Goal: Task Accomplishment & Management: Complete application form

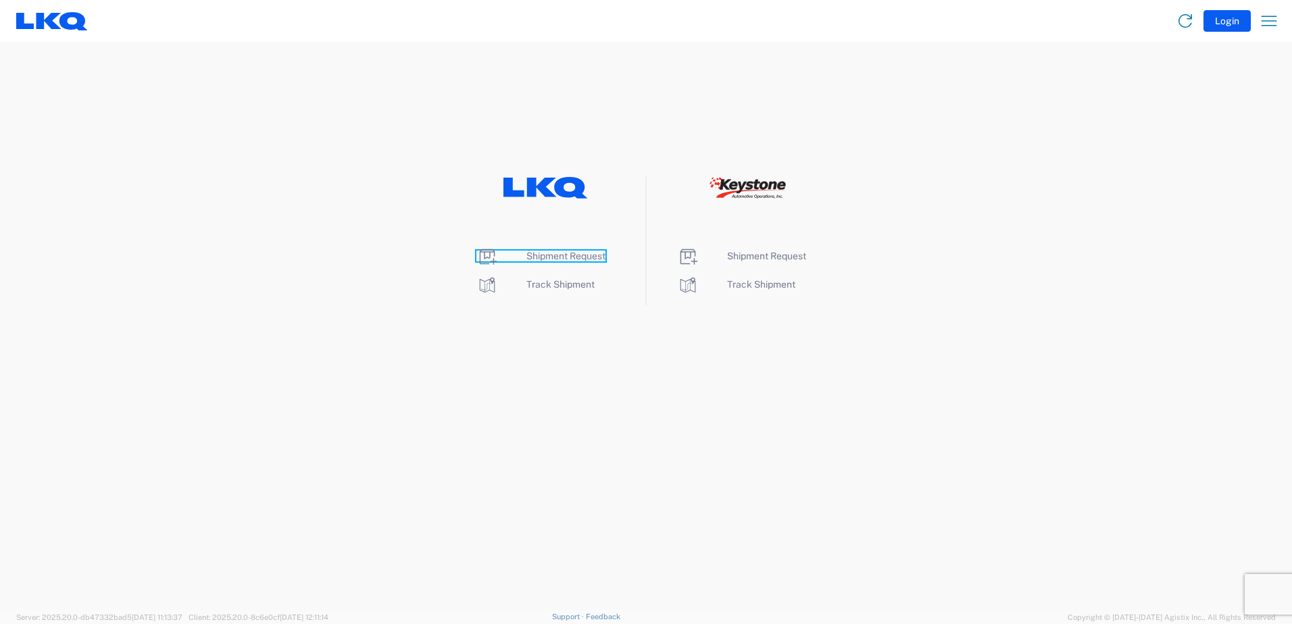
click at [551, 253] on span "Shipment Request" at bounding box center [565, 256] width 79 height 11
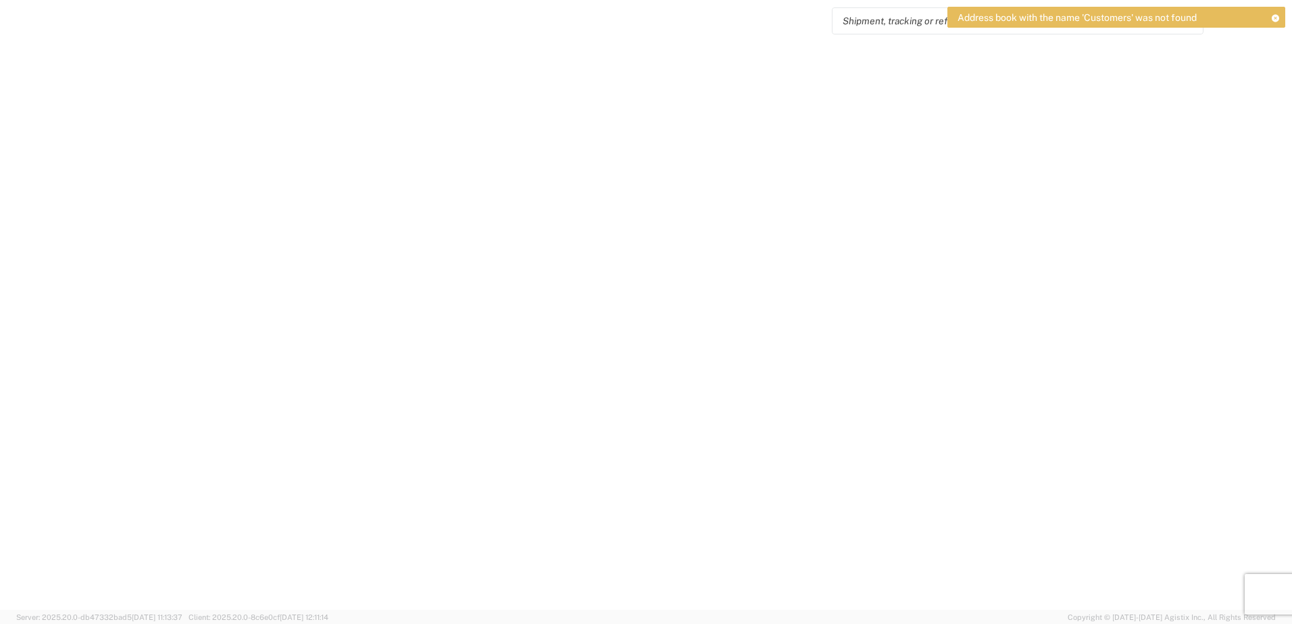
select select "FULL"
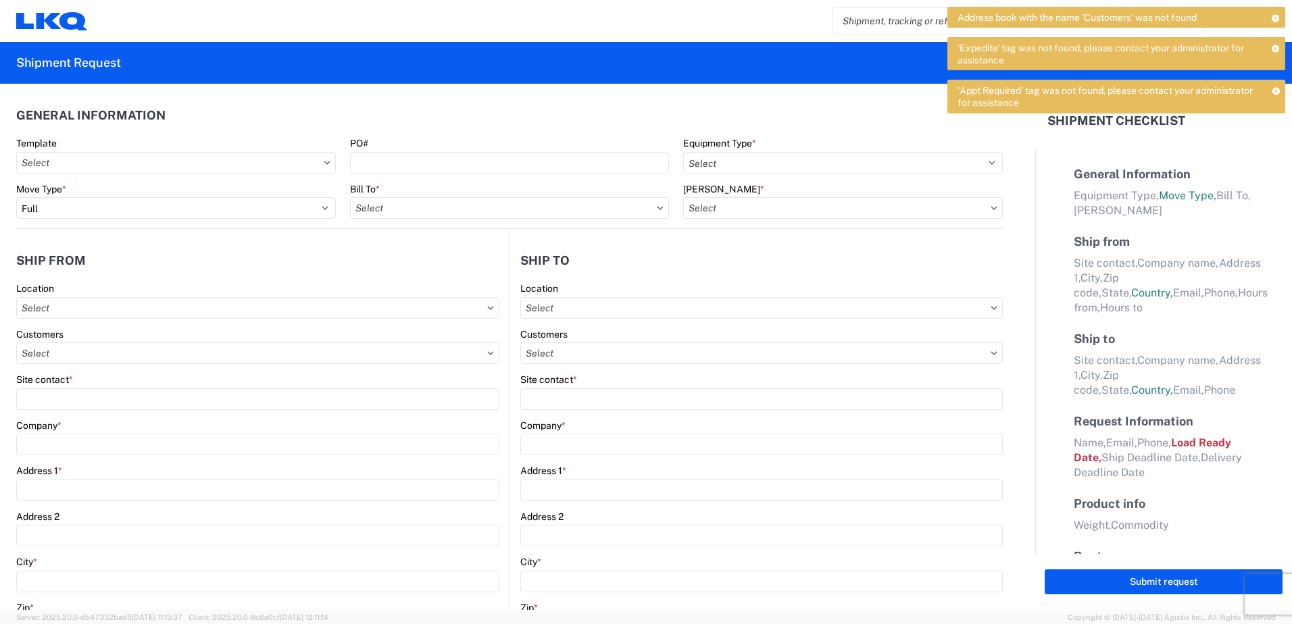
select select "LBS"
select select "IN"
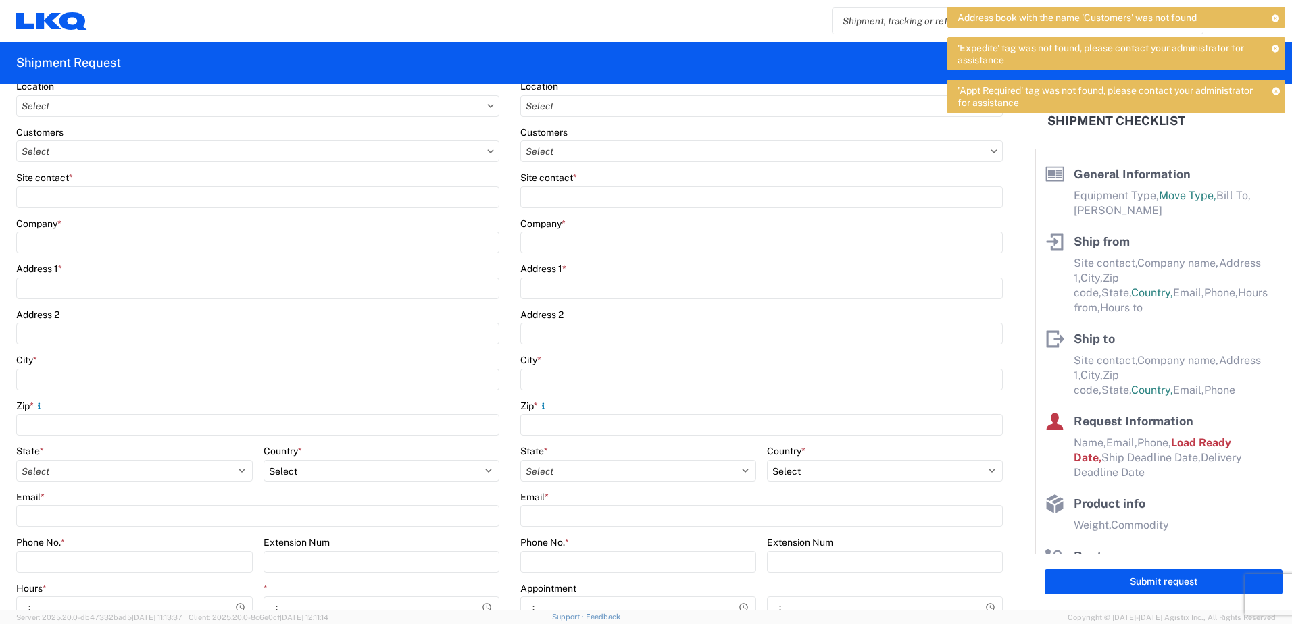
scroll to position [203, 0]
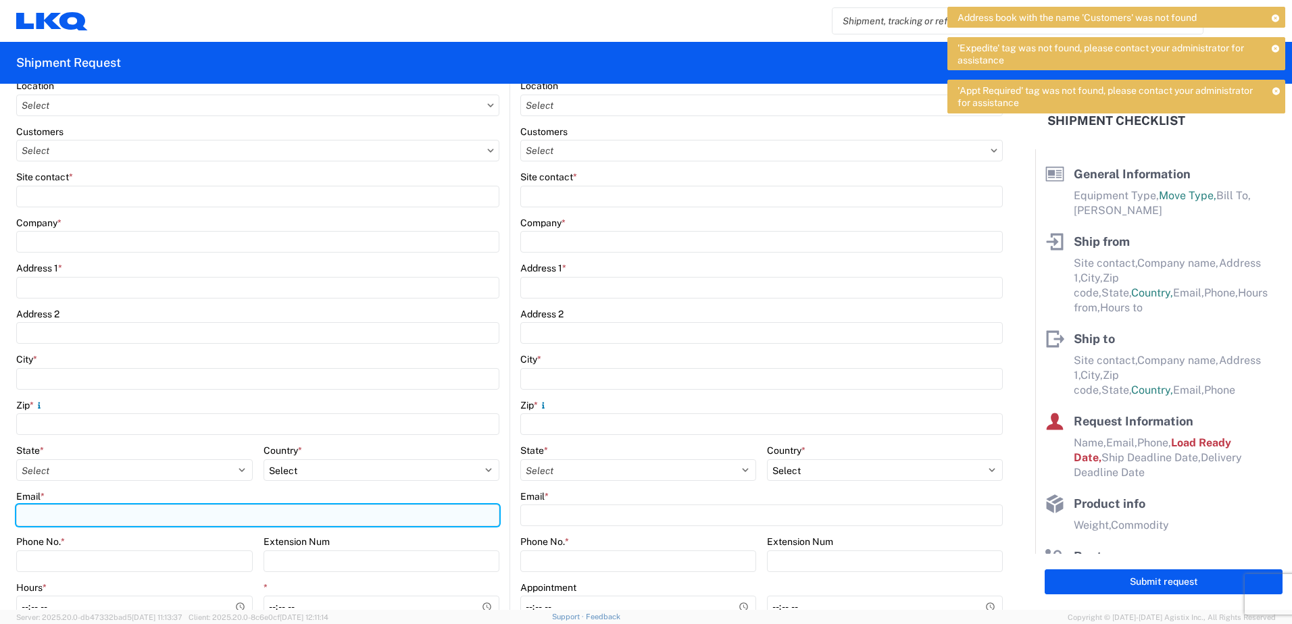
click at [53, 514] on input "Email *" at bounding box center [257, 516] width 483 height 22
type input "[EMAIL_ADDRESS][DOMAIN_NAME]"
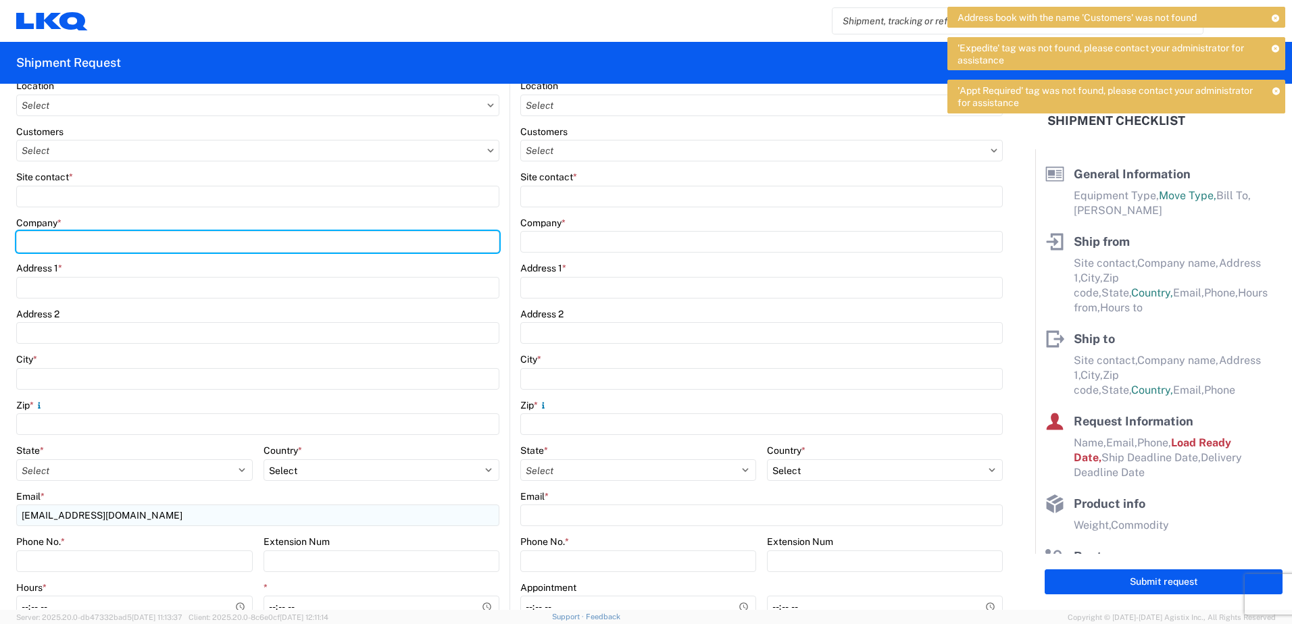
type input "LKQ Corporation"
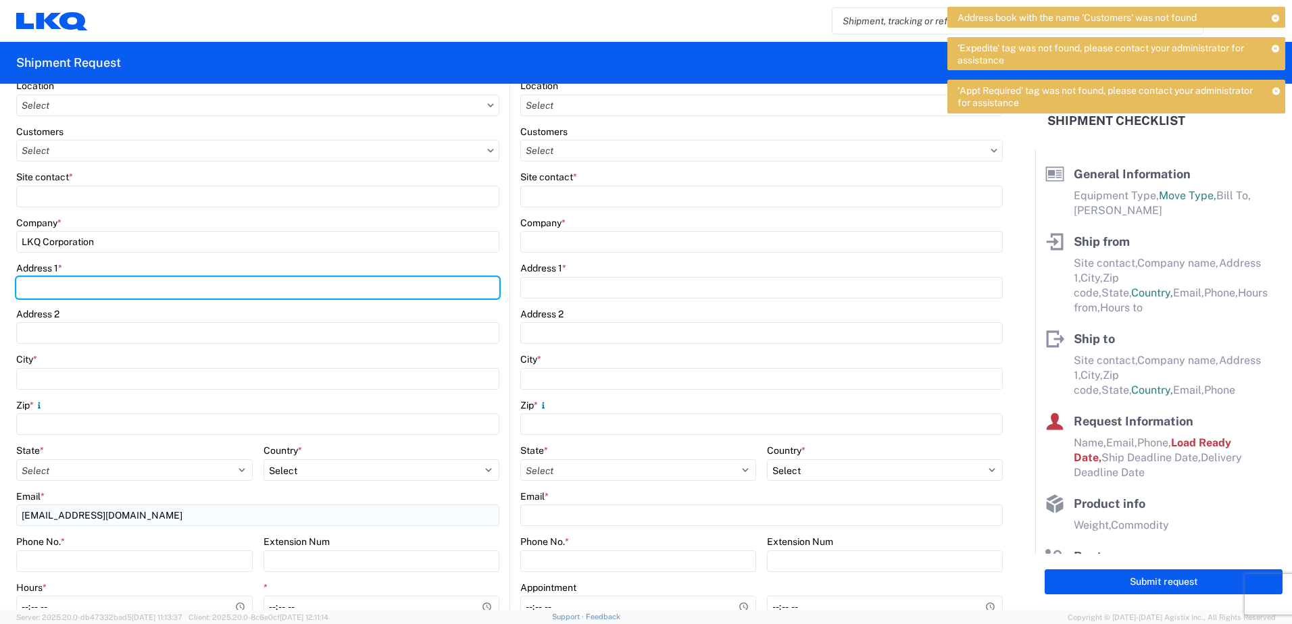
type input "3658 Route 378"
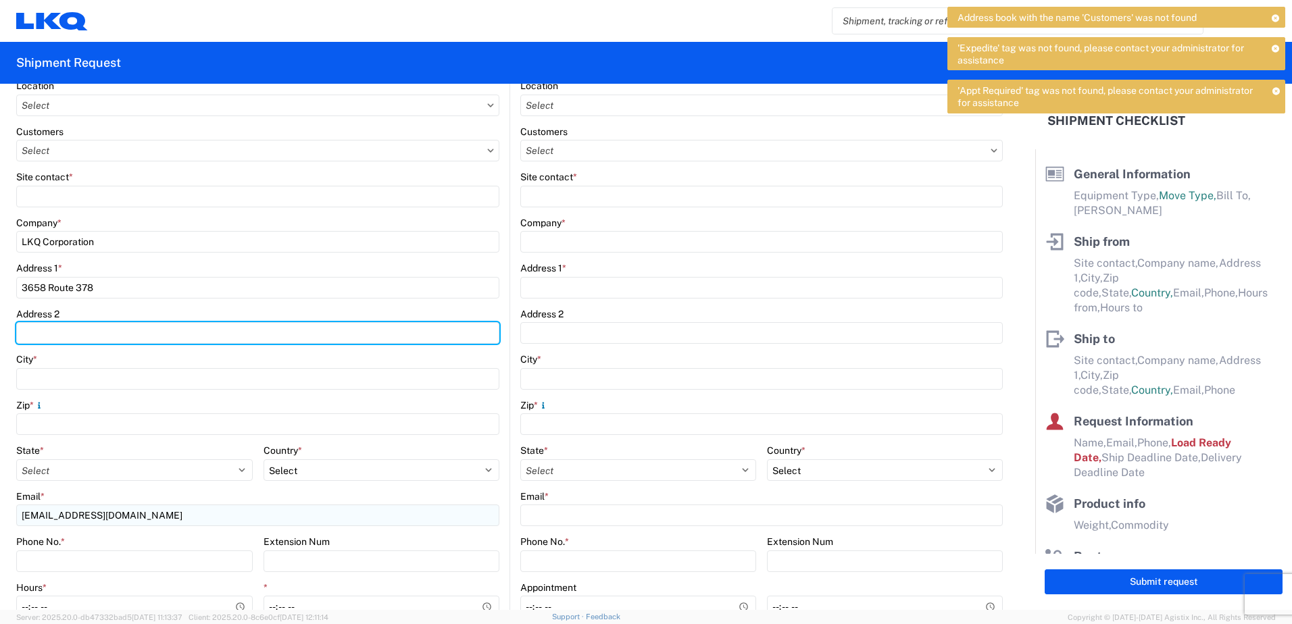
type input "PO Box 3658"
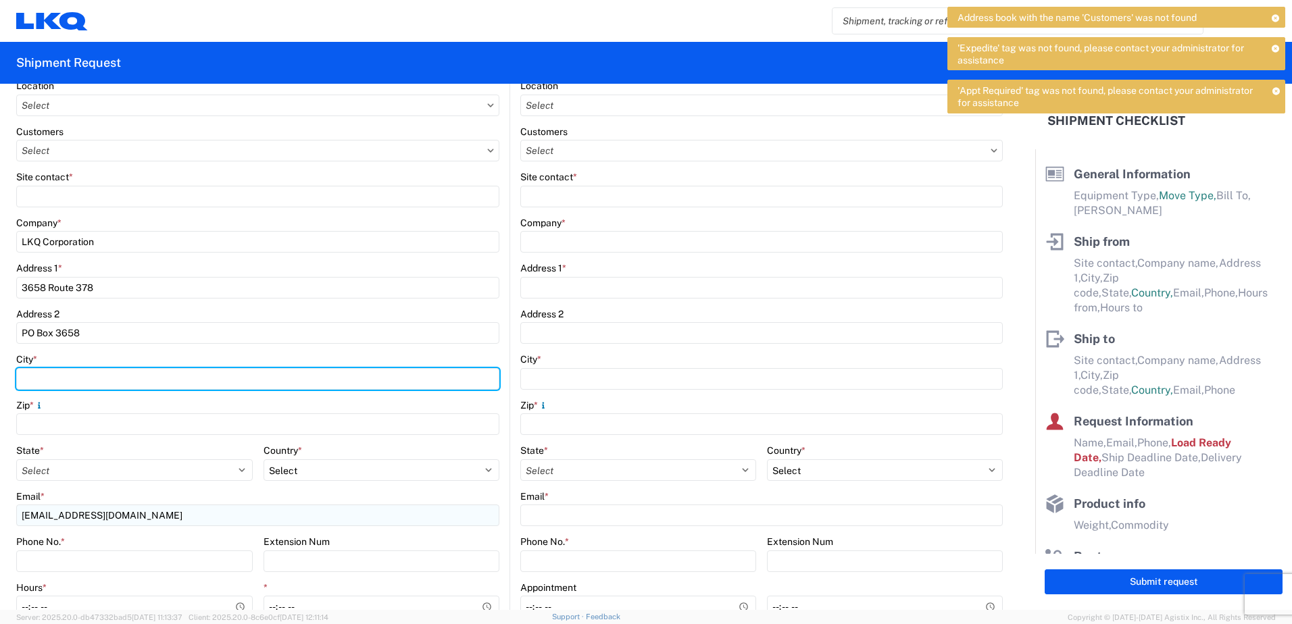
type input "[GEOGRAPHIC_DATA]"
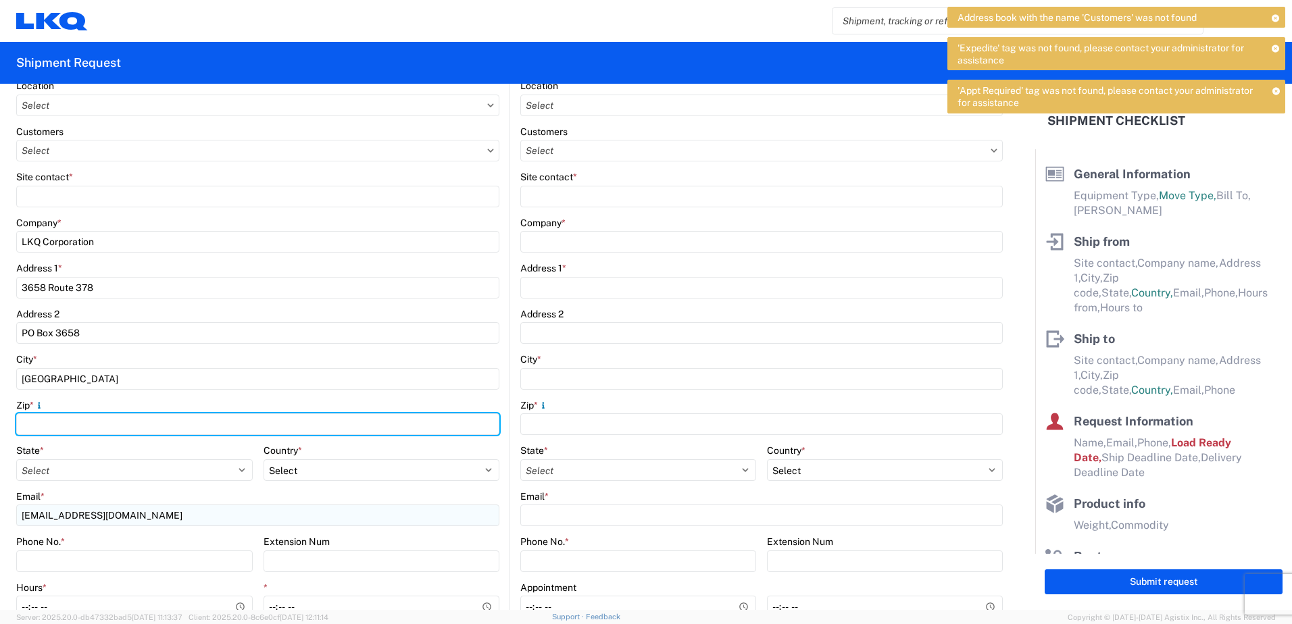
type input "18015"
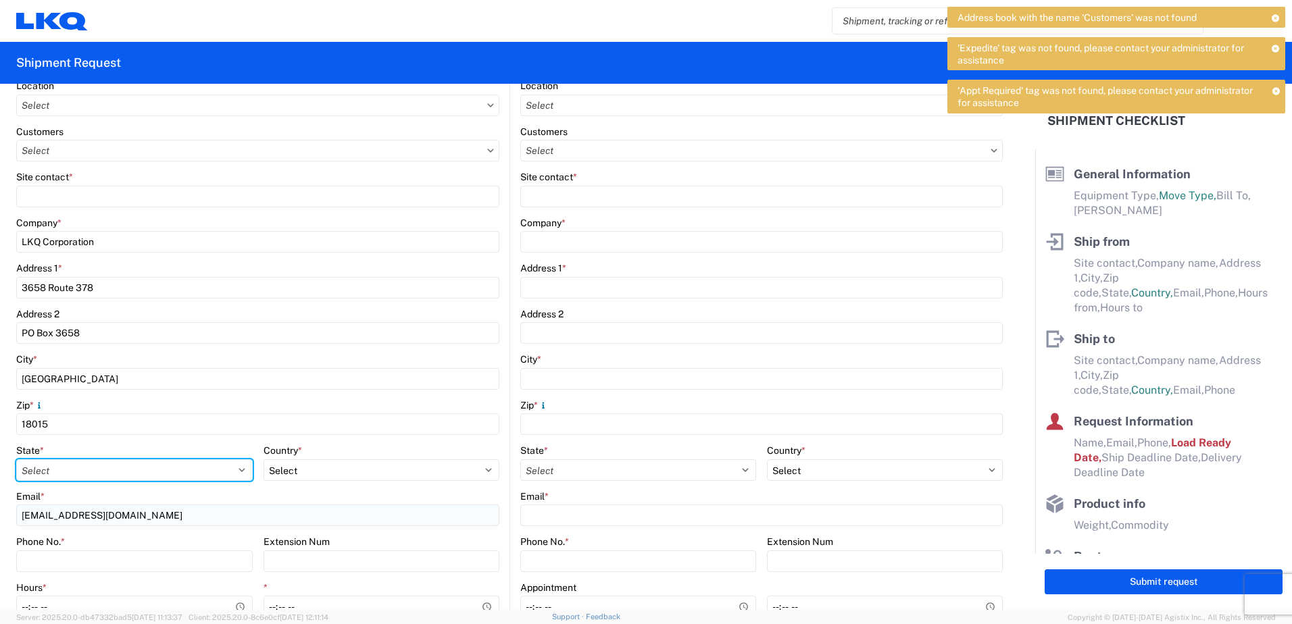
select select "PA"
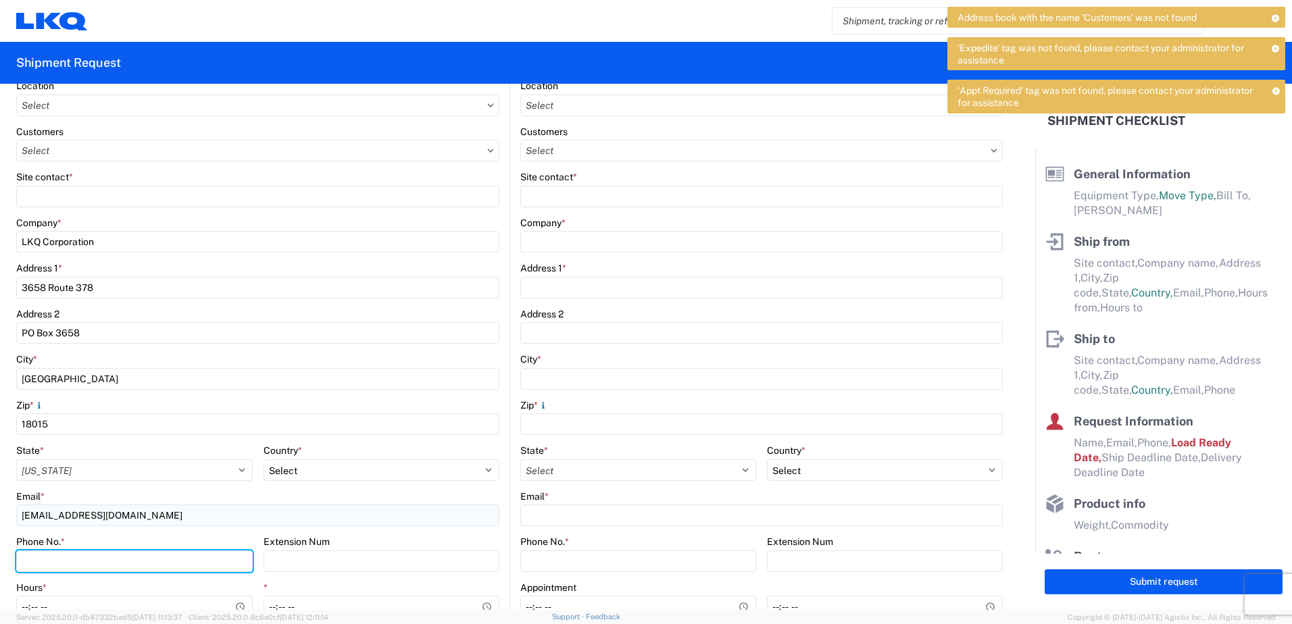
type input "6108655553"
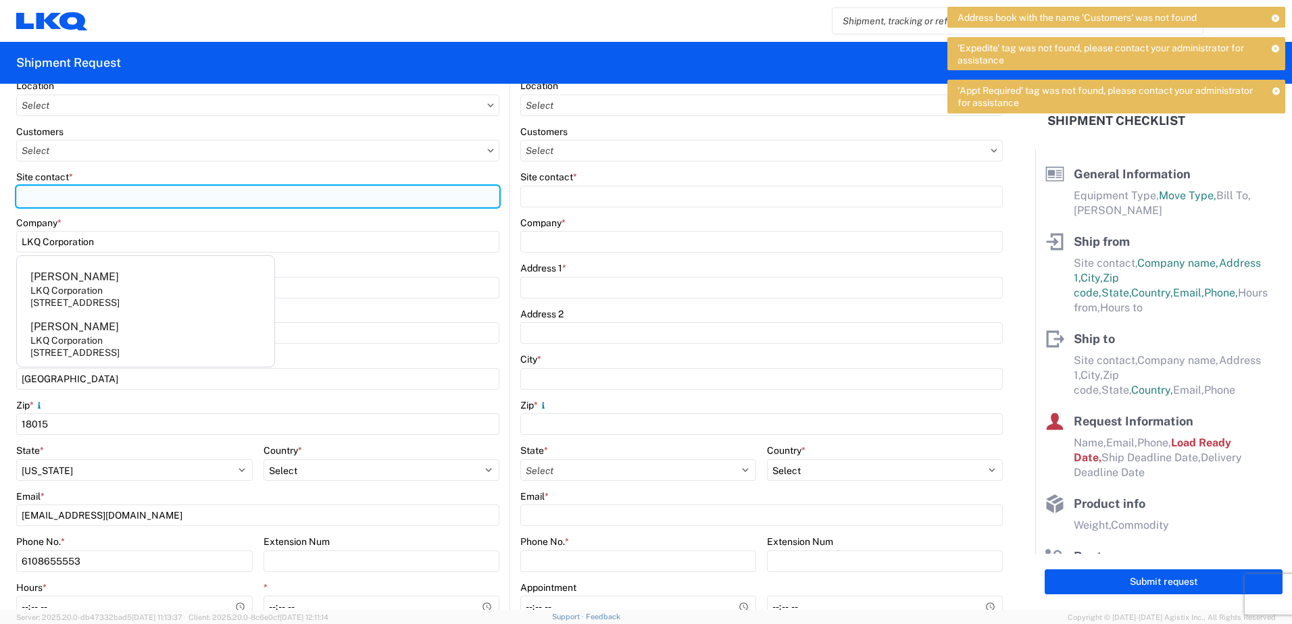
click at [31, 197] on input "Site contact *" at bounding box center [257, 197] width 483 height 22
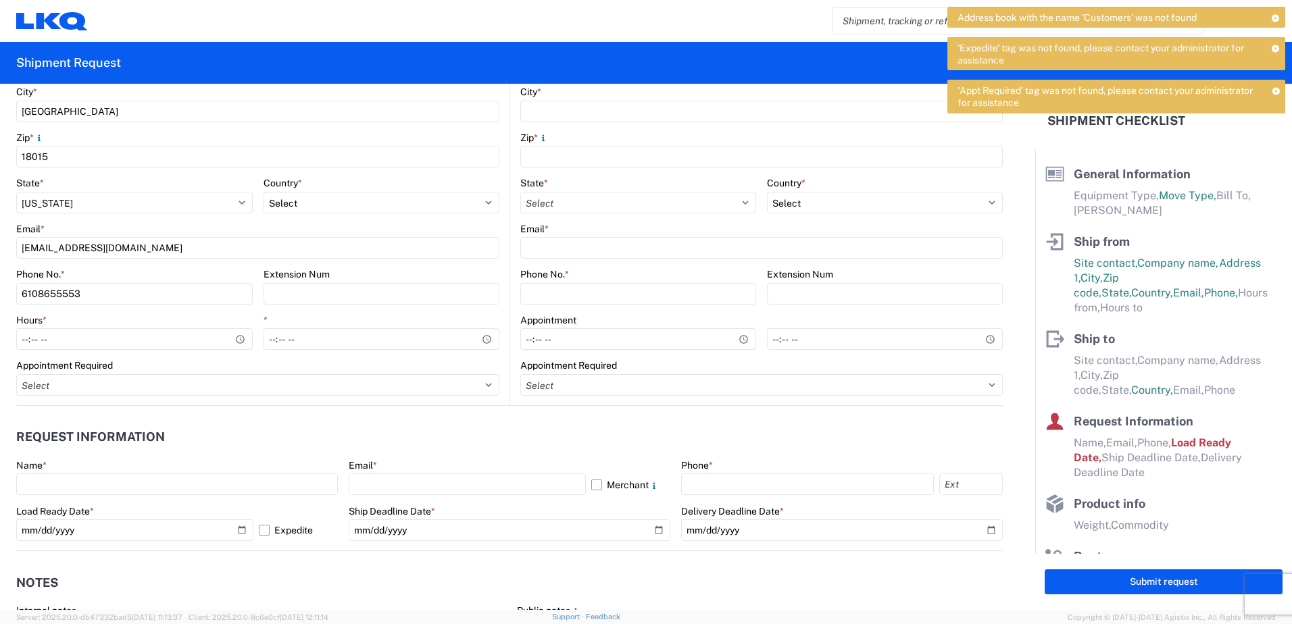
scroll to position [473, 0]
type input "[PERSON_NAME]"
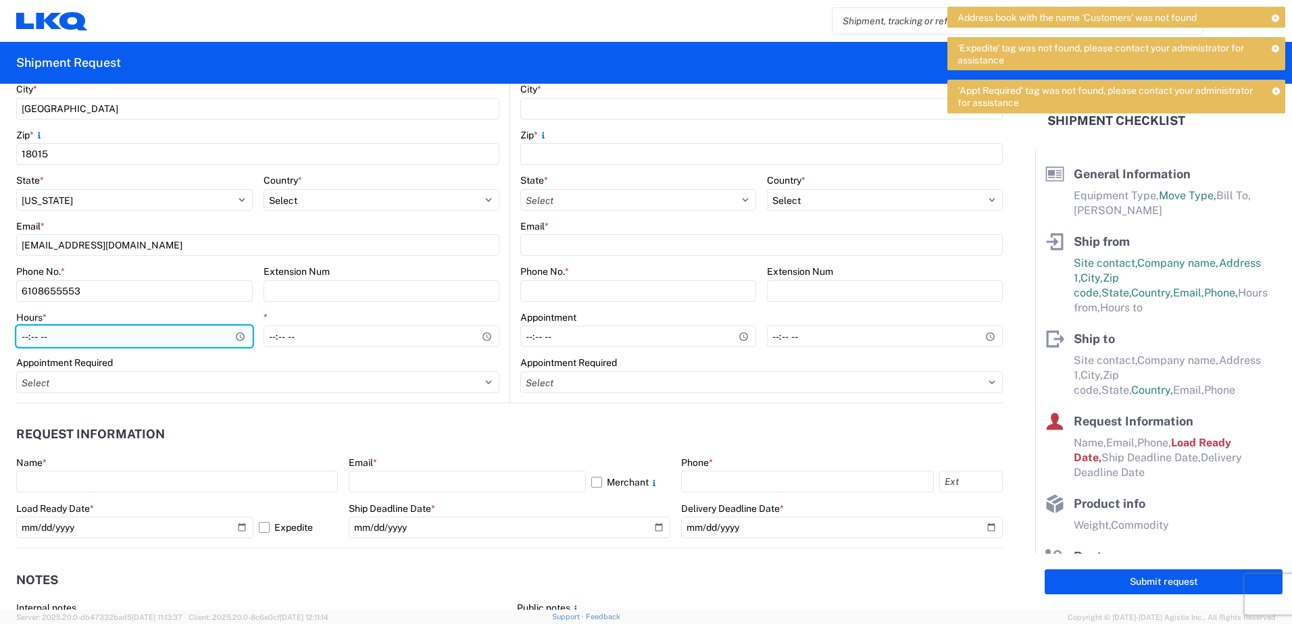
click at [32, 331] on input "Hours *" at bounding box center [134, 337] width 236 height 22
type input "09:00"
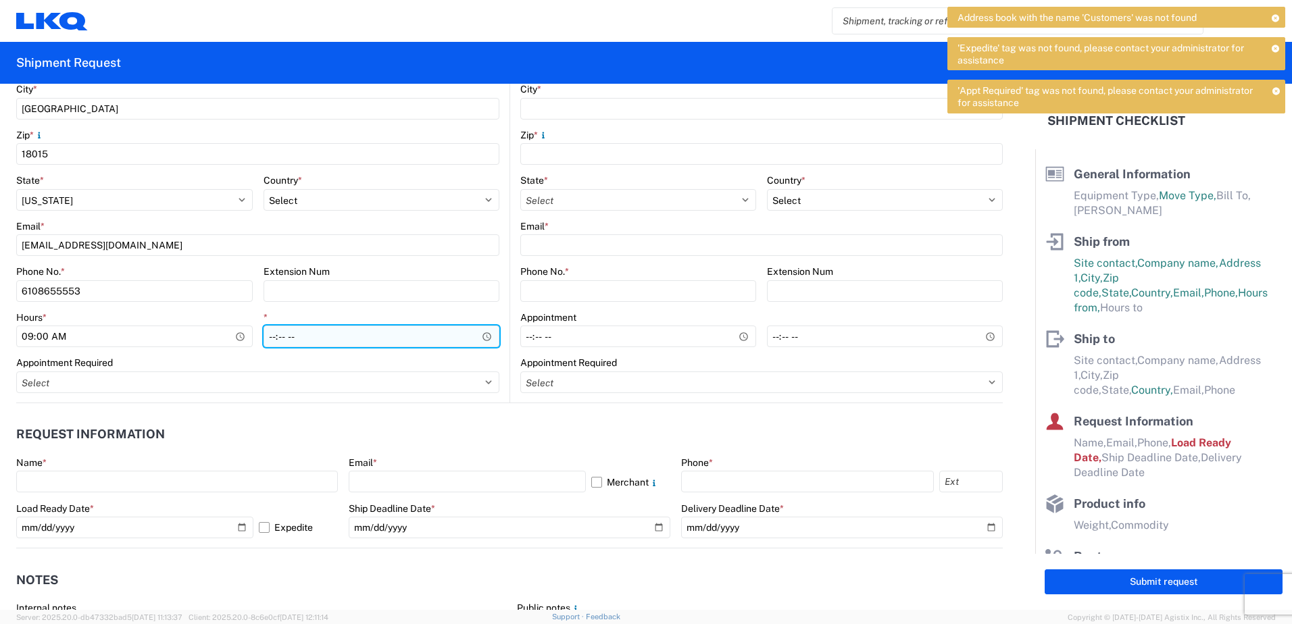
click at [268, 332] on input "*" at bounding box center [381, 337] width 236 height 22
type input "15:00"
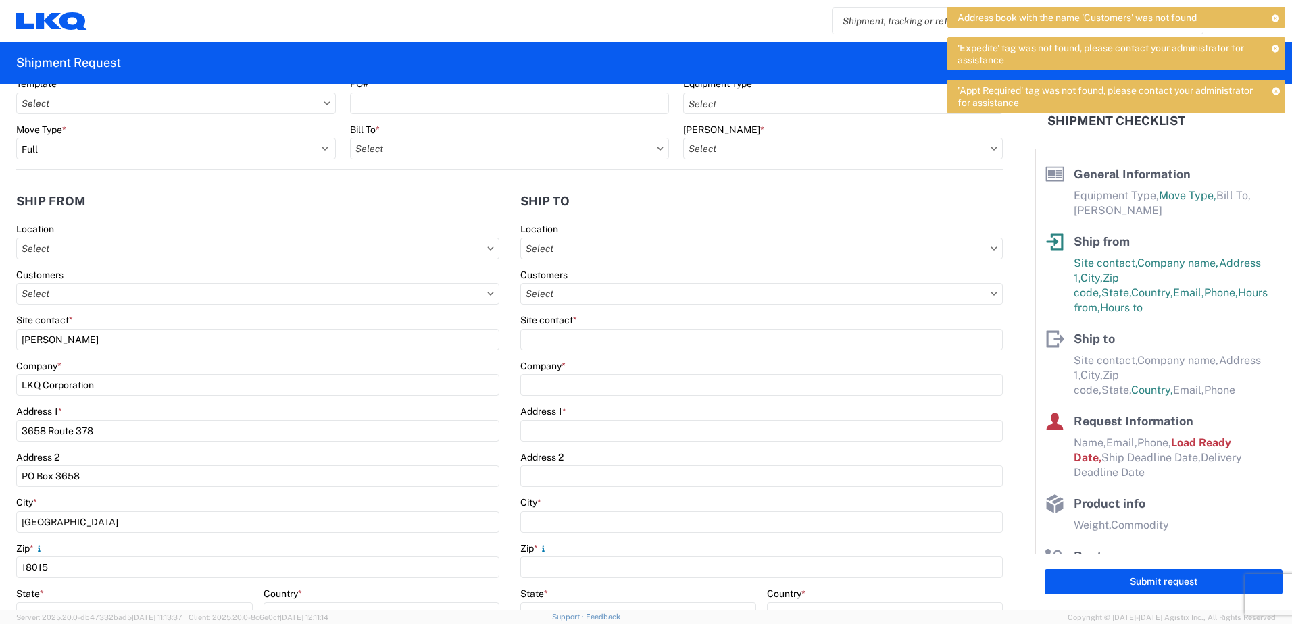
scroll to position [0, 0]
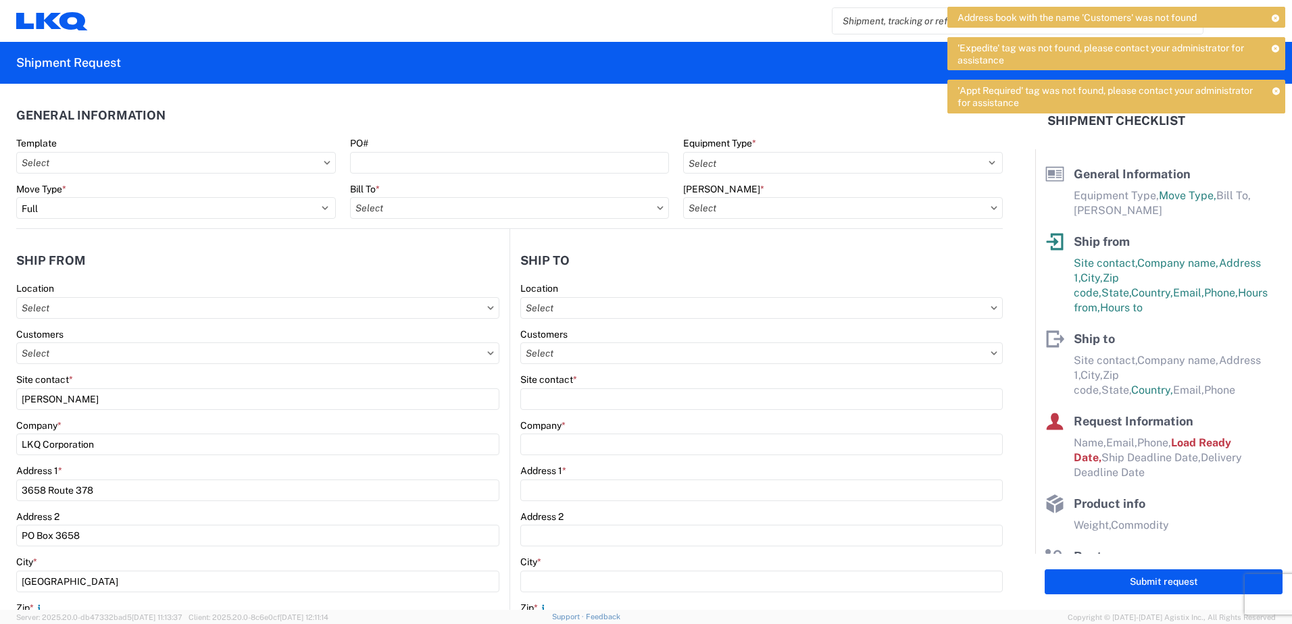
click at [657, 209] on icon at bounding box center [660, 208] width 7 height 4
click at [594, 205] on input "text" at bounding box center [510, 208] width 320 height 22
type input "3238"
click at [426, 269] on div "3238 - Huntington IDC" at bounding box center [468, 268] width 236 height 22
type input "3238 - Huntington IDC"
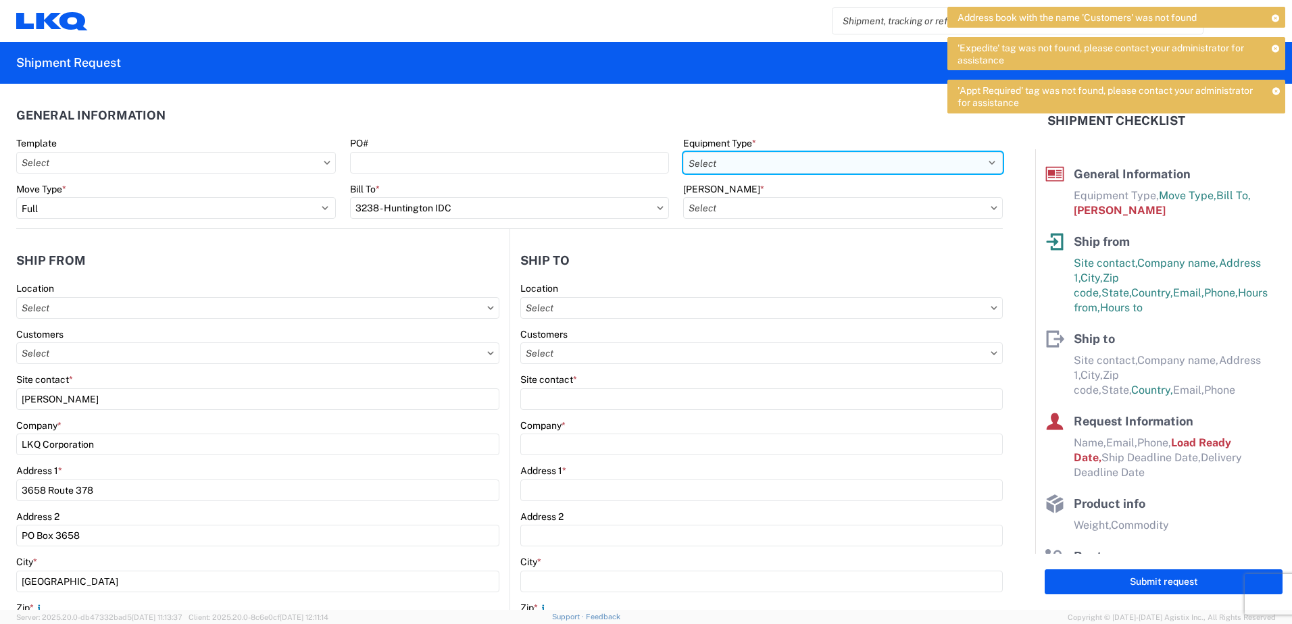
click at [986, 157] on select "Select 53’ Dry Van Flatbed Dropdeck (van) Lowboy (flatbed) Rail" at bounding box center [843, 163] width 320 height 22
select select "STDV"
click at [683, 152] on select "Select 53’ Dry Van Flatbed Dropdeck (van) Lowboy (flatbed) Rail" at bounding box center [843, 163] width 320 height 22
click at [991, 209] on icon at bounding box center [994, 207] width 6 height 3
click at [922, 209] on input "text" at bounding box center [843, 208] width 320 height 22
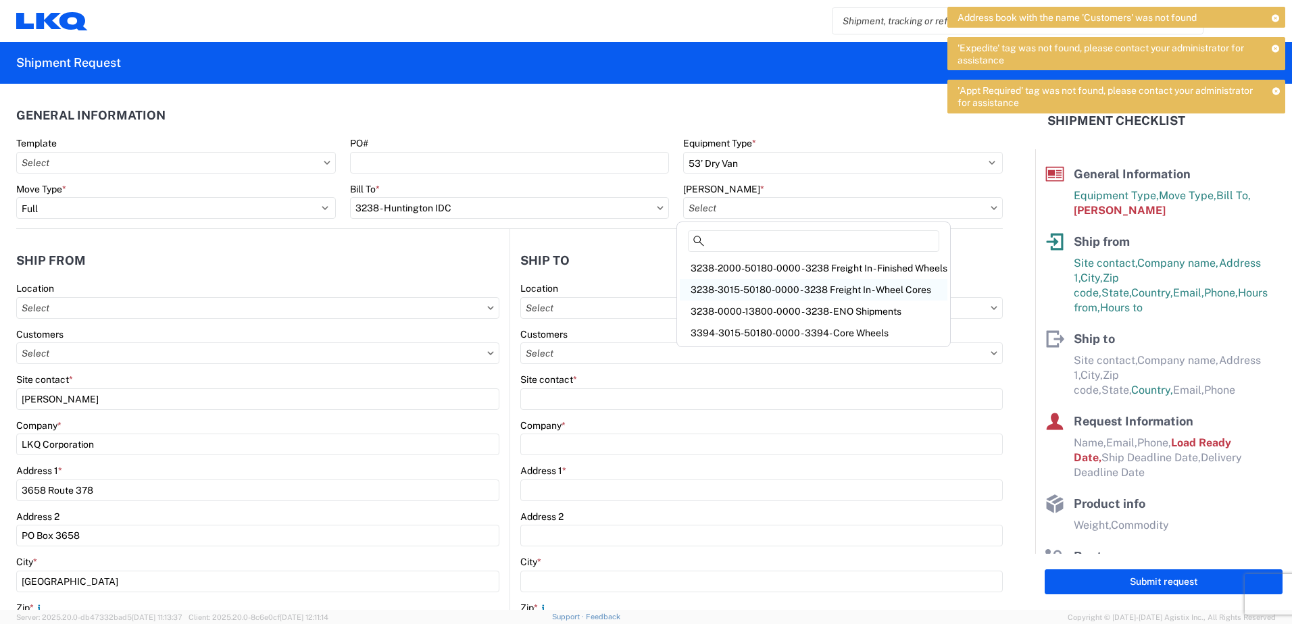
click at [826, 286] on div "3238-3015-50180-0000 - 3238 Freight In - Wheel Cores" at bounding box center [814, 290] width 268 height 22
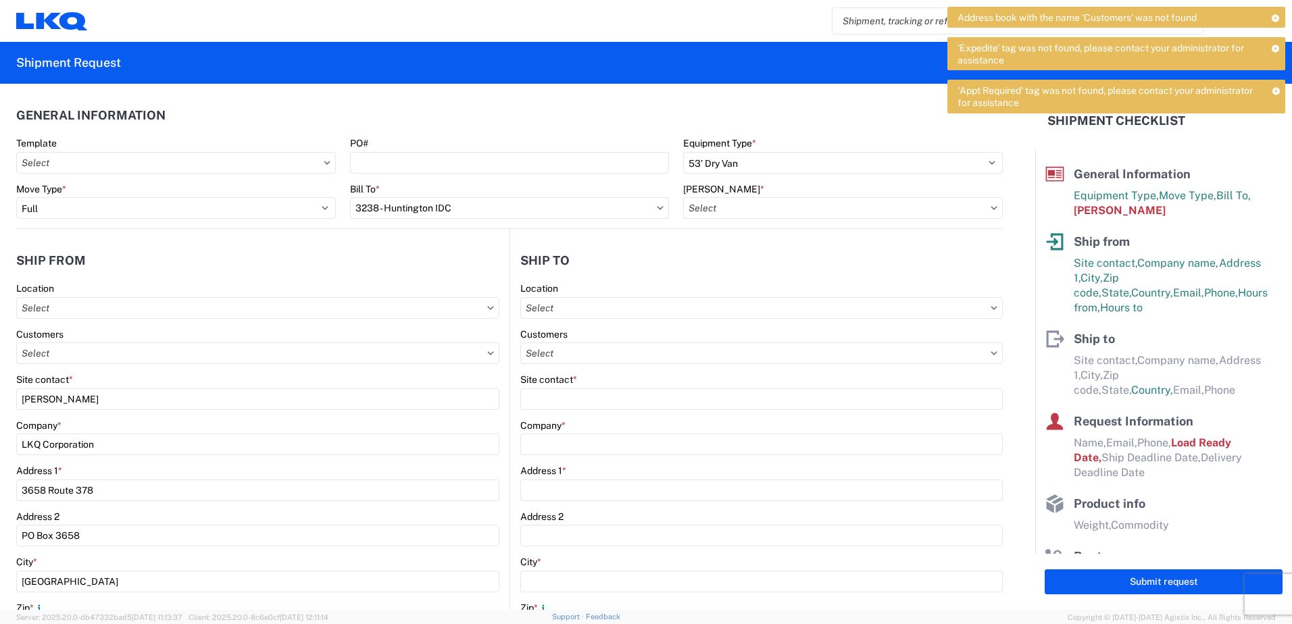
type input "3238-3015-50180-0000 - 3238 Freight In - Wheel Cores"
click at [566, 308] on input "text" at bounding box center [761, 308] width 482 height 22
type input "3238"
click at [574, 365] on div "3238 - Huntington IDC" at bounding box center [637, 368] width 236 height 22
type input "3238 - Huntington IDC"
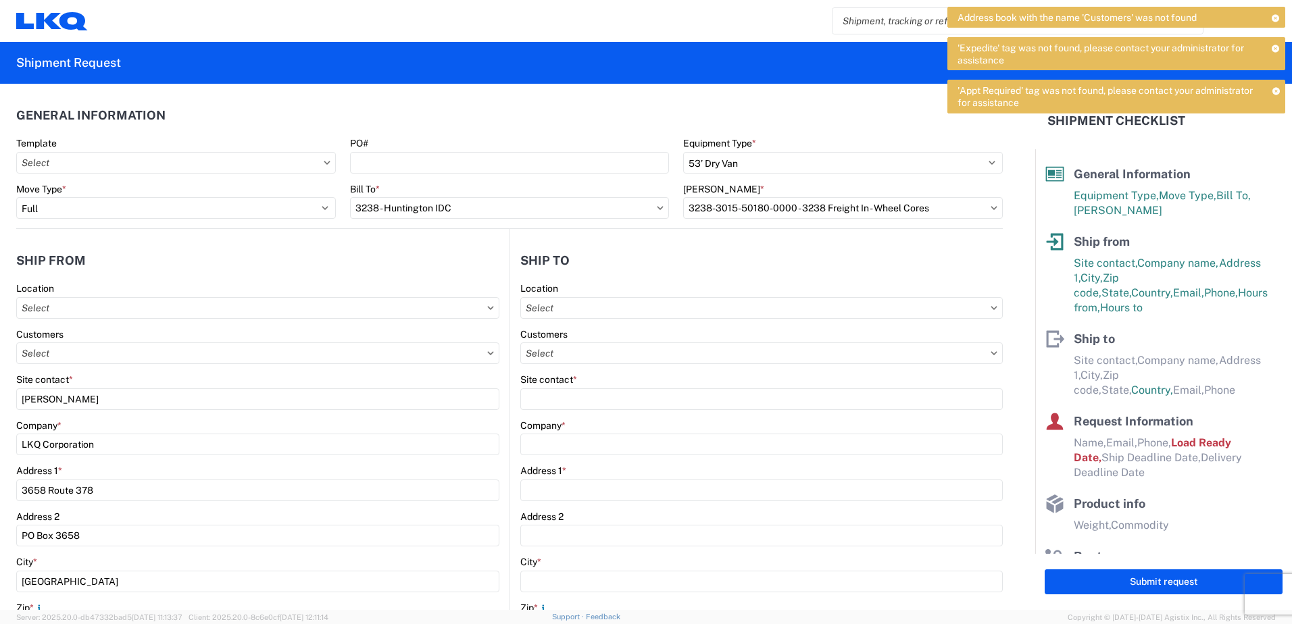
type input "LKQ Corporation"
type input "[STREET_ADDRESS]"
type input "Huntington"
type input "46750"
select select "US"
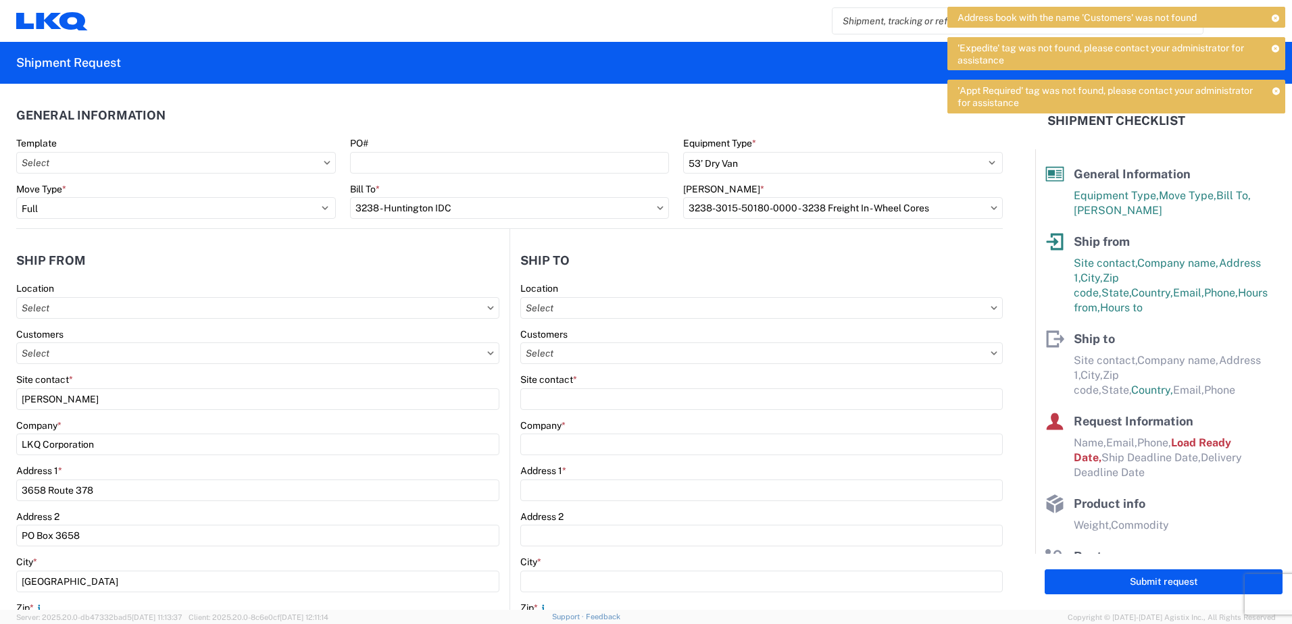
type input "07:00"
type input "17:00"
select select
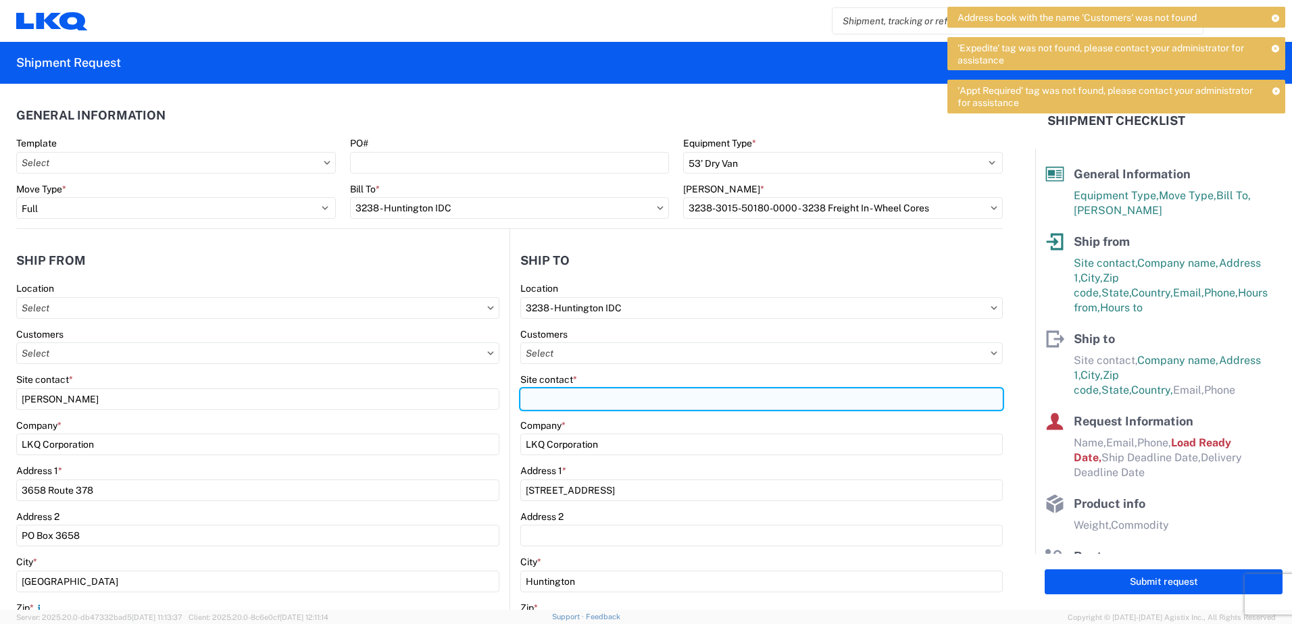
drag, startPoint x: 527, startPoint y: 400, endPoint x: 558, endPoint y: 400, distance: 31.1
click at [529, 400] on input "Site contact *" at bounding box center [761, 399] width 482 height 22
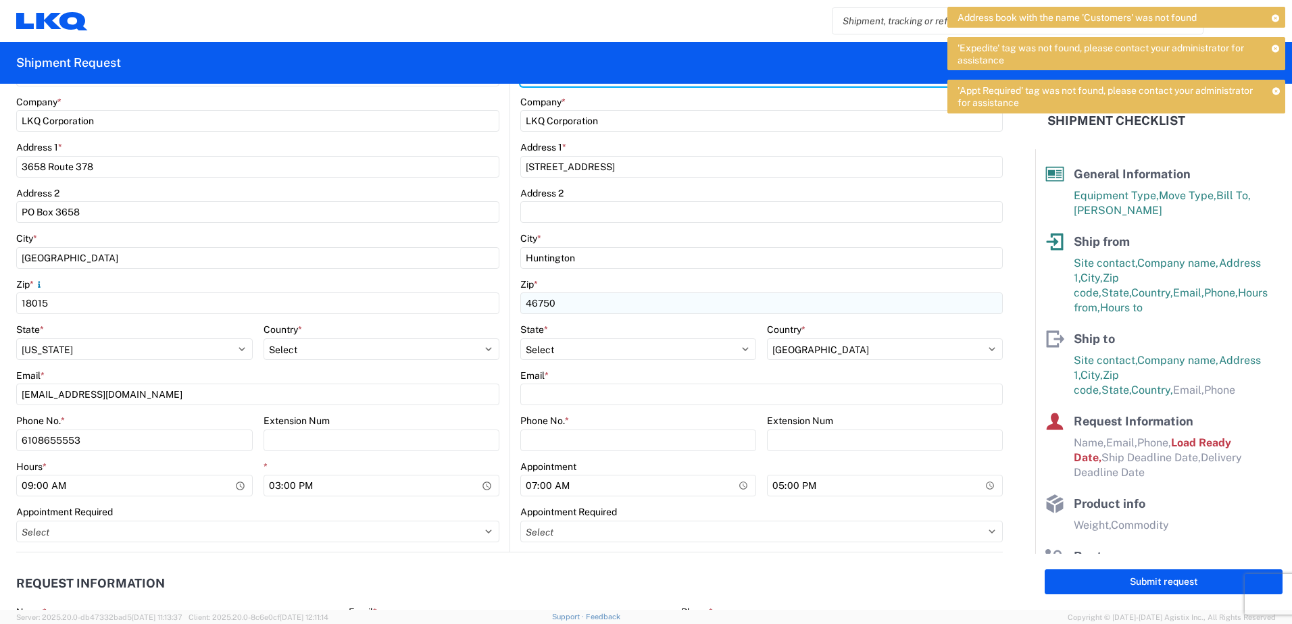
scroll to position [338, 0]
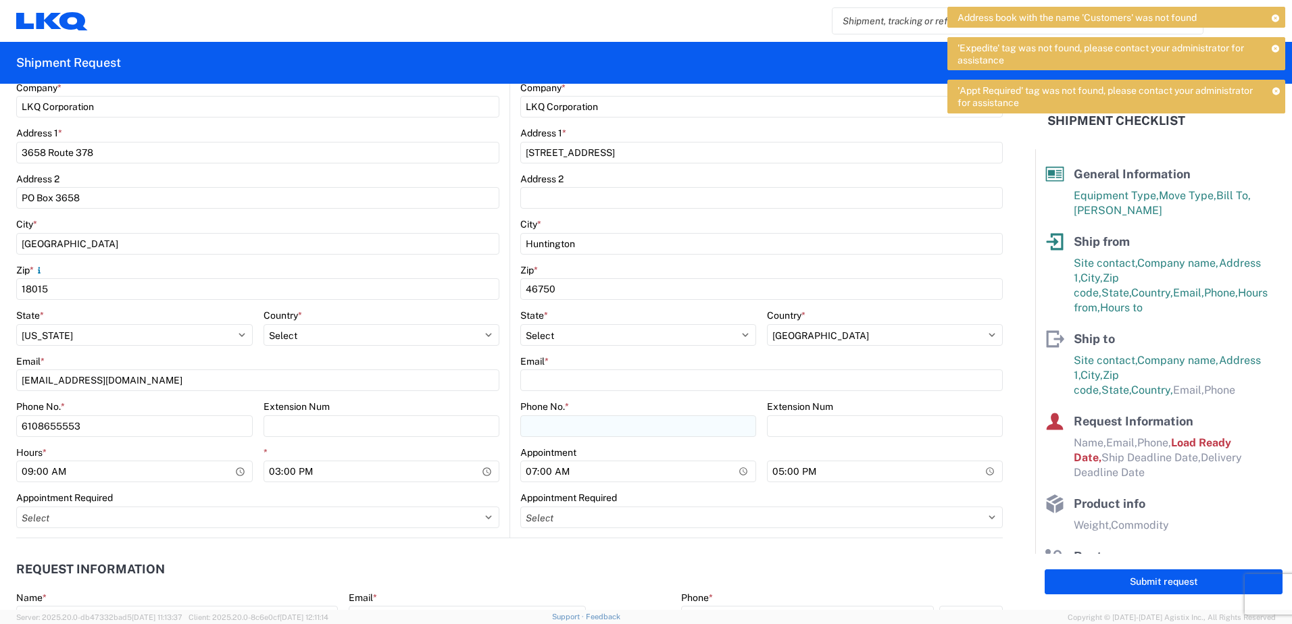
type input "[PERSON_NAME]"
click at [549, 426] on input "Phone No. *" at bounding box center [638, 426] width 236 height 22
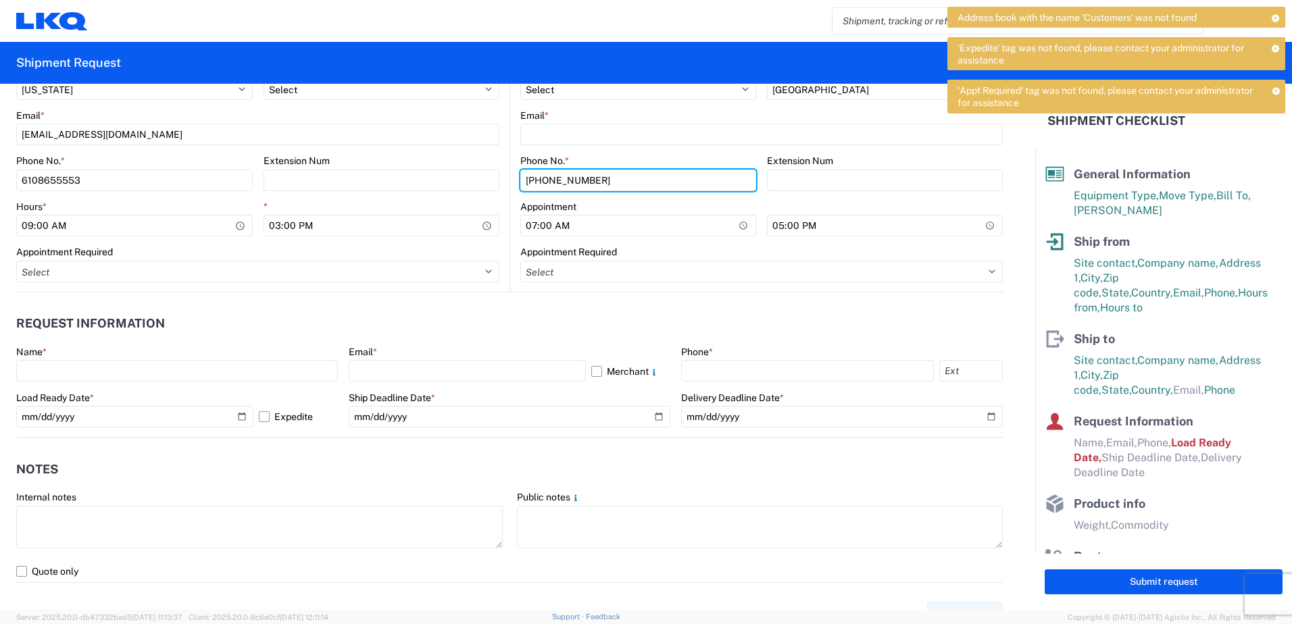
scroll to position [608, 0]
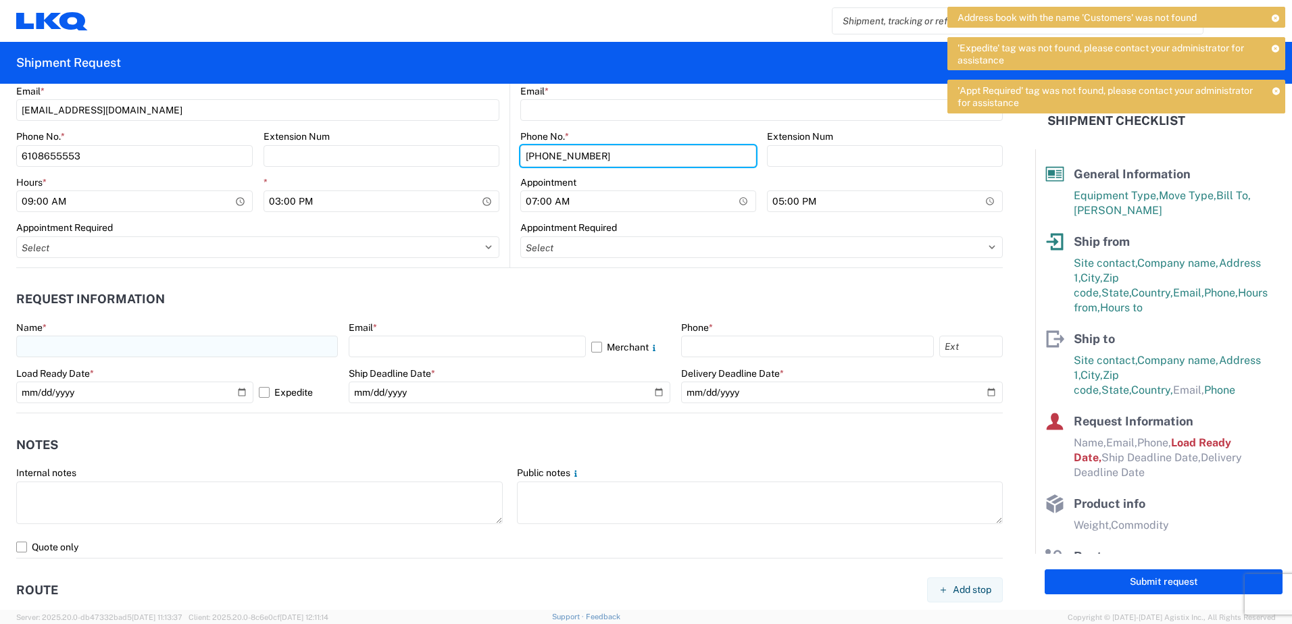
type input "[PHONE_NUMBER]"
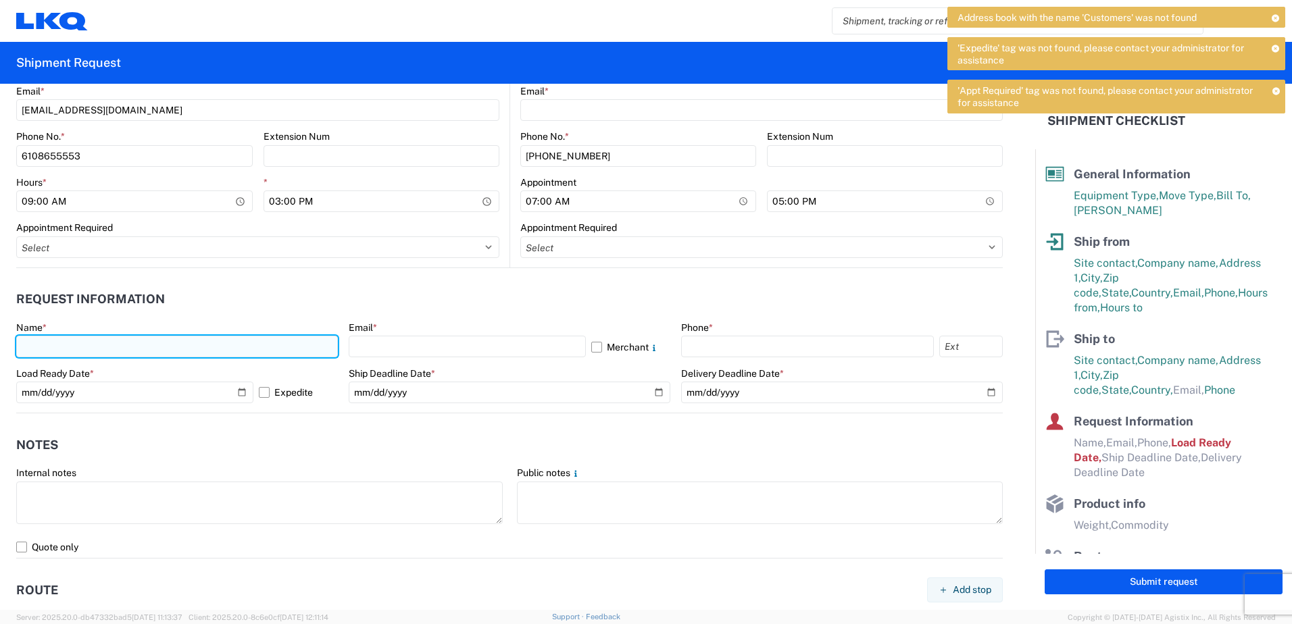
click at [110, 347] on input "text" at bounding box center [177, 347] width 322 height 22
type input "[PERSON_NAME]"
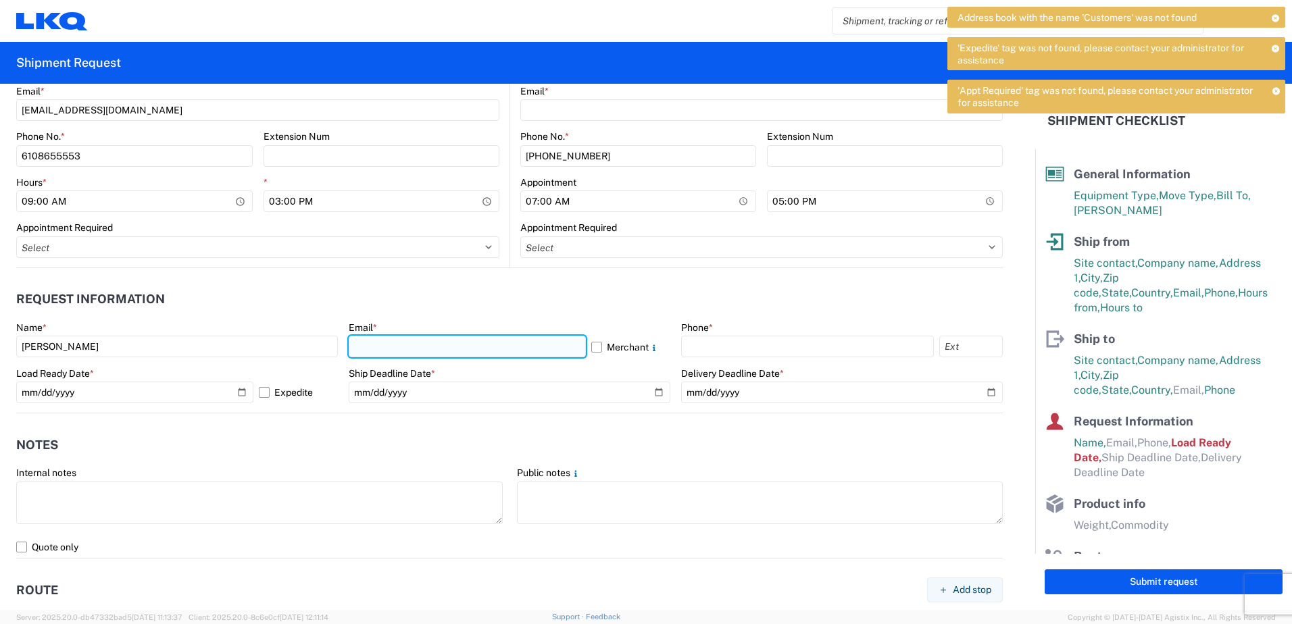
click at [401, 340] on input "text" at bounding box center [467, 347] width 237 height 22
type input "[EMAIL_ADDRESS][DOMAIN_NAME]"
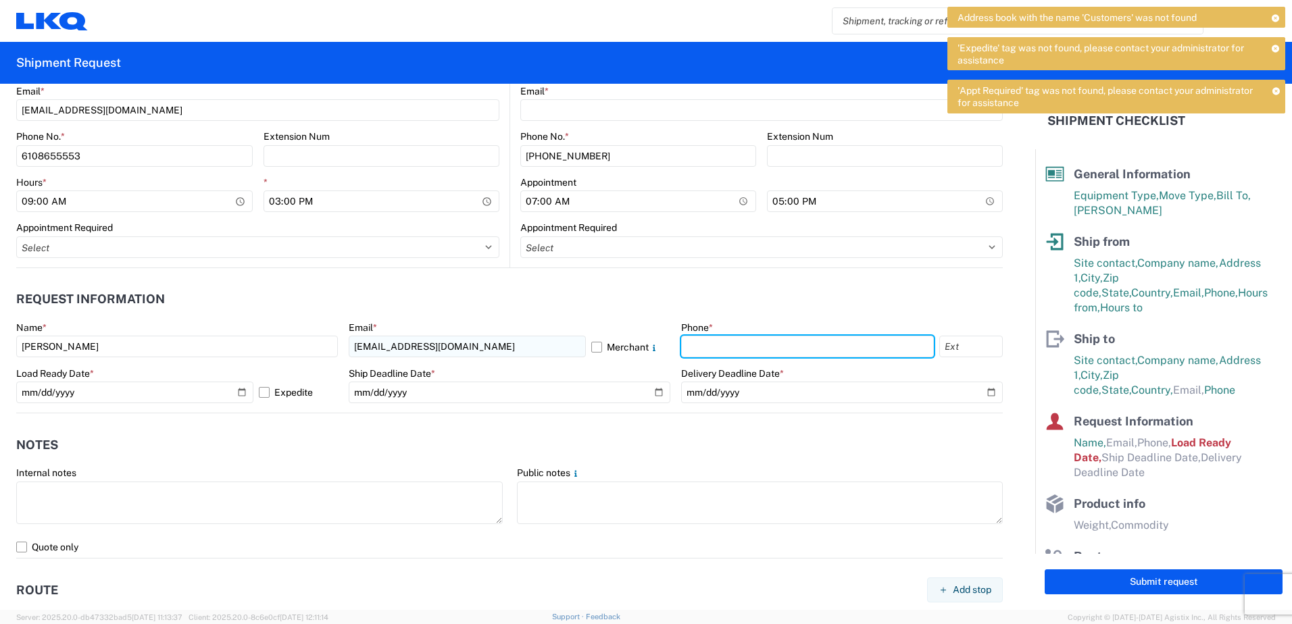
type input "6108655553"
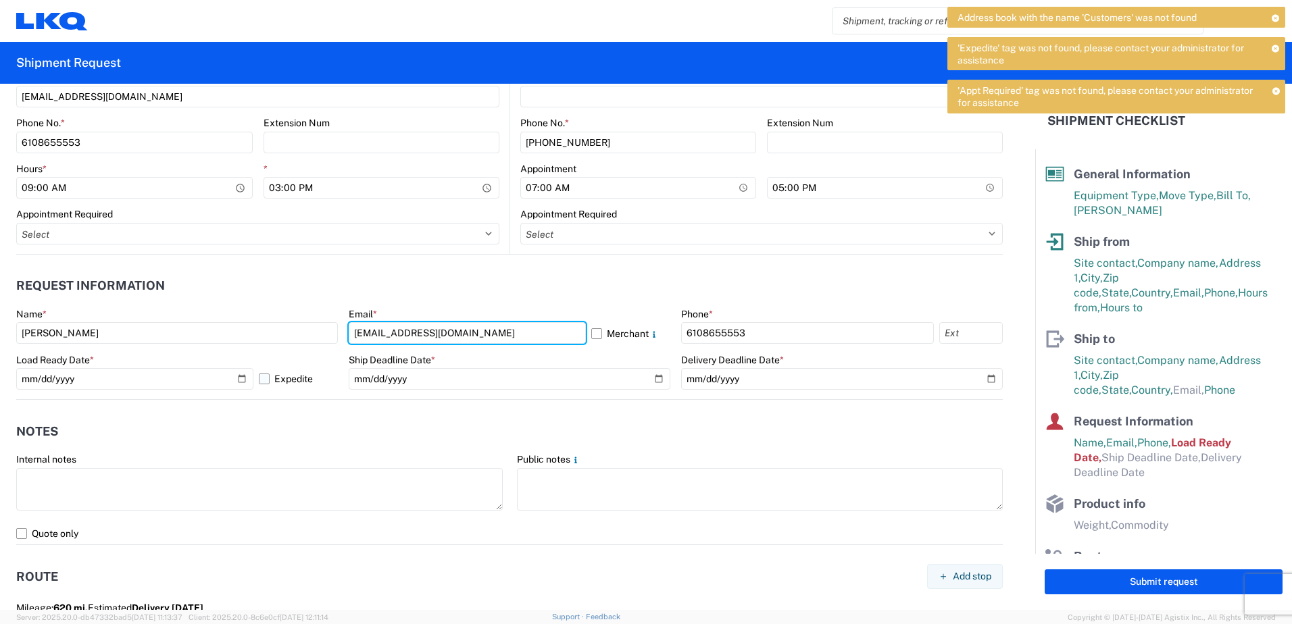
scroll to position [676, 0]
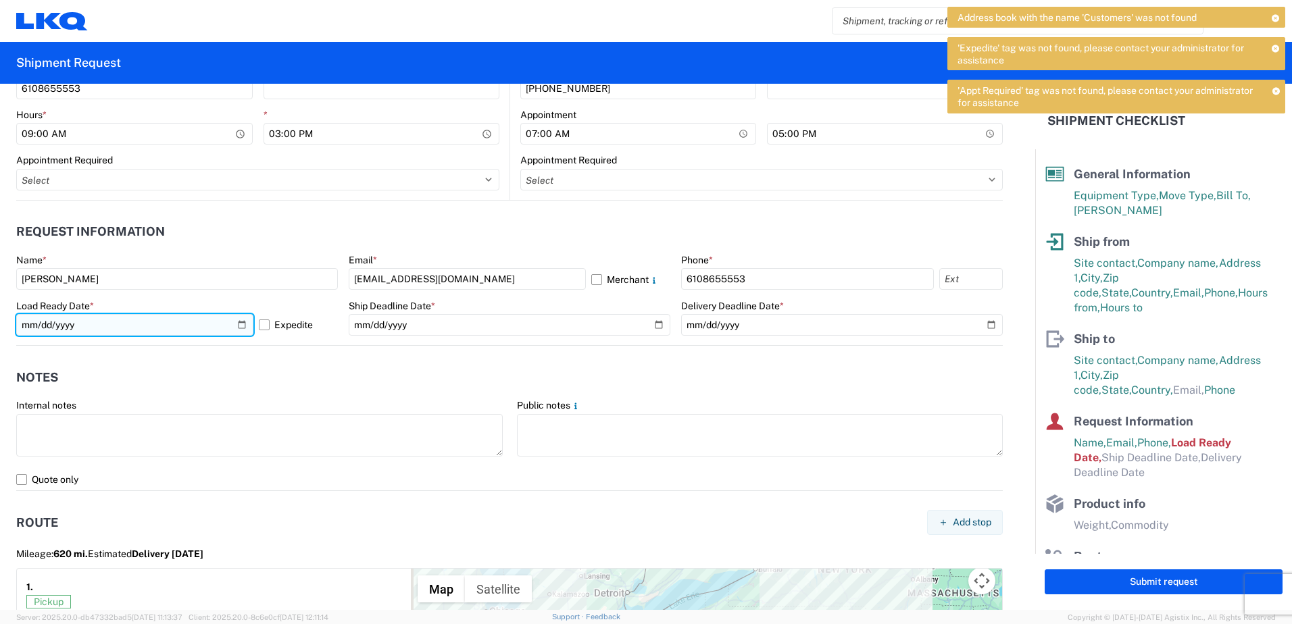
click at [215, 322] on input "[DATE]" at bounding box center [134, 325] width 237 height 22
click at [234, 321] on input "[DATE]" at bounding box center [134, 325] width 237 height 22
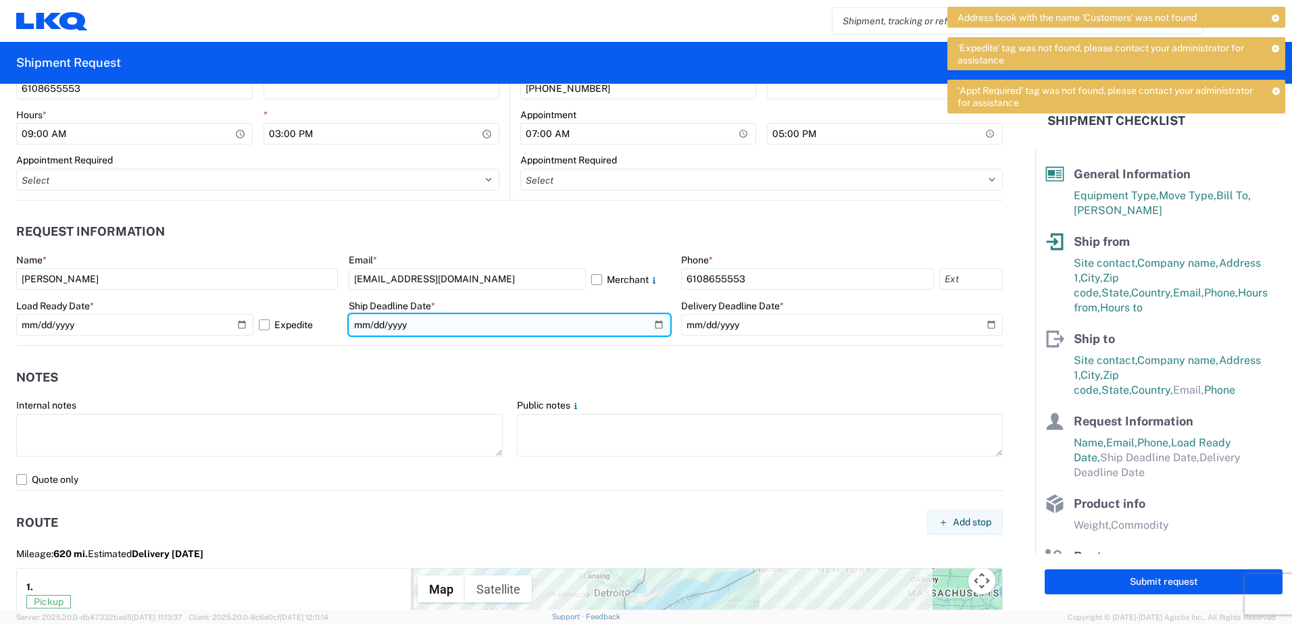
click at [652, 322] on input "date" at bounding box center [510, 325] width 322 height 22
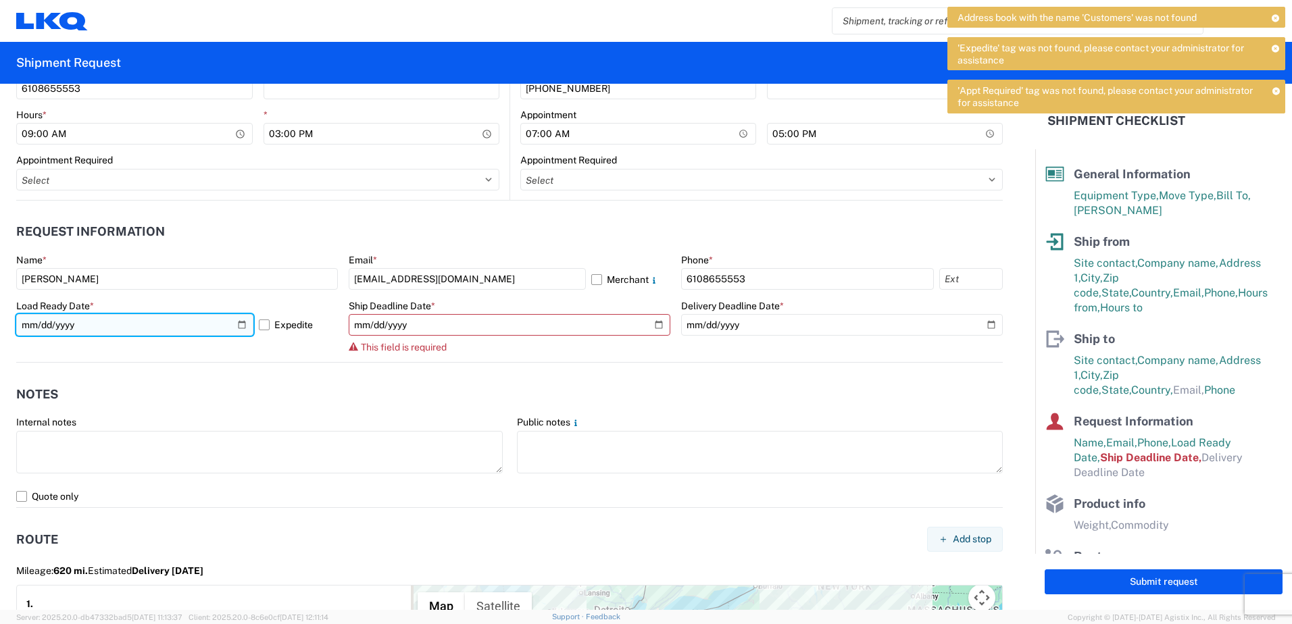
click at [238, 323] on input "[DATE]" at bounding box center [134, 325] width 237 height 22
type input "[DATE]"
click at [240, 321] on input "[DATE]" at bounding box center [134, 325] width 237 height 22
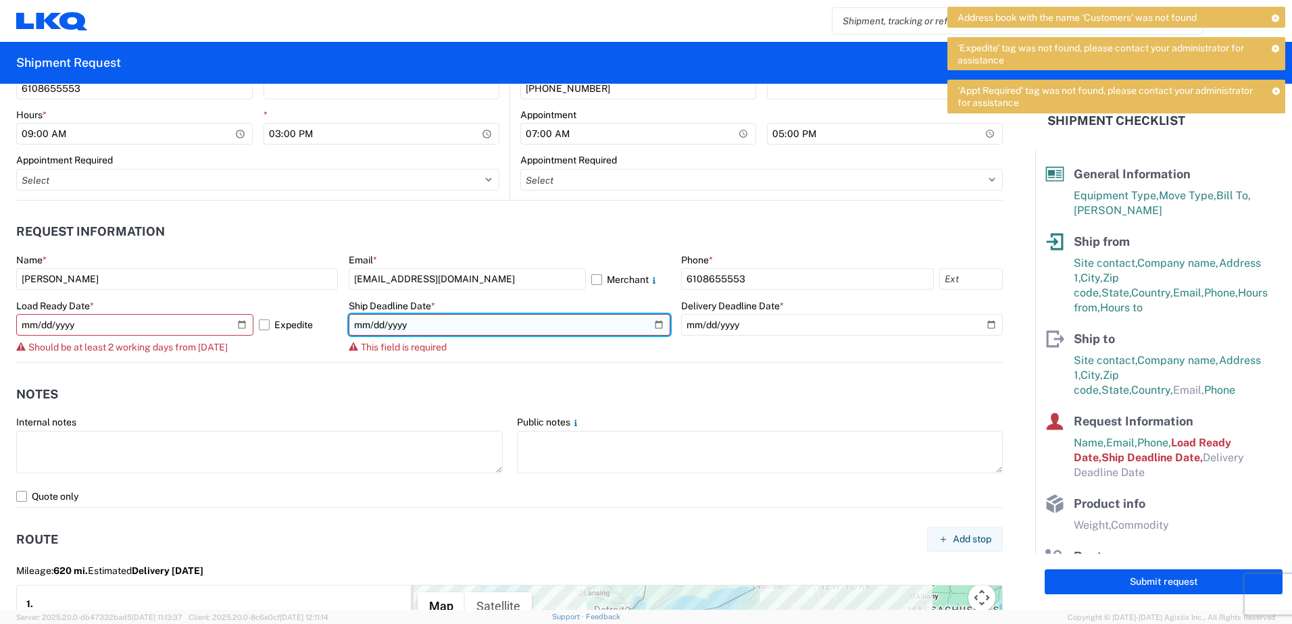
click at [648, 321] on input "date" at bounding box center [510, 325] width 322 height 22
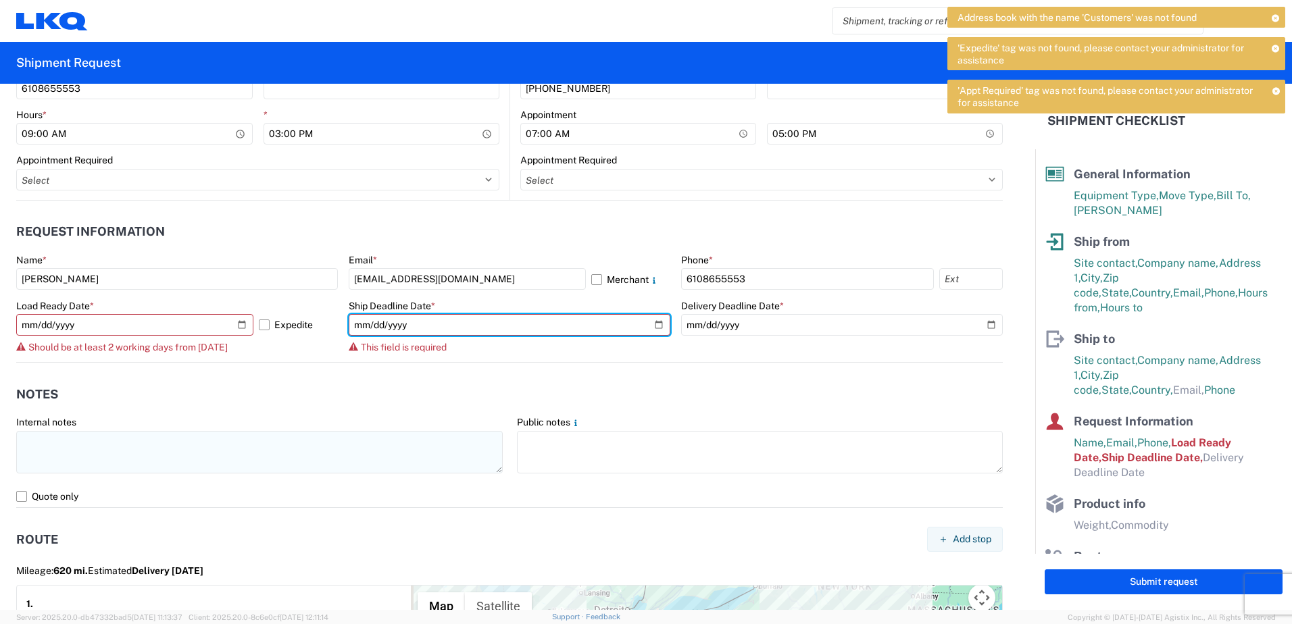
type input "[DATE]"
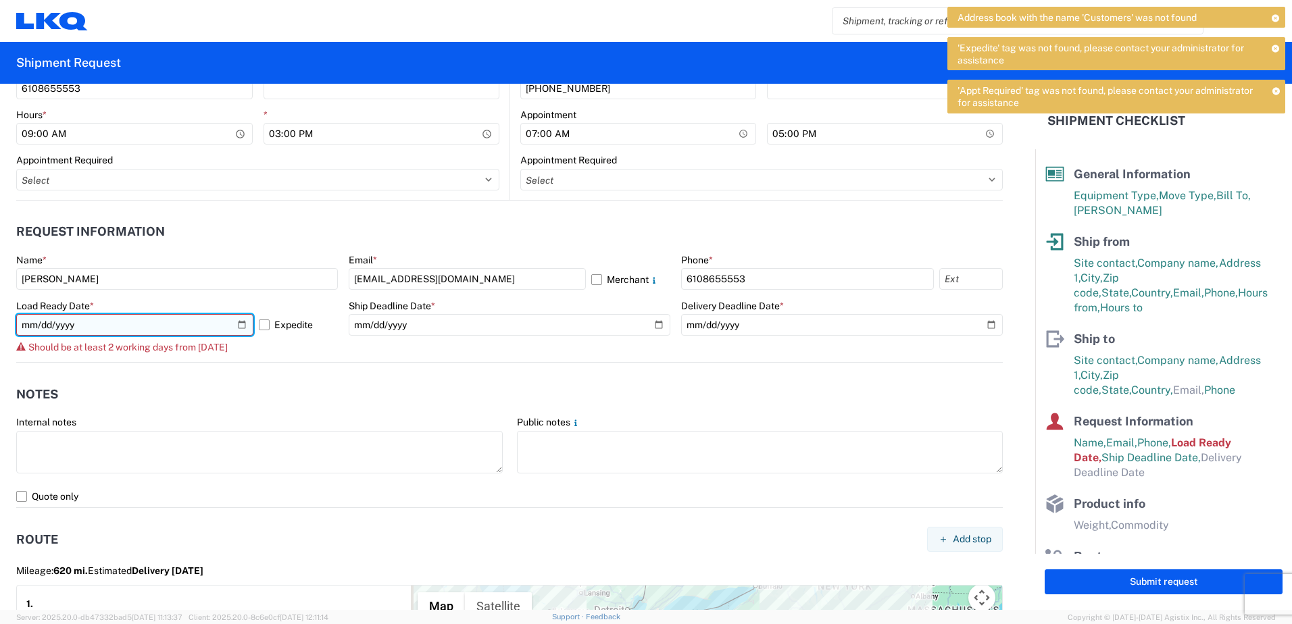
click at [132, 326] on input "[DATE]" at bounding box center [134, 325] width 237 height 22
click at [241, 326] on input "[DATE]" at bounding box center [134, 325] width 237 height 22
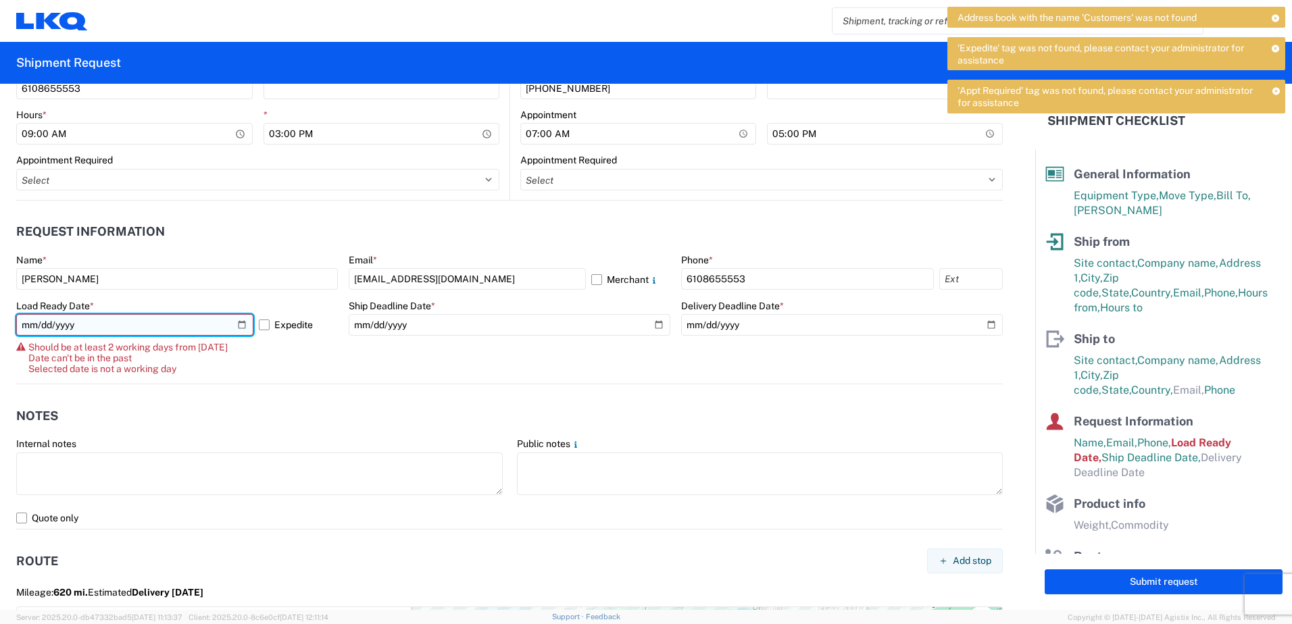
click at [234, 324] on input "[DATE]" at bounding box center [134, 325] width 237 height 22
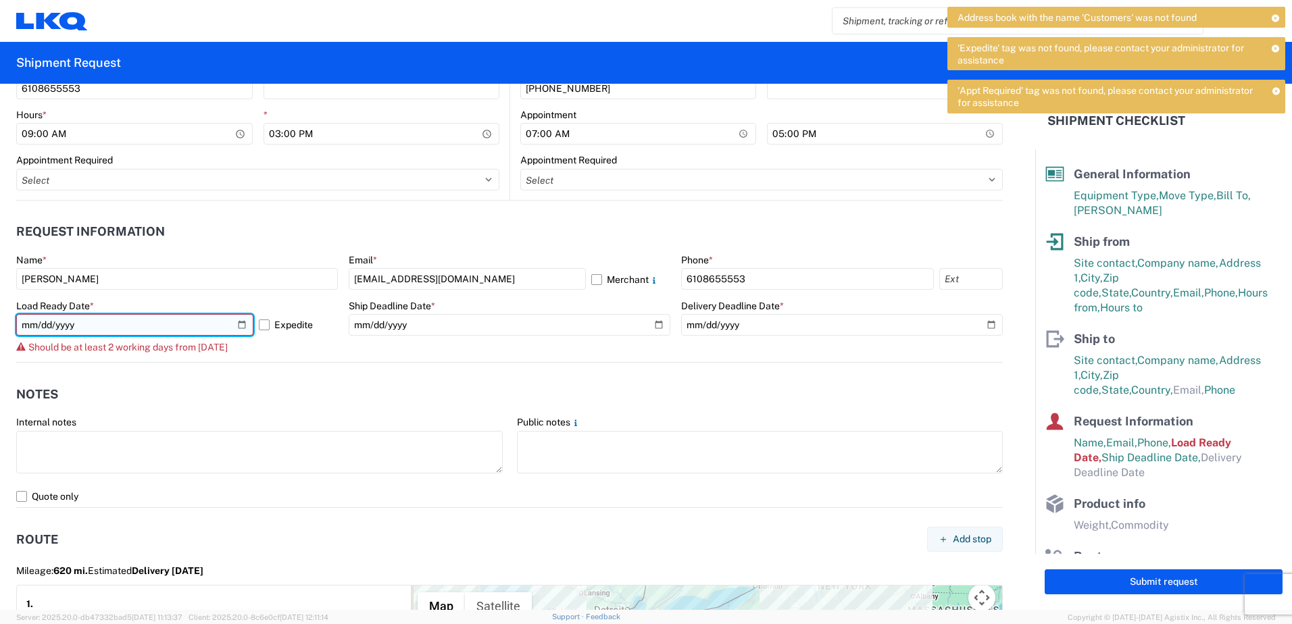
click at [241, 323] on input "[DATE]" at bounding box center [134, 325] width 237 height 22
click at [235, 324] on input "[DATE]" at bounding box center [134, 325] width 237 height 22
type input "[DATE]"
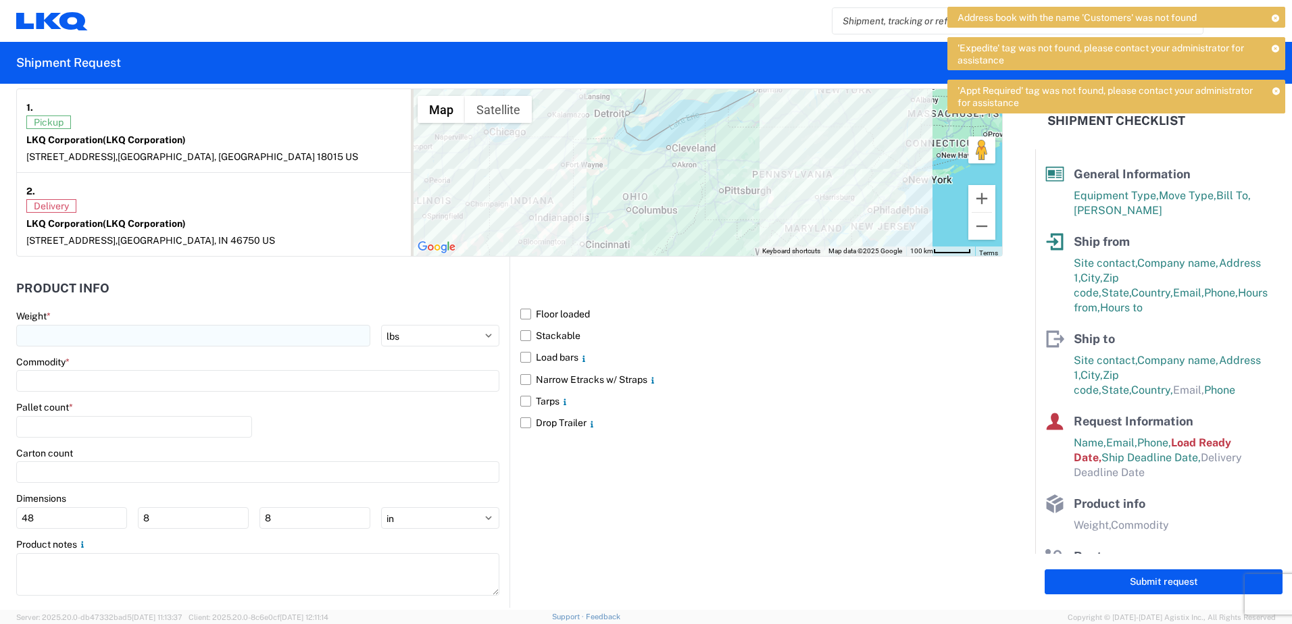
scroll to position [1192, 0]
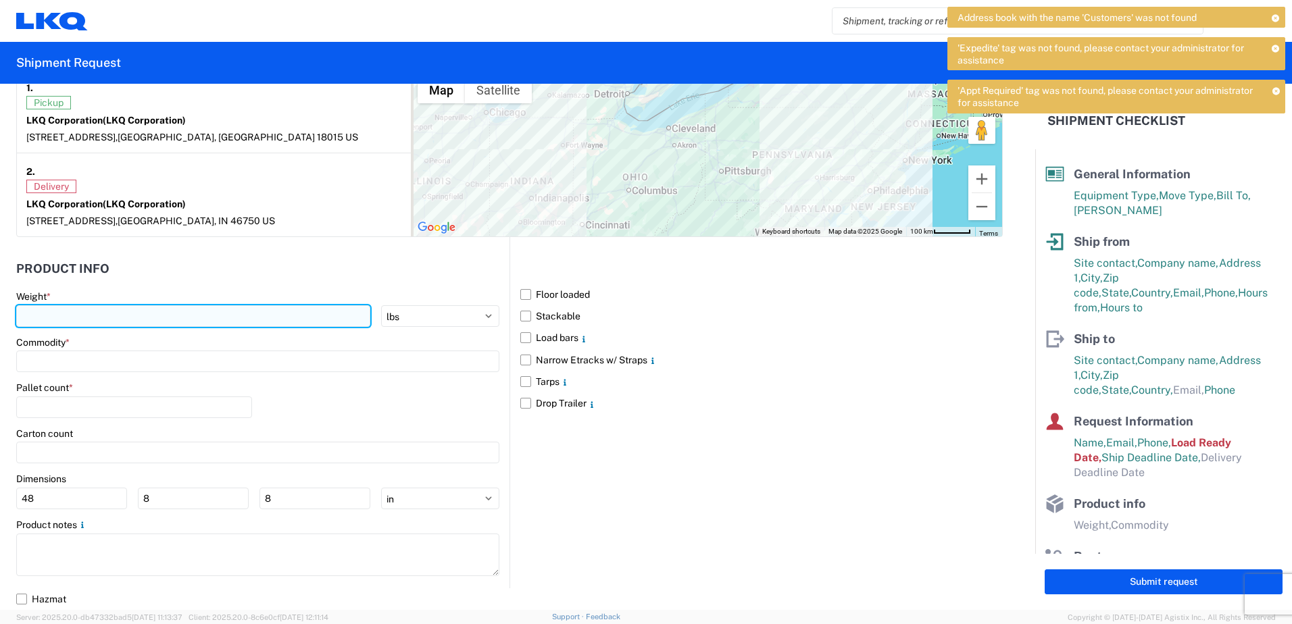
click at [32, 311] on input "number" at bounding box center [193, 316] width 354 height 22
type input "25000"
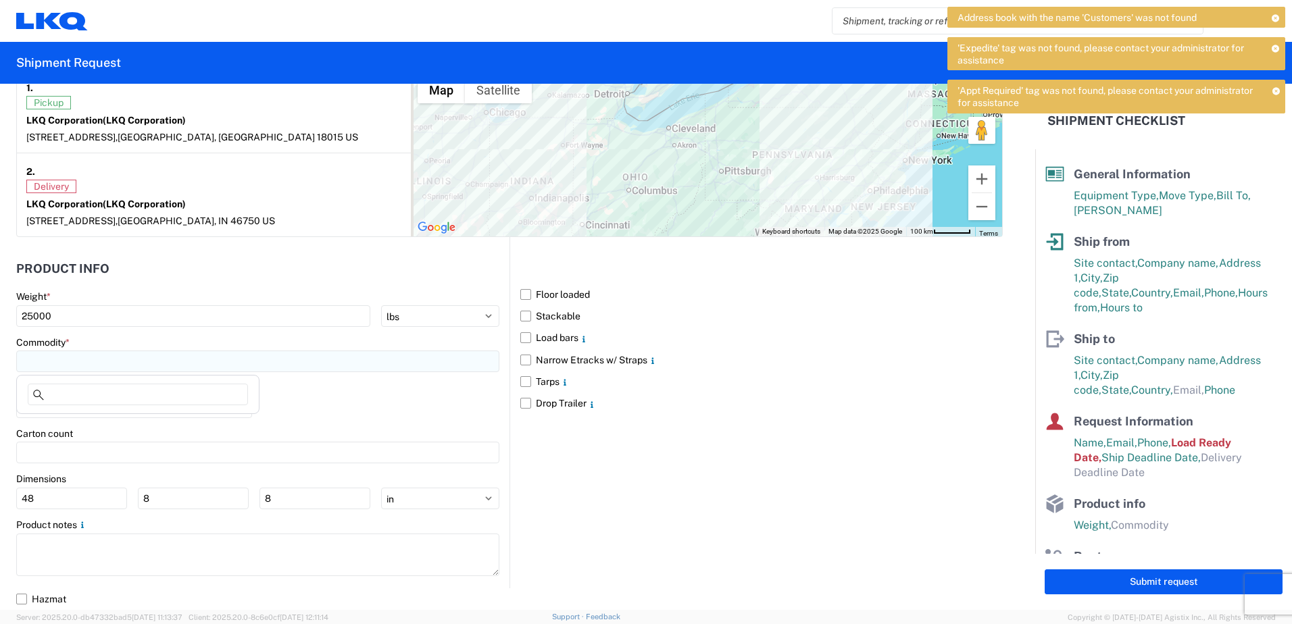
click at [70, 359] on input at bounding box center [257, 362] width 483 height 22
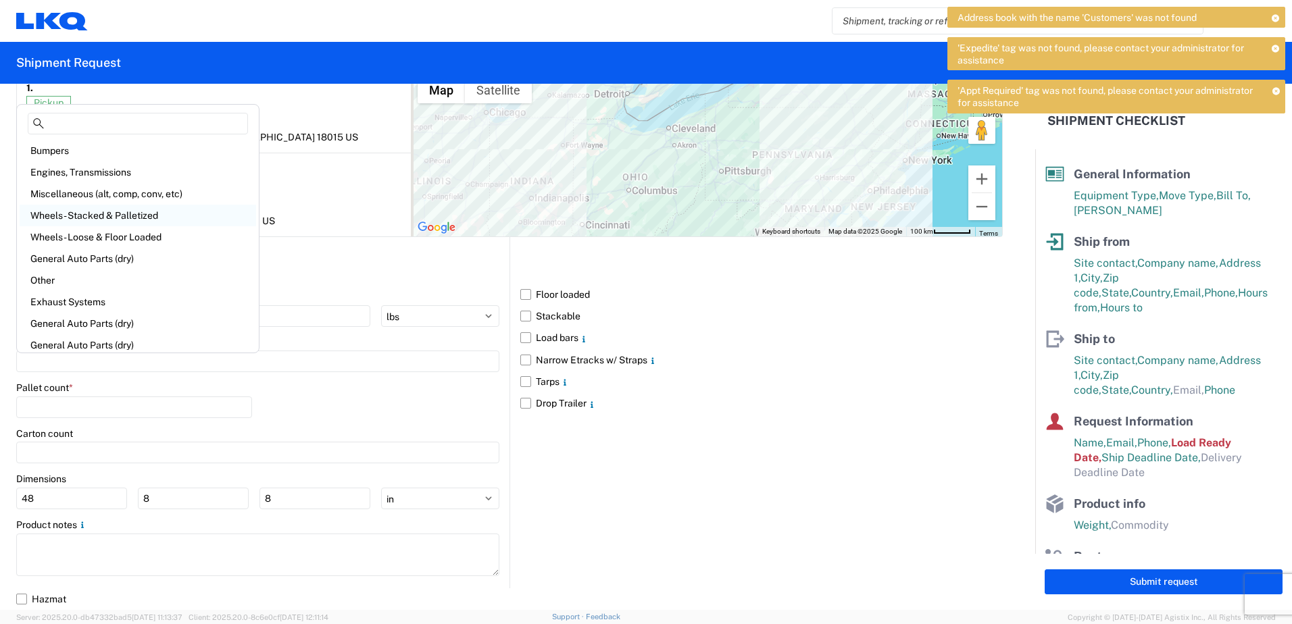
click at [111, 213] on div "Wheels - Stacked & Palletized" at bounding box center [138, 216] width 236 height 22
type input "Wheels - Stacked & Palletized"
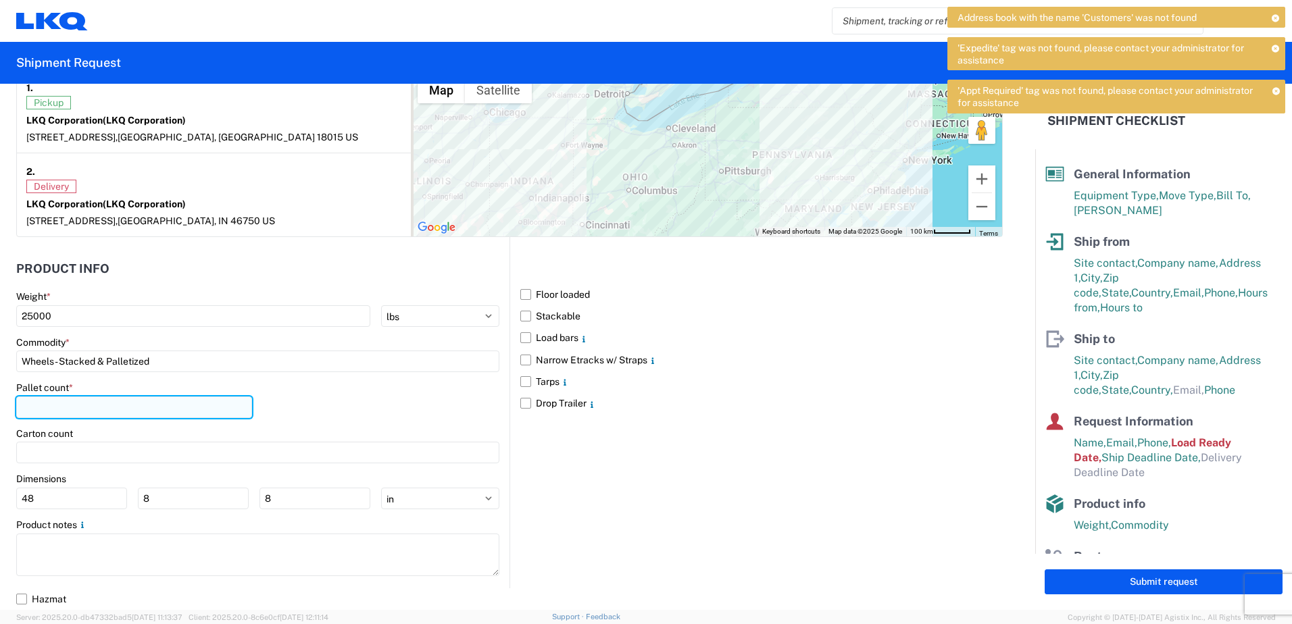
drag, startPoint x: 34, startPoint y: 409, endPoint x: 238, endPoint y: 398, distance: 204.3
click at [57, 407] on input "number" at bounding box center [134, 408] width 236 height 22
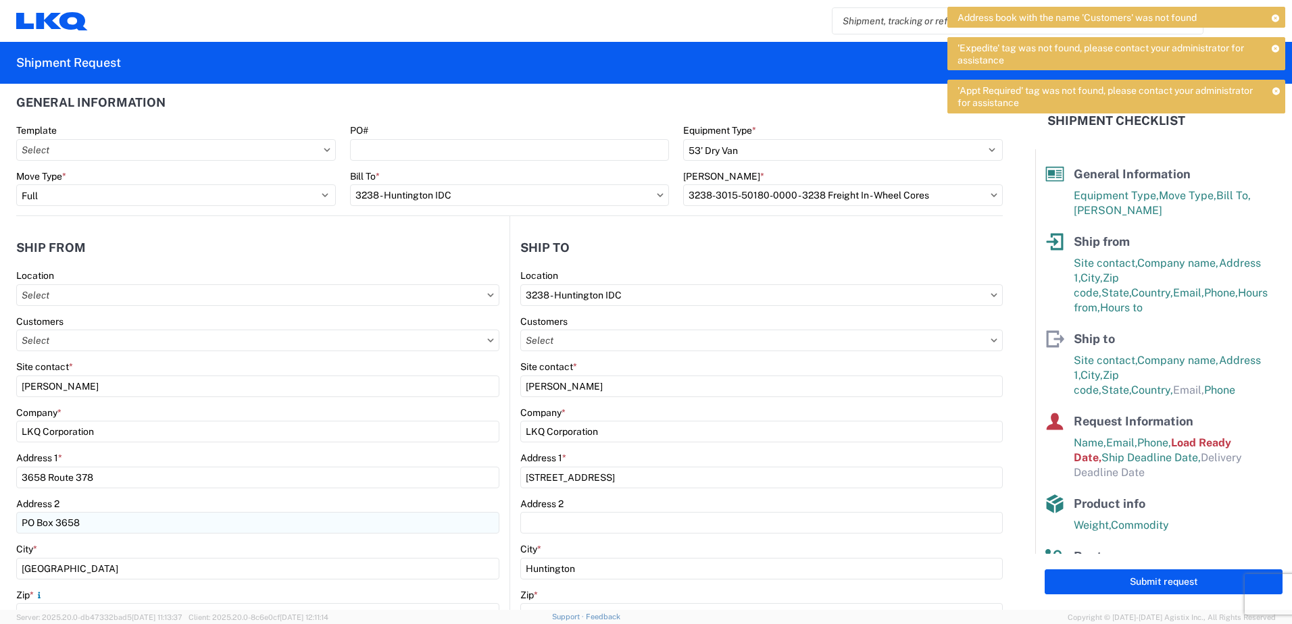
scroll to position [0, 0]
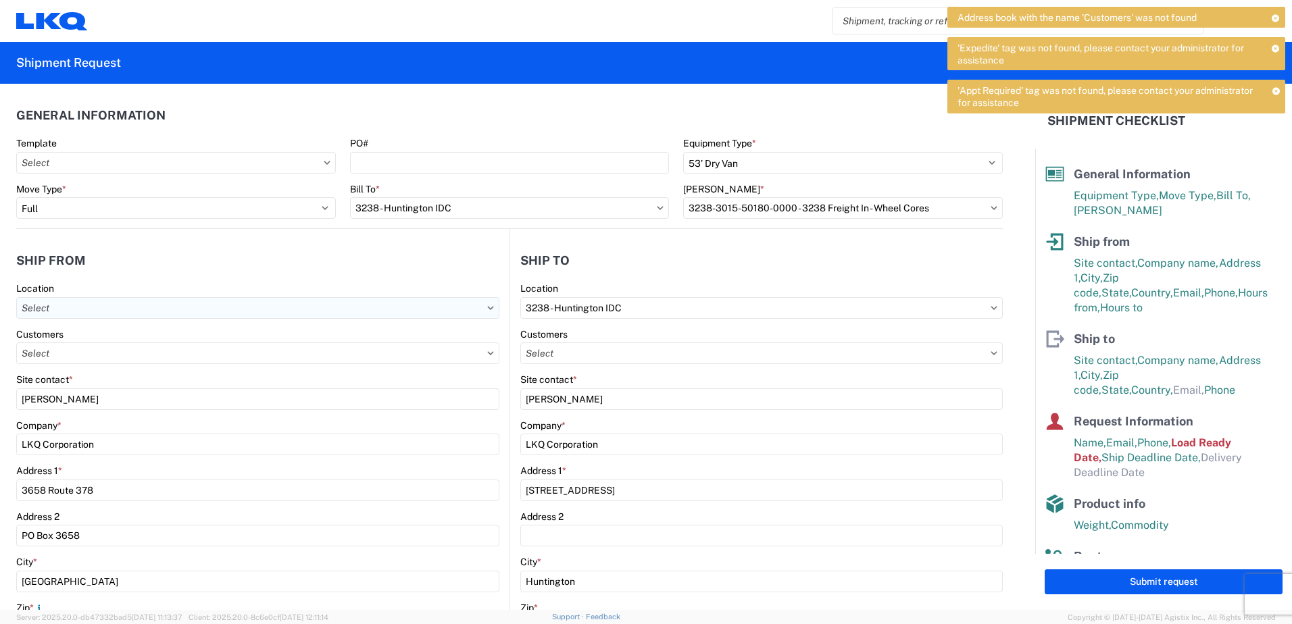
type input "24"
click at [60, 303] on input "text" at bounding box center [257, 308] width 483 height 22
type input "3221"
click at [95, 372] on div "3221 - [GEOGRAPHIC_DATA] PA Wheel Plant" at bounding box center [138, 368] width 236 height 22
type input "3221 - [GEOGRAPHIC_DATA] PA Wheel Plant"
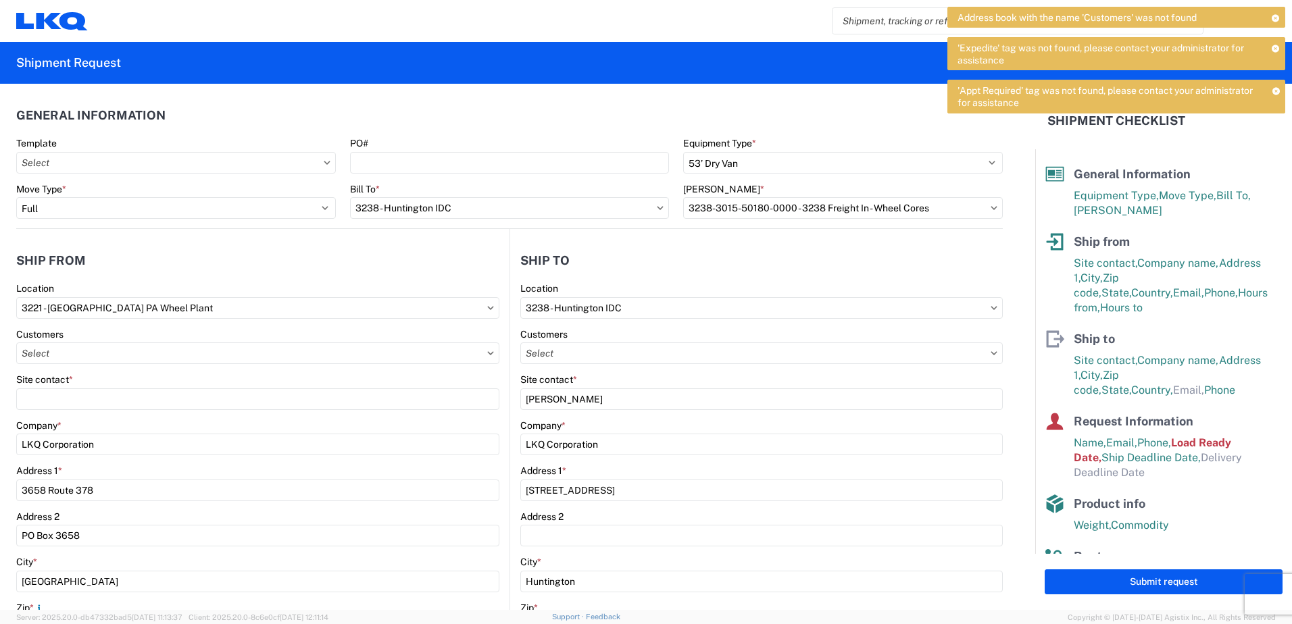
select select "US"
type input "12:00"
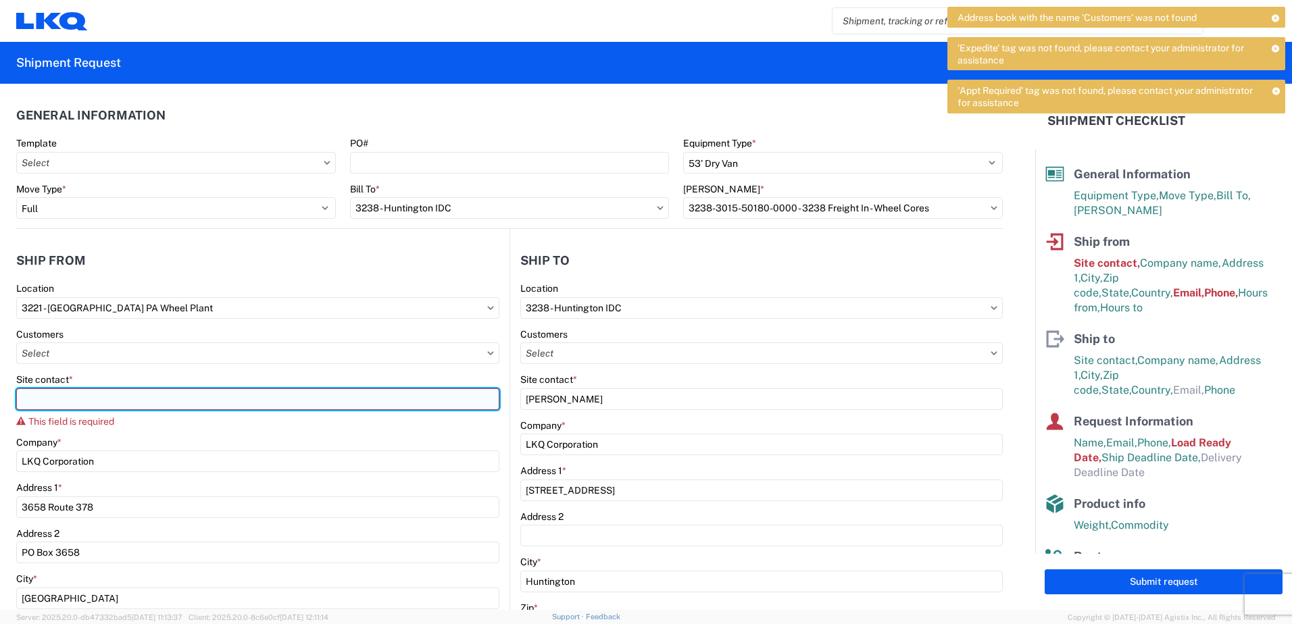
drag, startPoint x: 31, startPoint y: 401, endPoint x: 113, endPoint y: 409, distance: 82.8
click at [31, 401] on input "Site contact *" at bounding box center [257, 399] width 483 height 22
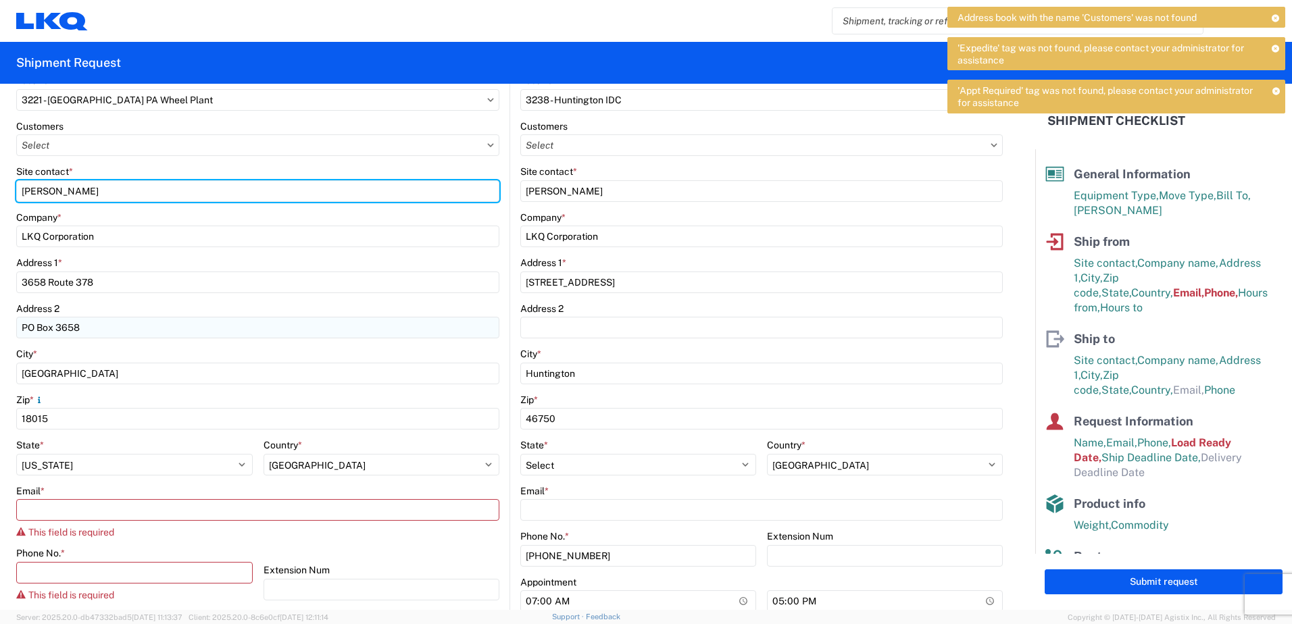
scroll to position [270, 0]
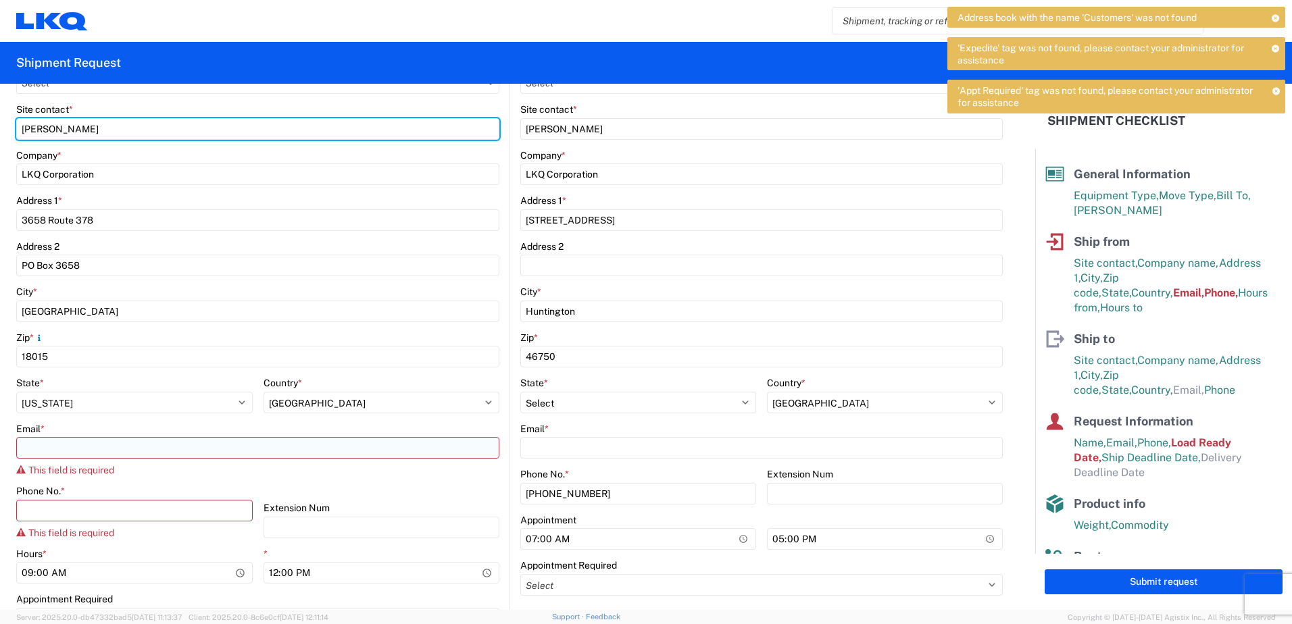
type input "[PERSON_NAME]"
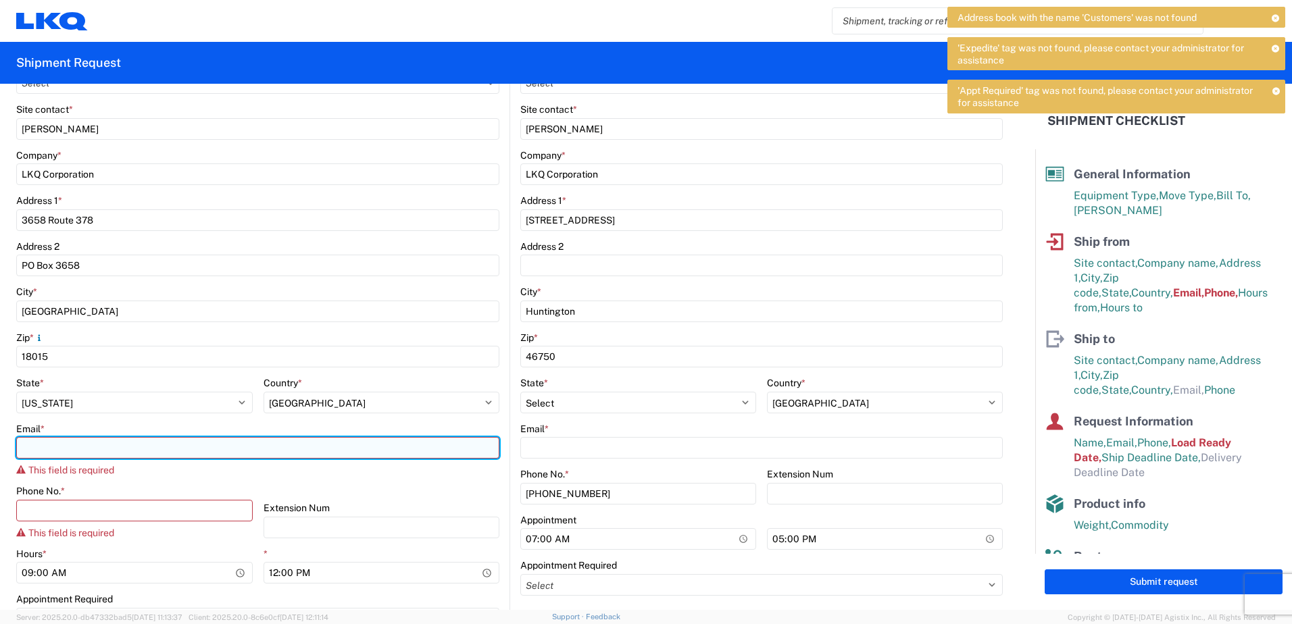
click at [47, 446] on input "Email *" at bounding box center [257, 448] width 483 height 22
type input "[EMAIL_ADDRESS][DOMAIN_NAME]"
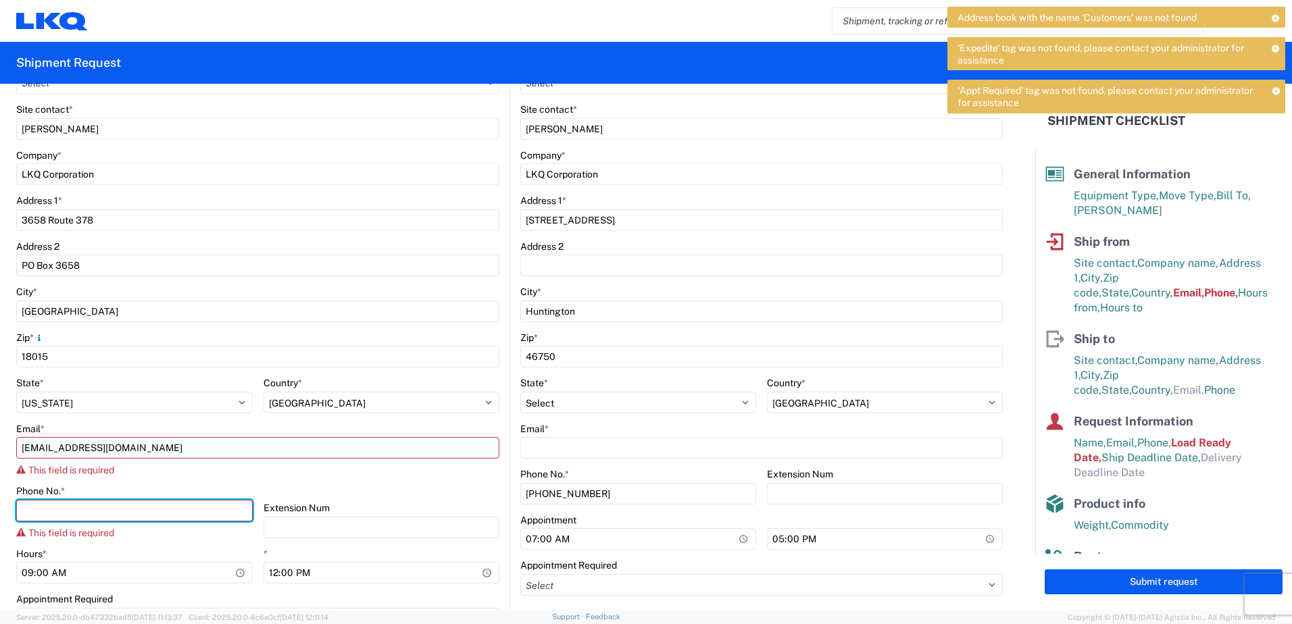
type input "6108655553"
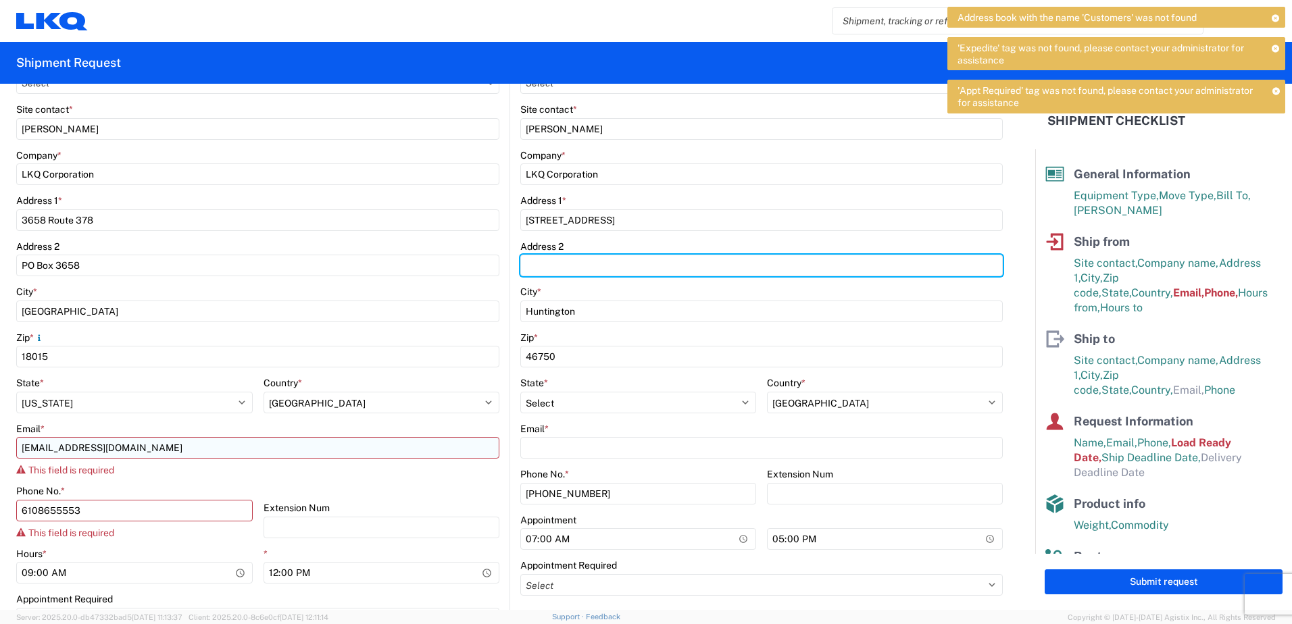
type input "PO Box 3658"
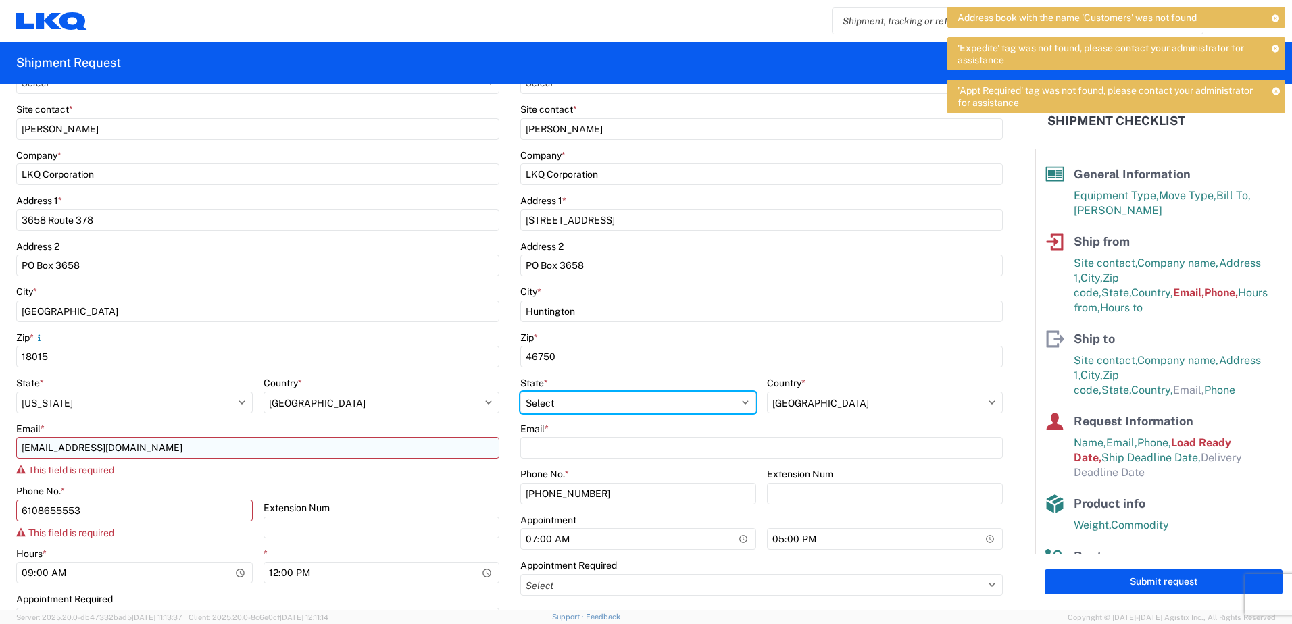
select select "PA"
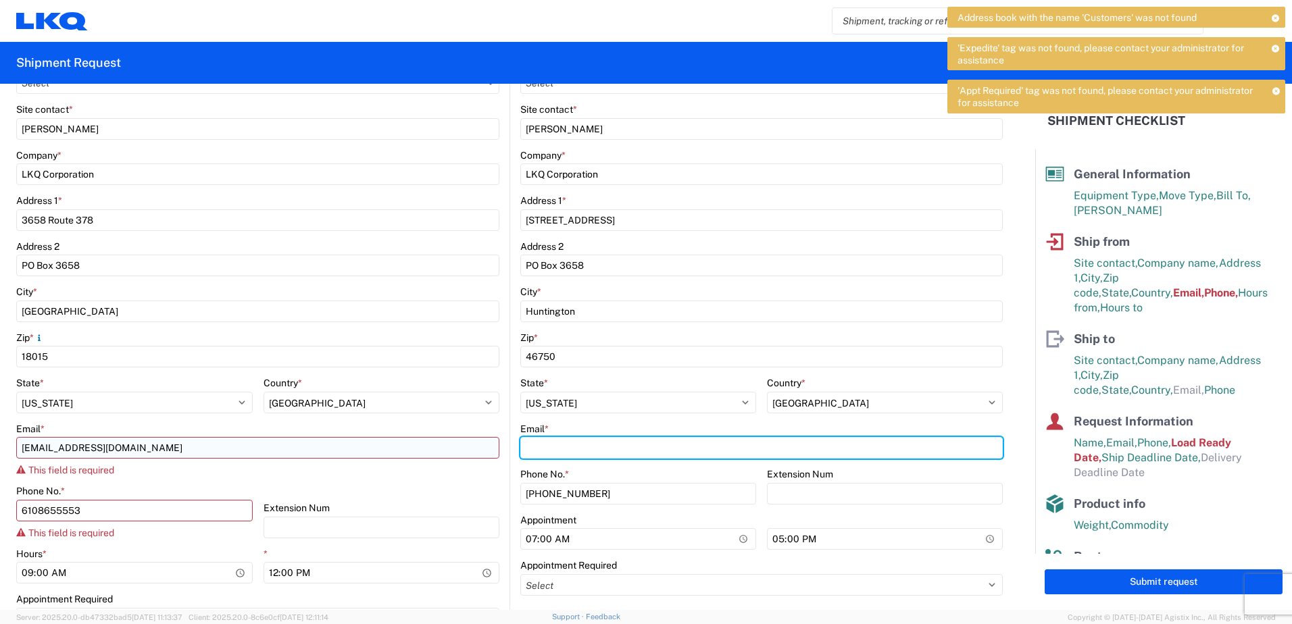
type input "[EMAIL_ADDRESS][DOMAIN_NAME]"
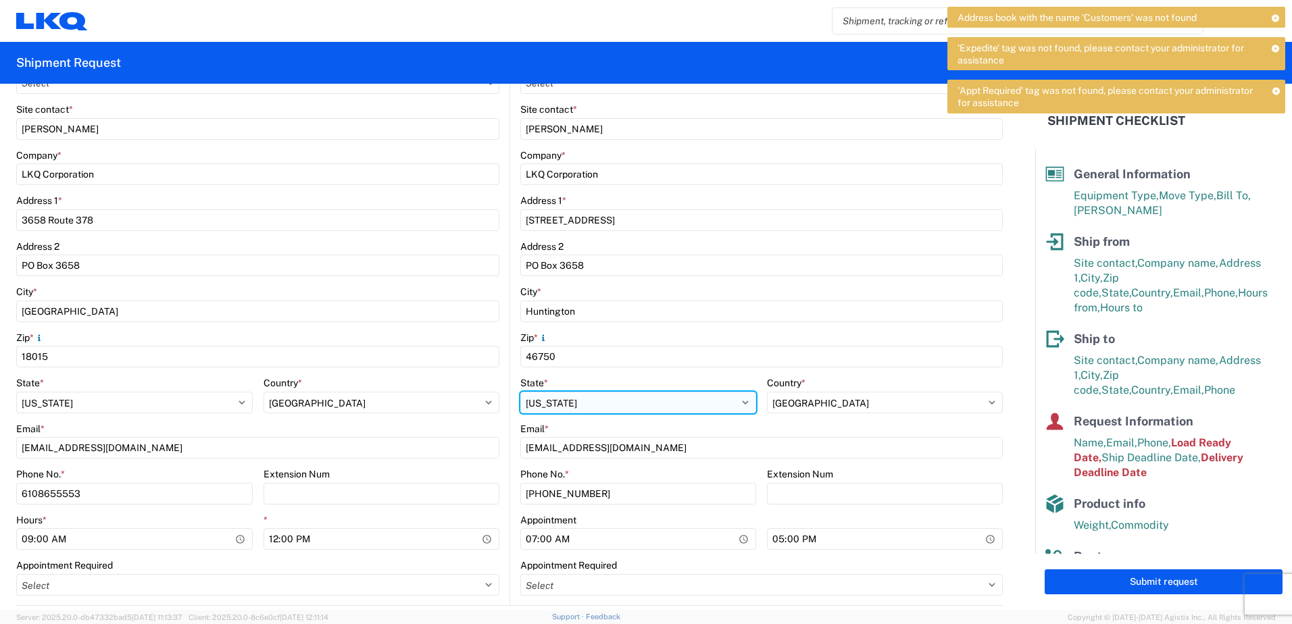
click at [614, 402] on select "Select [US_STATE] [US_STATE] [US_STATE] [US_STATE] Armed Forces Americas Armed …" at bounding box center [638, 403] width 236 height 22
select select "IN"
click at [520, 392] on select "Select [US_STATE] [US_STATE] [US_STATE] [US_STATE] Armed Forces Americas Armed …" at bounding box center [638, 403] width 236 height 22
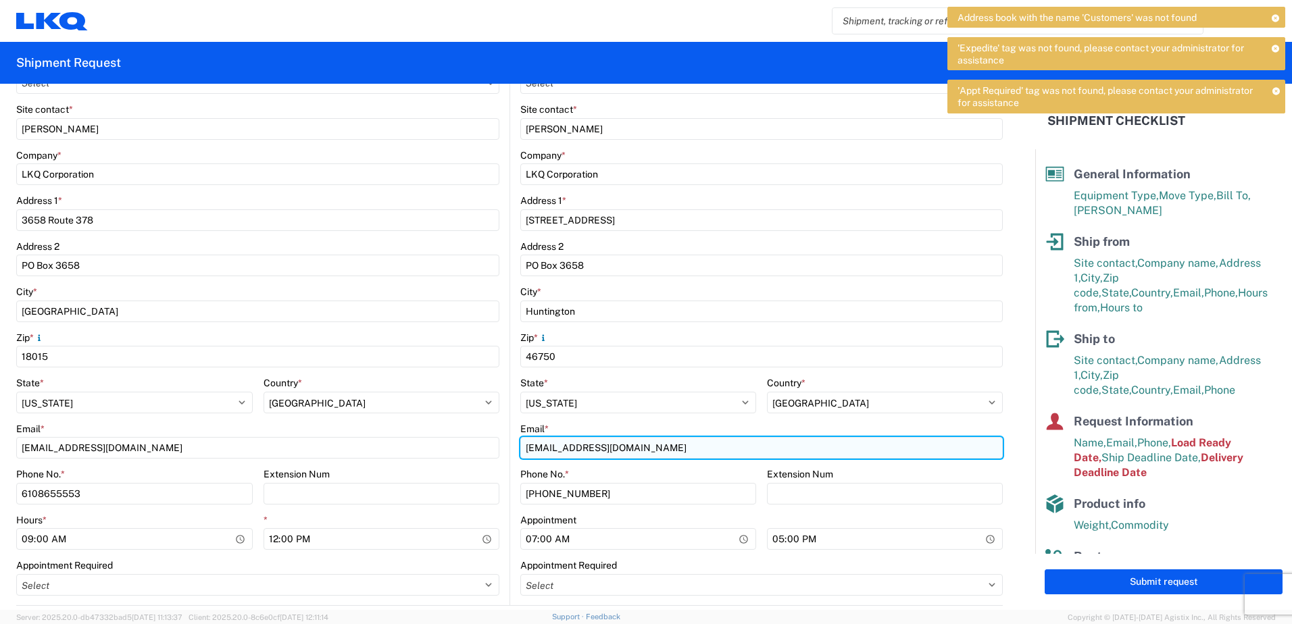
click at [635, 448] on input "[EMAIL_ADDRESS][DOMAIN_NAME]" at bounding box center [761, 448] width 482 height 22
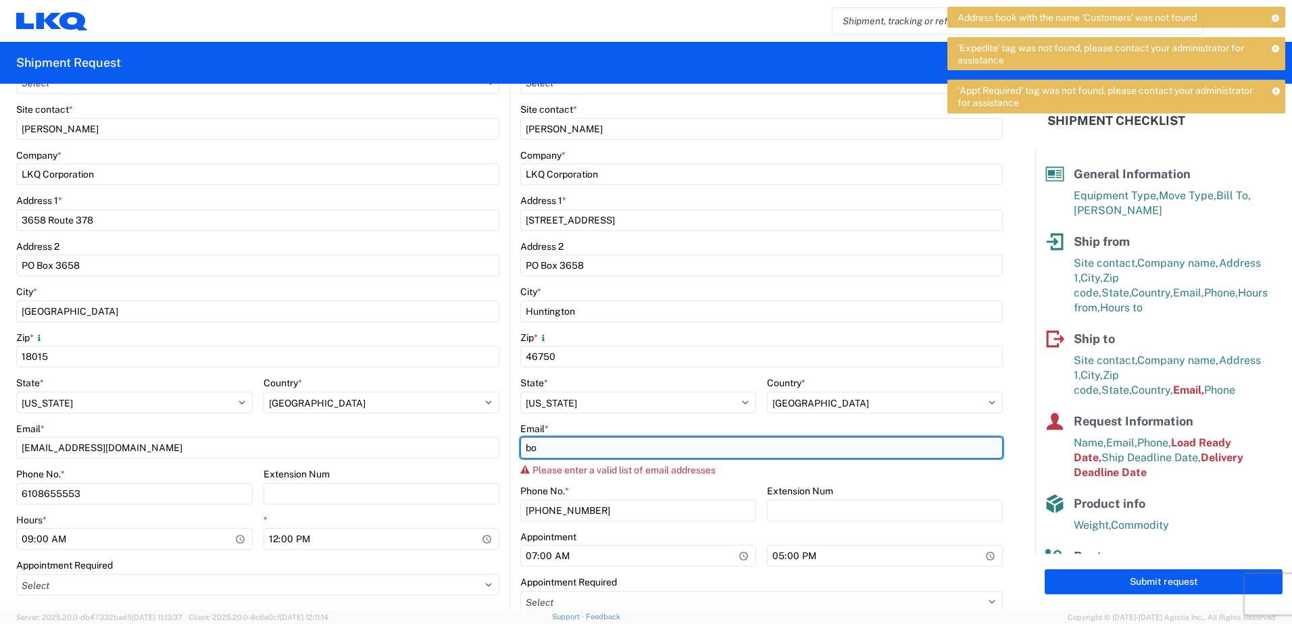
type input "b"
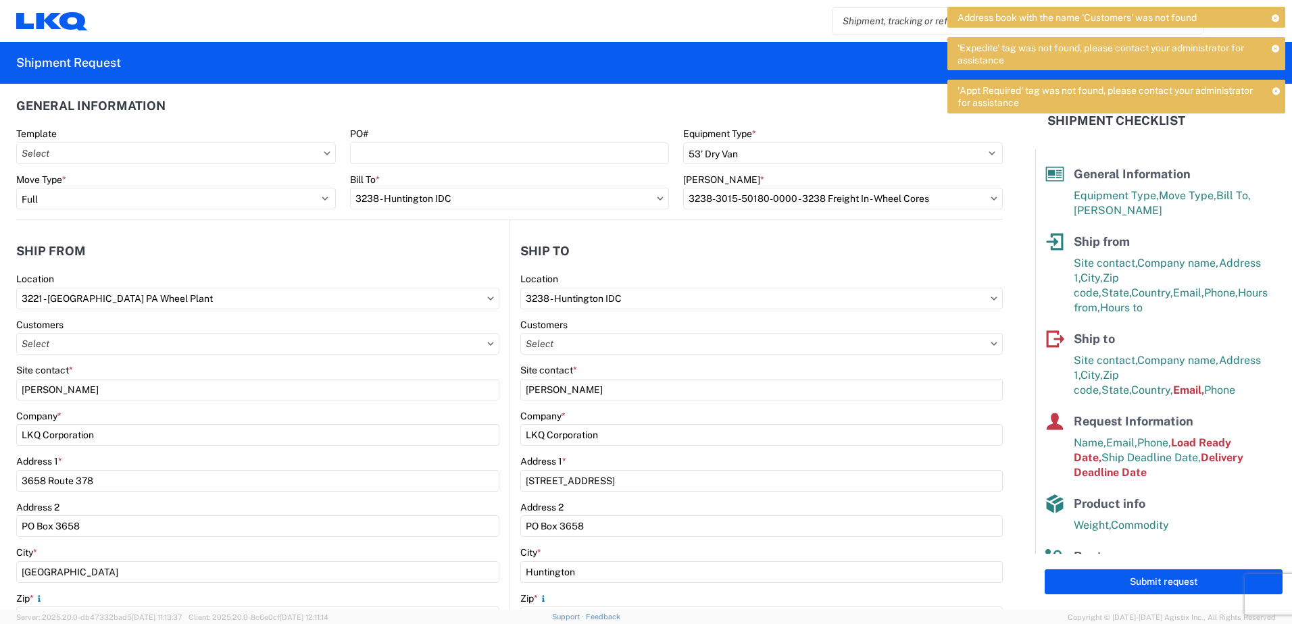
scroll to position [0, 0]
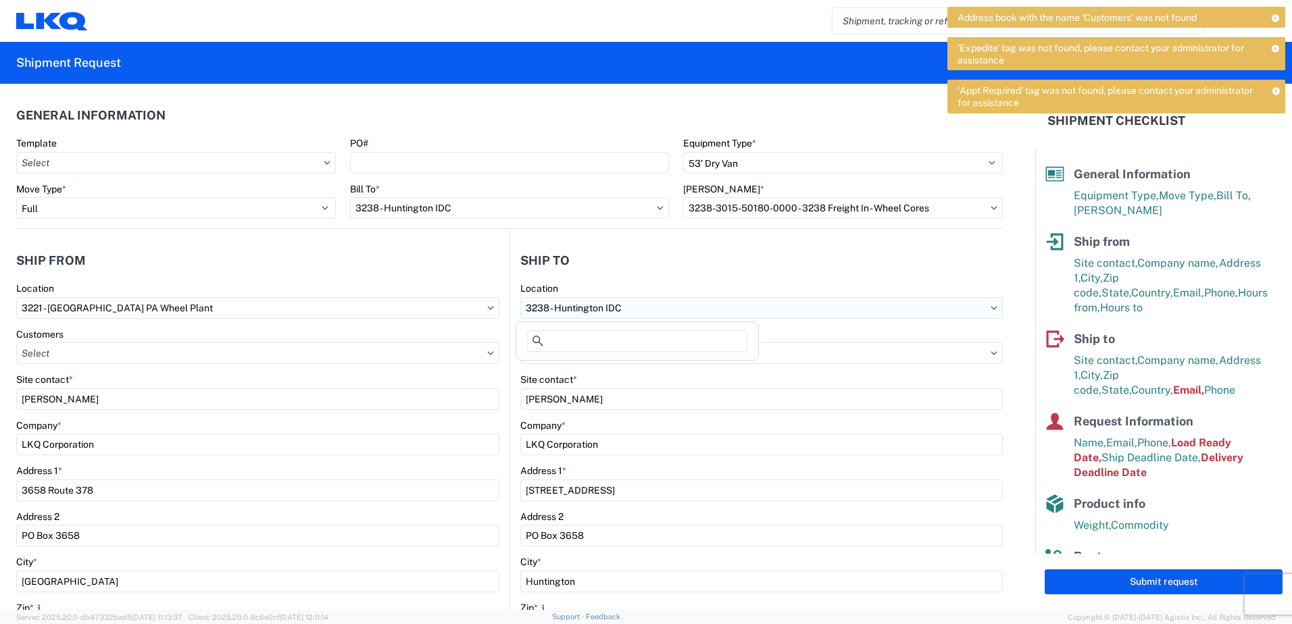
click at [609, 308] on input "3238 - Huntington IDC" at bounding box center [761, 308] width 482 height 22
type input "3238"
click at [571, 360] on div "3238 - Huntington IDC" at bounding box center [637, 368] width 236 height 22
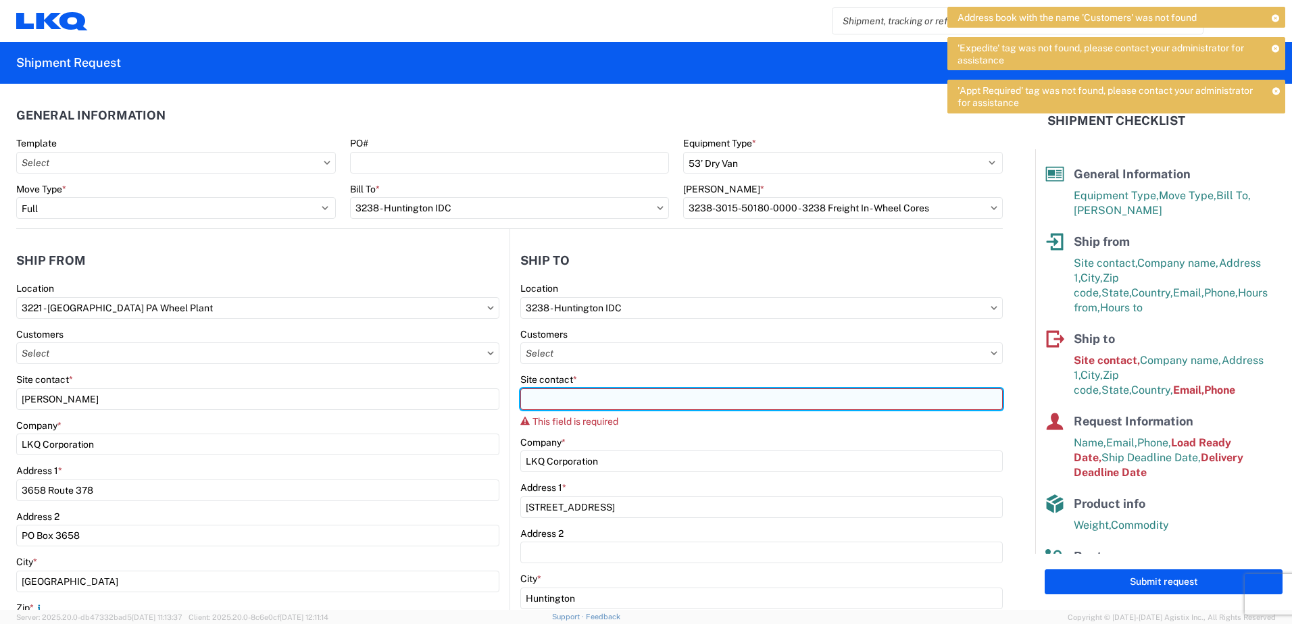
drag, startPoint x: 526, startPoint y: 401, endPoint x: 616, endPoint y: 388, distance: 90.9
click at [536, 398] on input "Site contact *" at bounding box center [761, 399] width 482 height 22
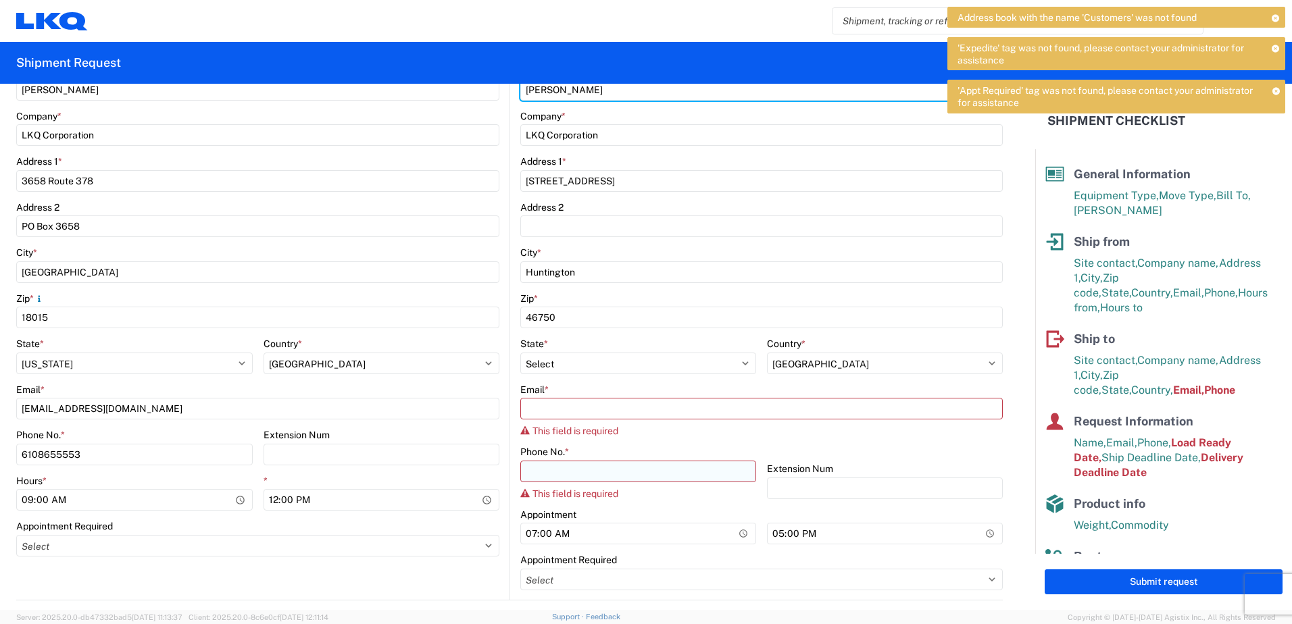
scroll to position [338, 0]
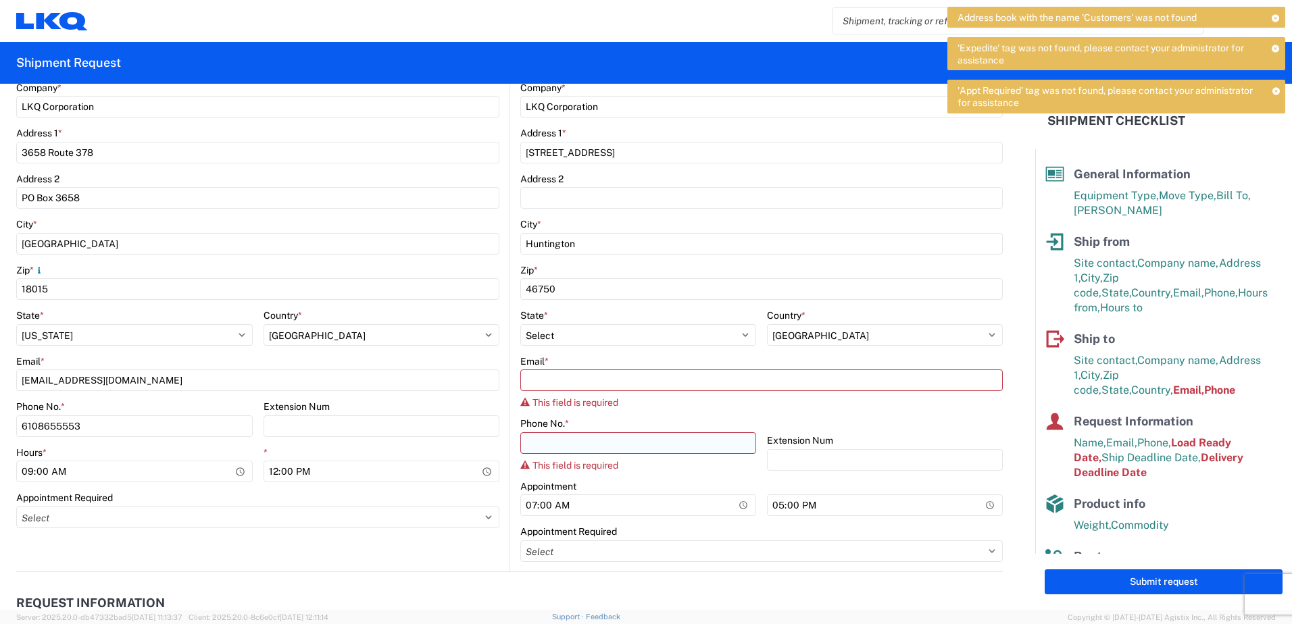
type input "[PERSON_NAME]"
click at [541, 444] on input "Phone No. *" at bounding box center [638, 443] width 236 height 22
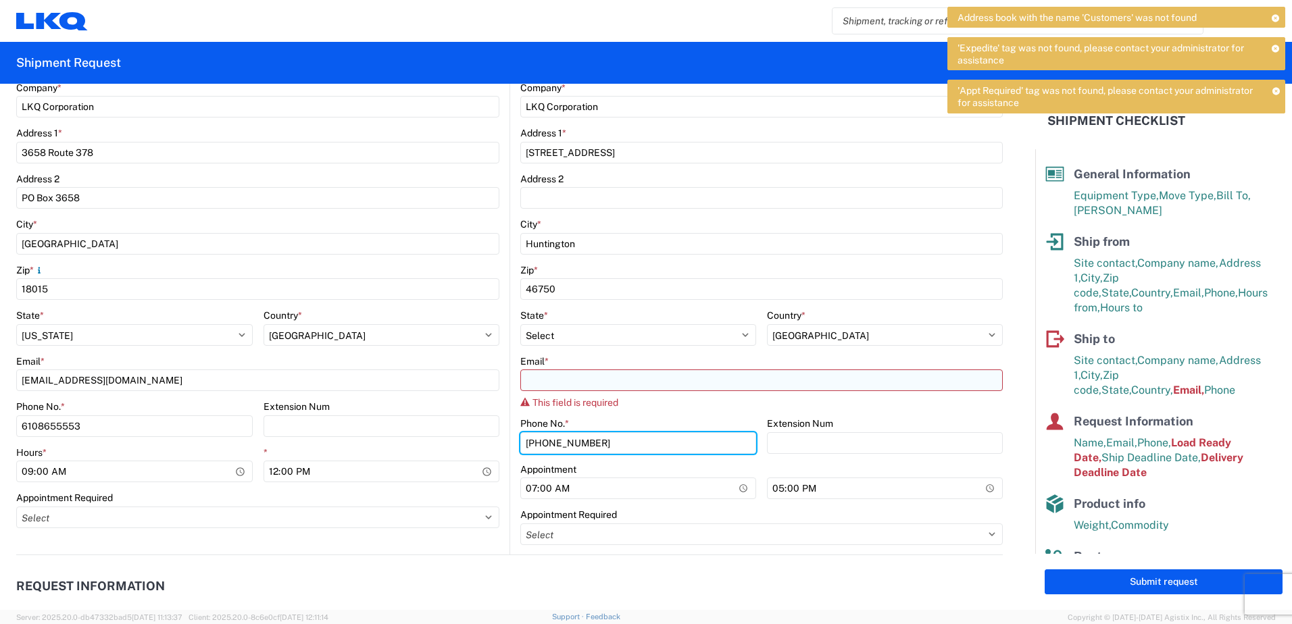
type input "[PHONE_NUMBER]"
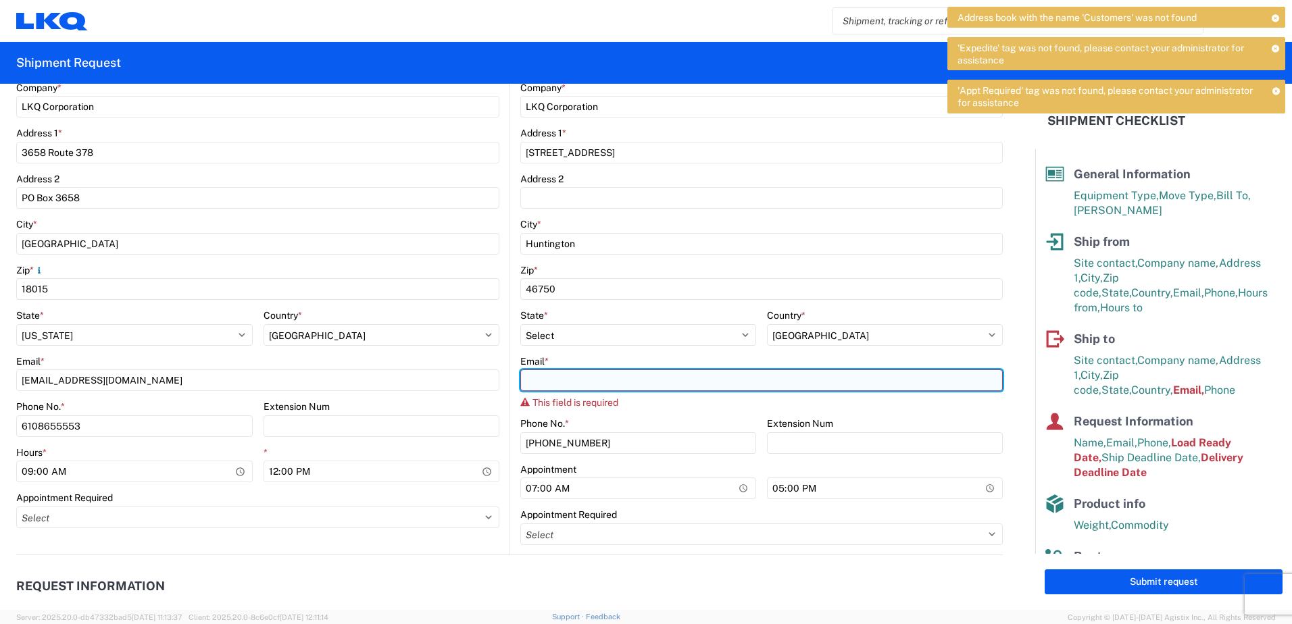
click at [594, 380] on input "Email *" at bounding box center [761, 381] width 482 height 22
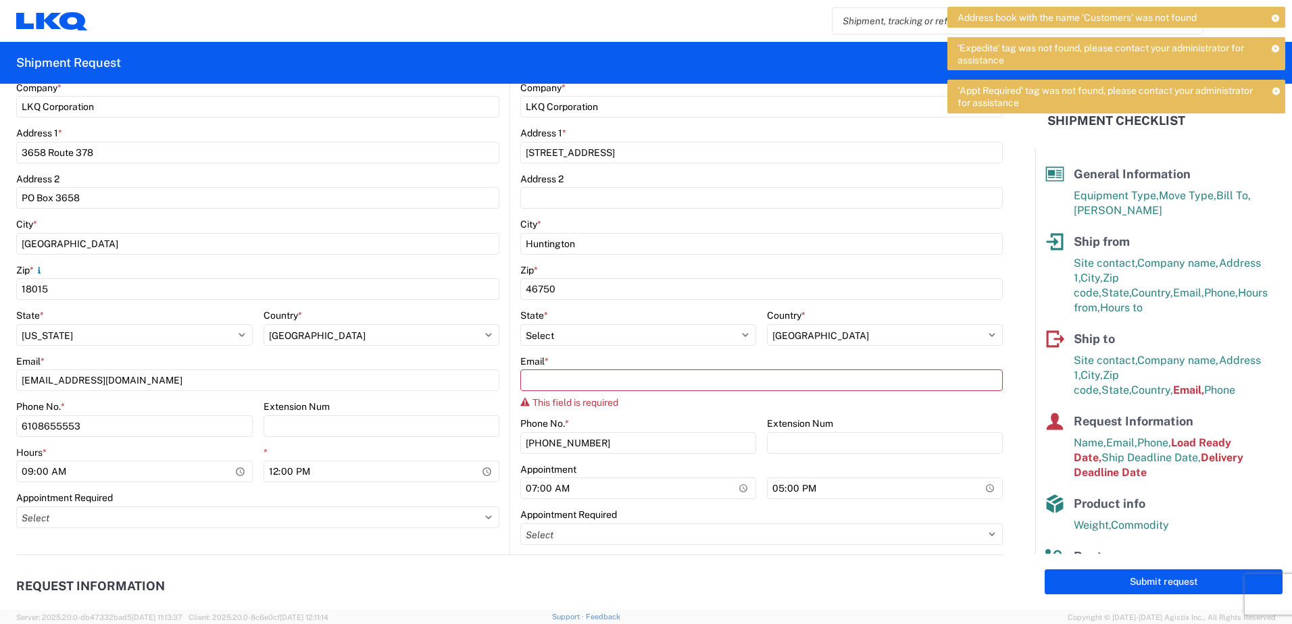
click at [497, 579] on header "Request Information" at bounding box center [509, 587] width 986 height 30
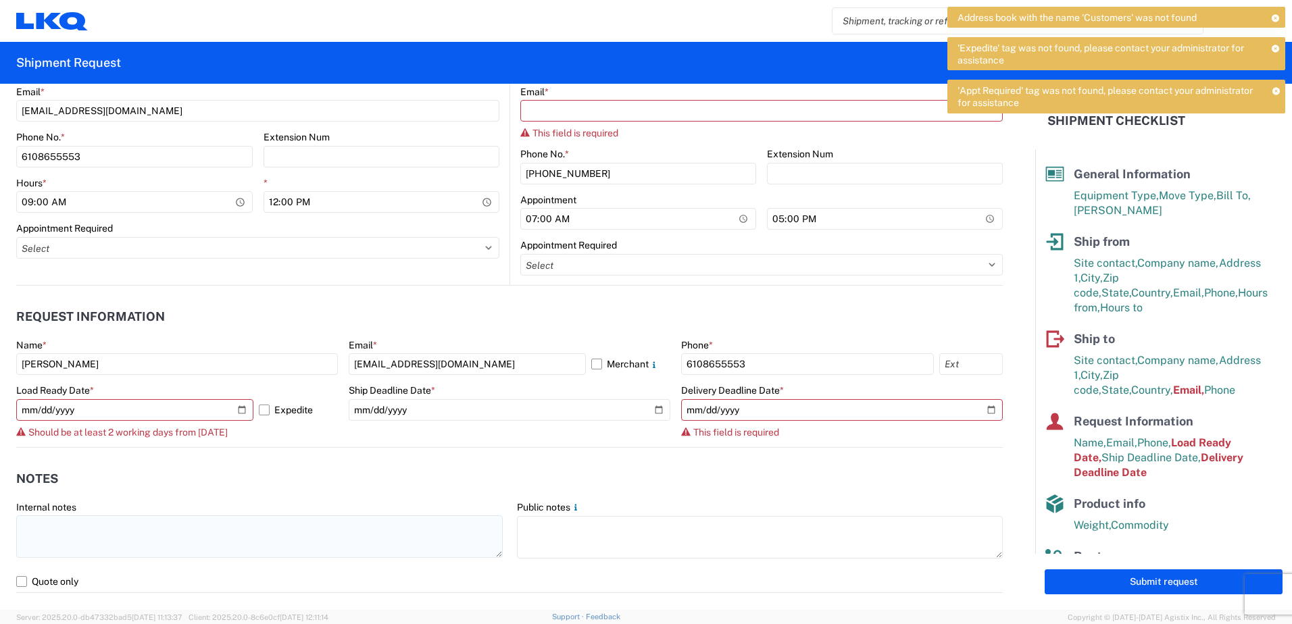
scroll to position [608, 0]
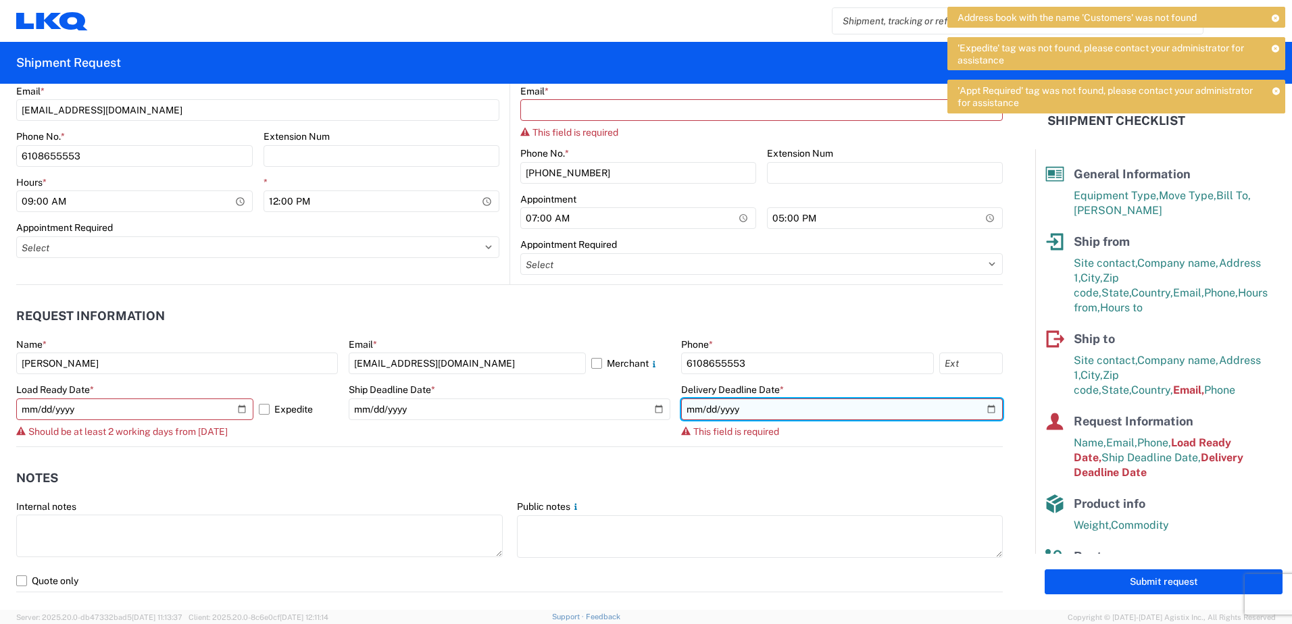
click at [987, 405] on input "date" at bounding box center [842, 410] width 322 height 22
click at [926, 411] on input "date" at bounding box center [842, 410] width 322 height 22
click at [909, 409] on input "date" at bounding box center [842, 410] width 322 height 22
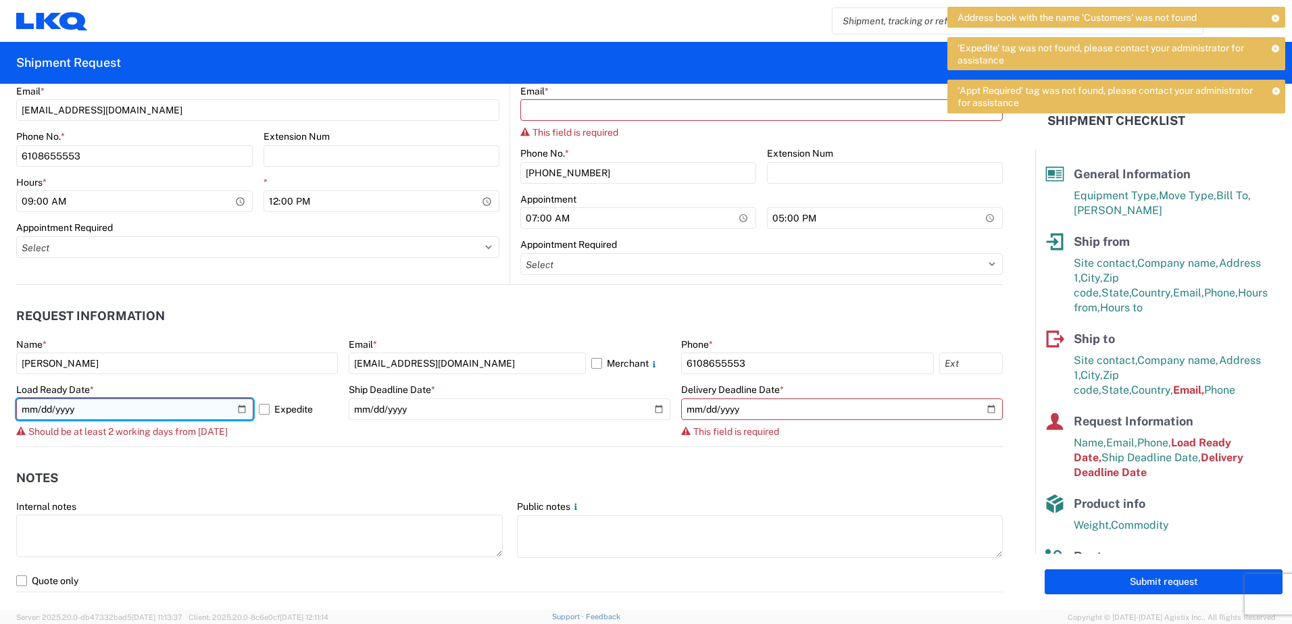
click at [159, 409] on input "[DATE]" at bounding box center [134, 410] width 237 height 22
click at [238, 409] on input "[DATE]" at bounding box center [134, 410] width 237 height 22
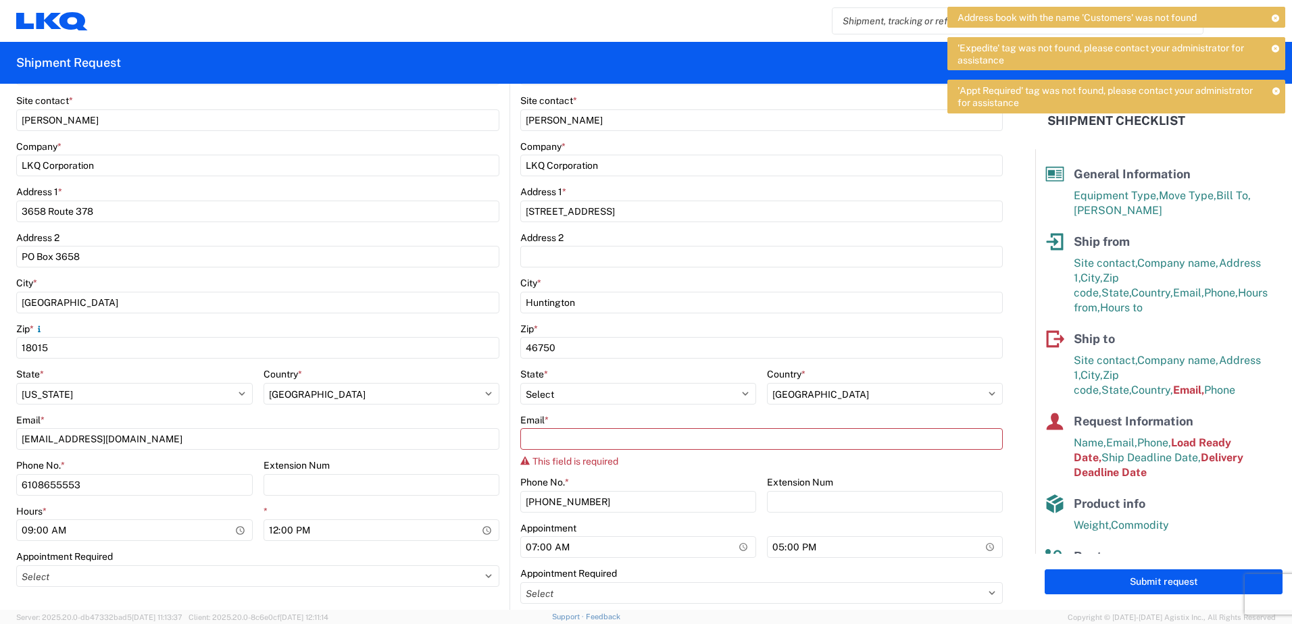
scroll to position [270, 0]
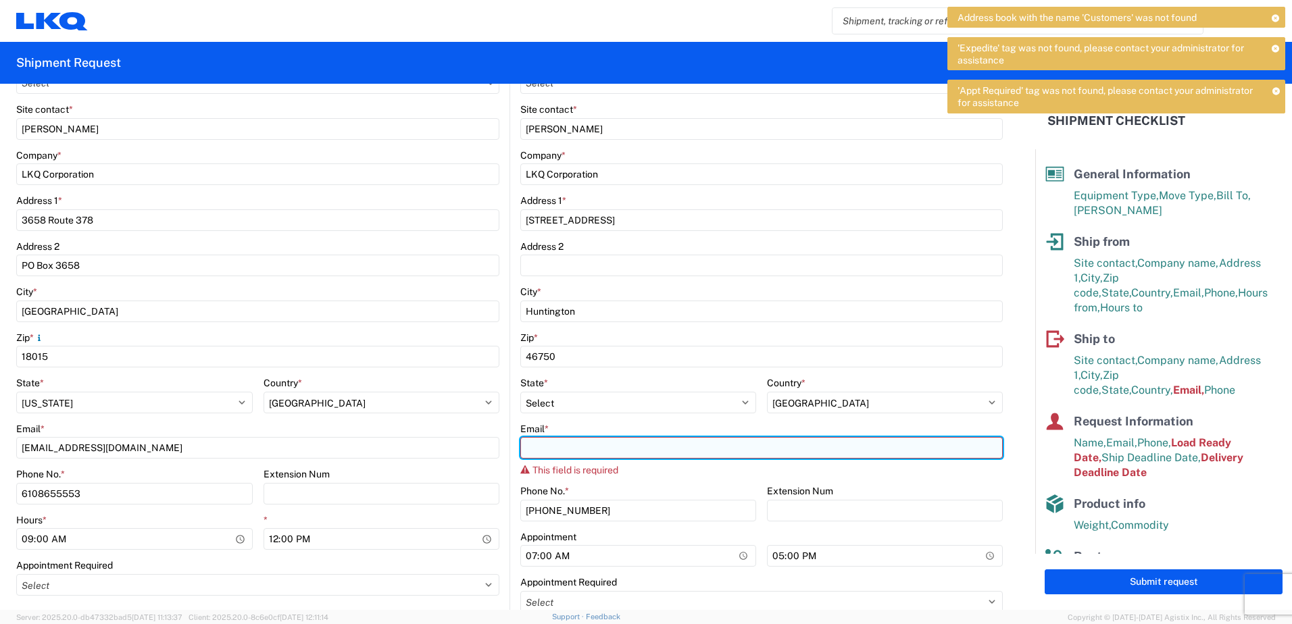
click at [526, 448] on input "Email *" at bounding box center [761, 448] width 482 height 22
click at [557, 443] on input "BBEN" at bounding box center [761, 448] width 482 height 22
type input "B"
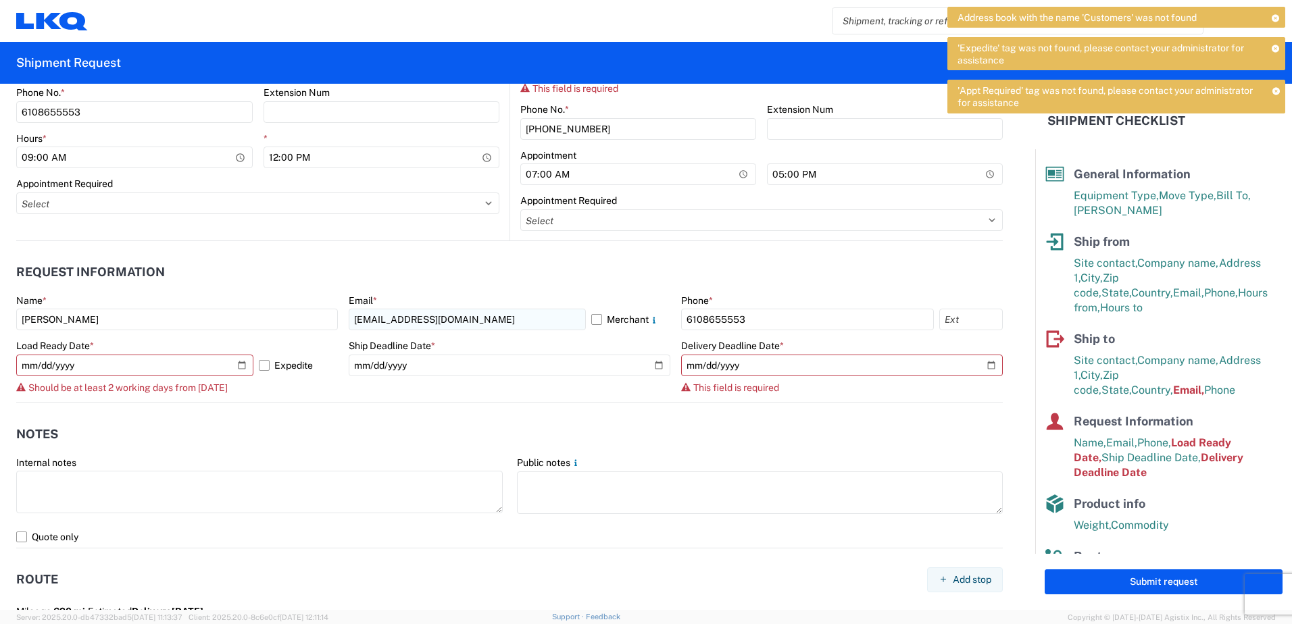
scroll to position [676, 0]
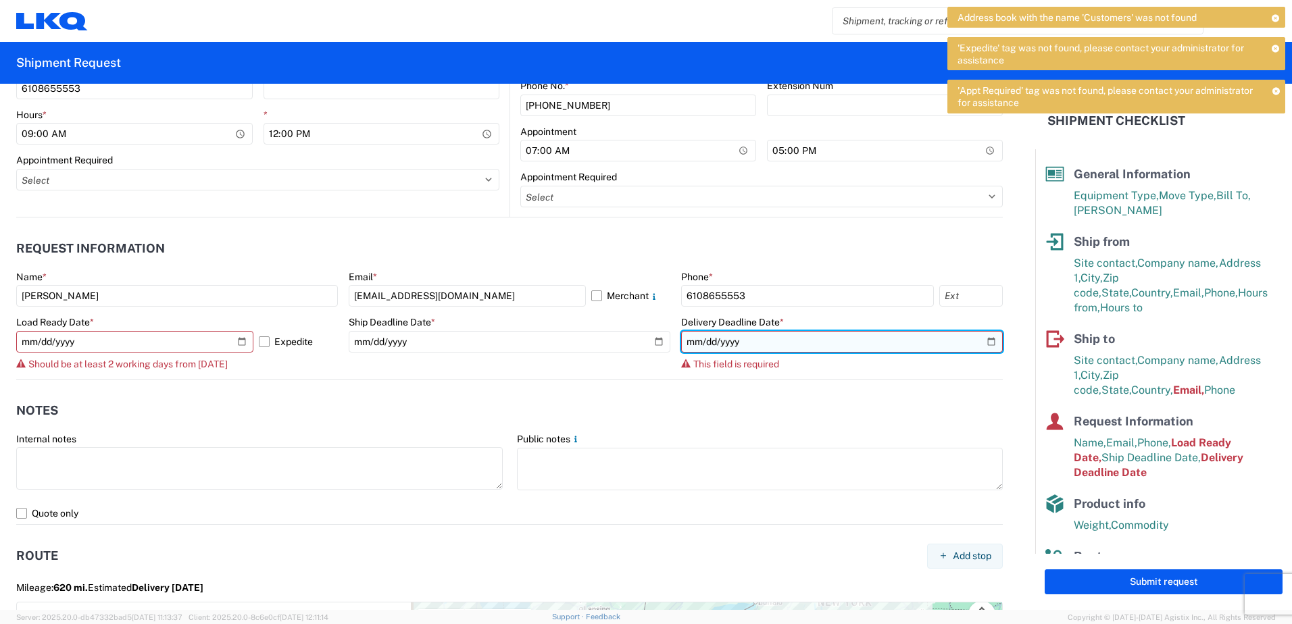
click at [982, 340] on input "date" at bounding box center [842, 342] width 322 height 22
type input "[DATE]"
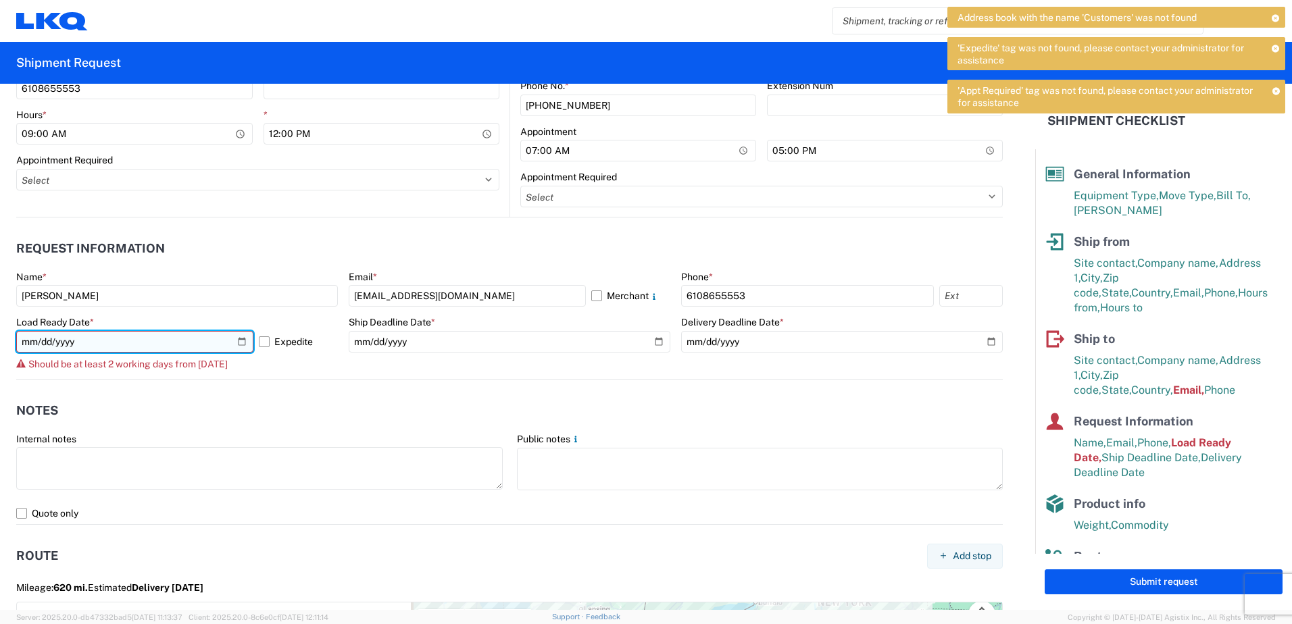
click at [201, 341] on input "[DATE]" at bounding box center [134, 342] width 237 height 22
click at [243, 337] on input "[DATE]" at bounding box center [134, 342] width 237 height 22
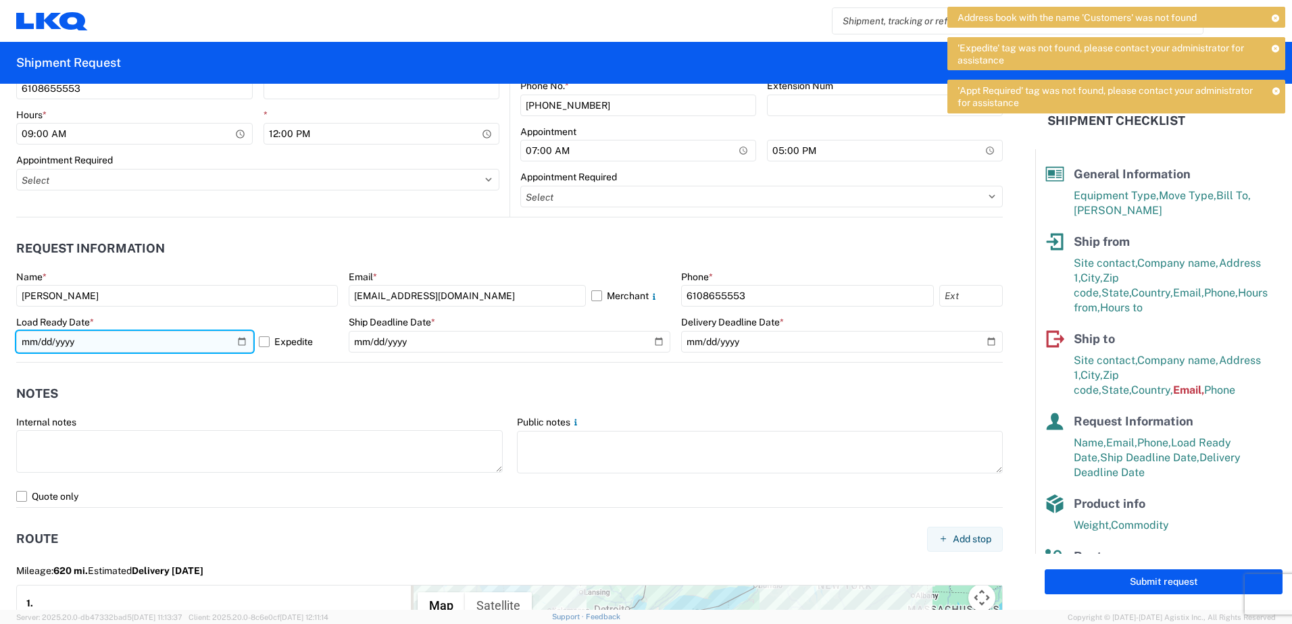
click at [236, 339] on input "[DATE]" at bounding box center [134, 342] width 237 height 22
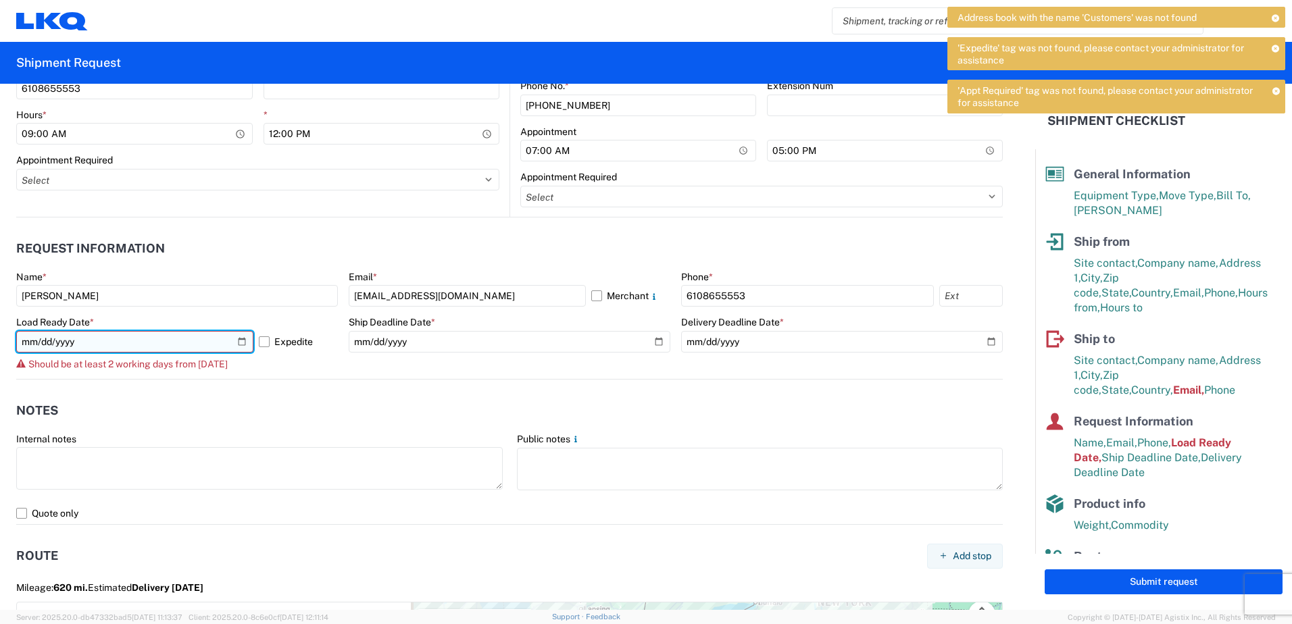
click at [243, 343] on input "[DATE]" at bounding box center [134, 342] width 237 height 22
type input "[DATE]"
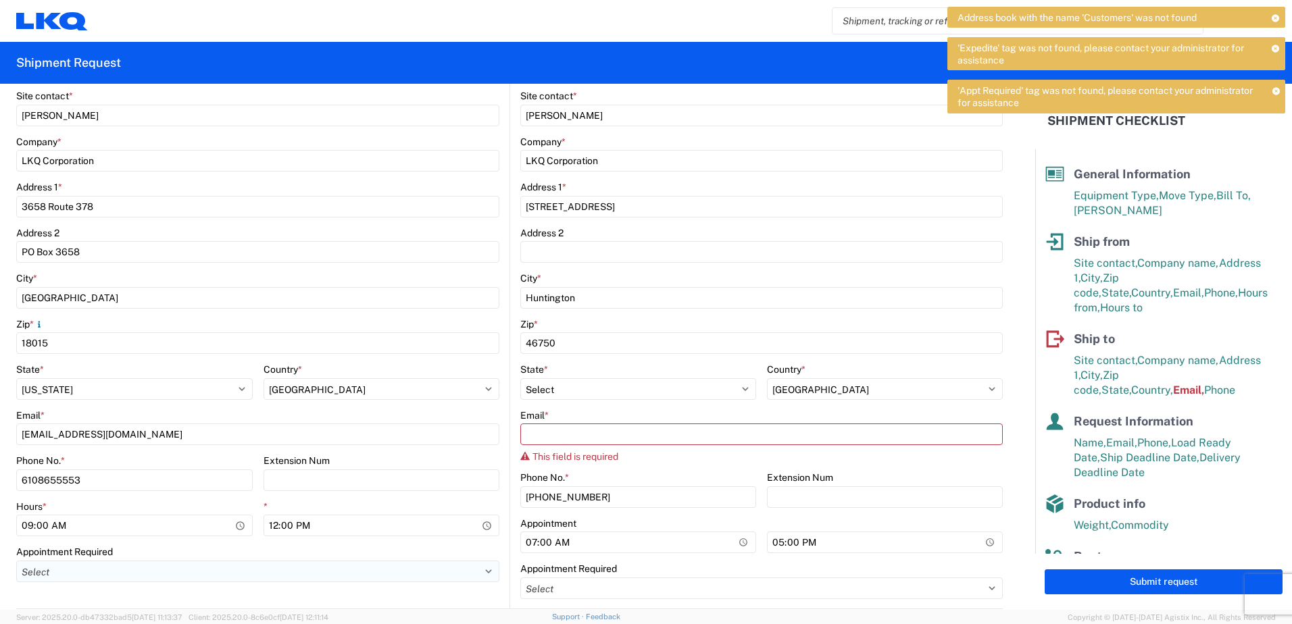
scroll to position [245, 0]
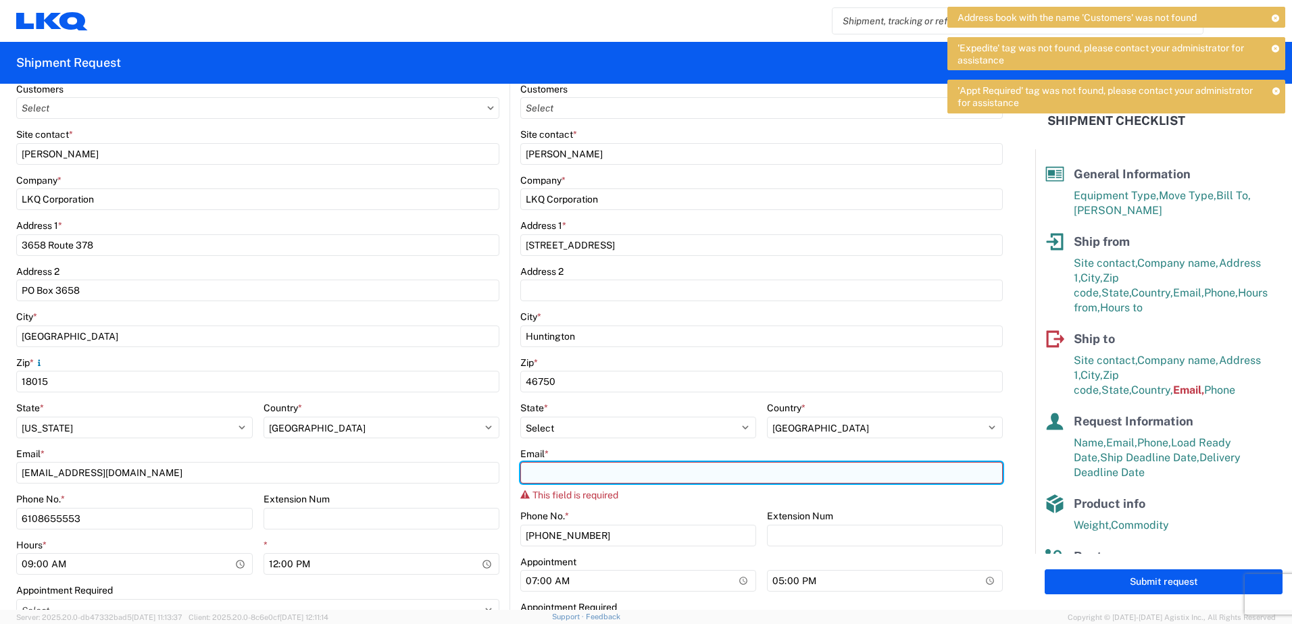
drag, startPoint x: 549, startPoint y: 471, endPoint x: 538, endPoint y: 468, distance: 10.5
click at [546, 471] on input "Email *" at bounding box center [761, 473] width 482 height 22
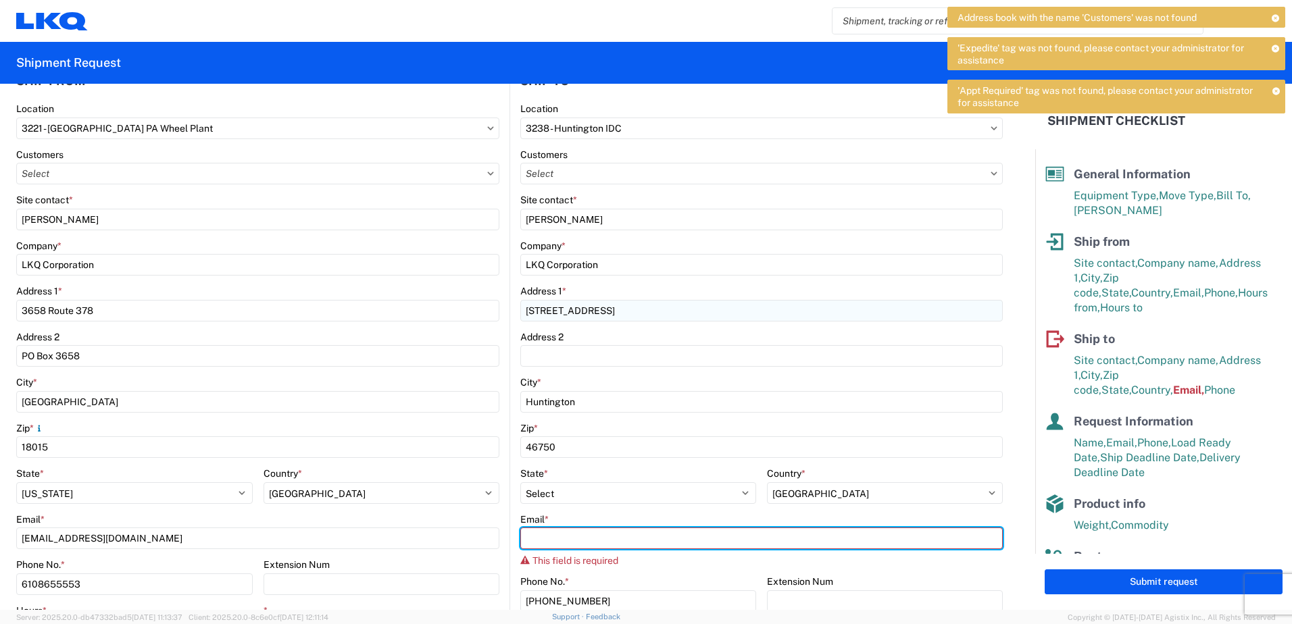
scroll to position [0, 0]
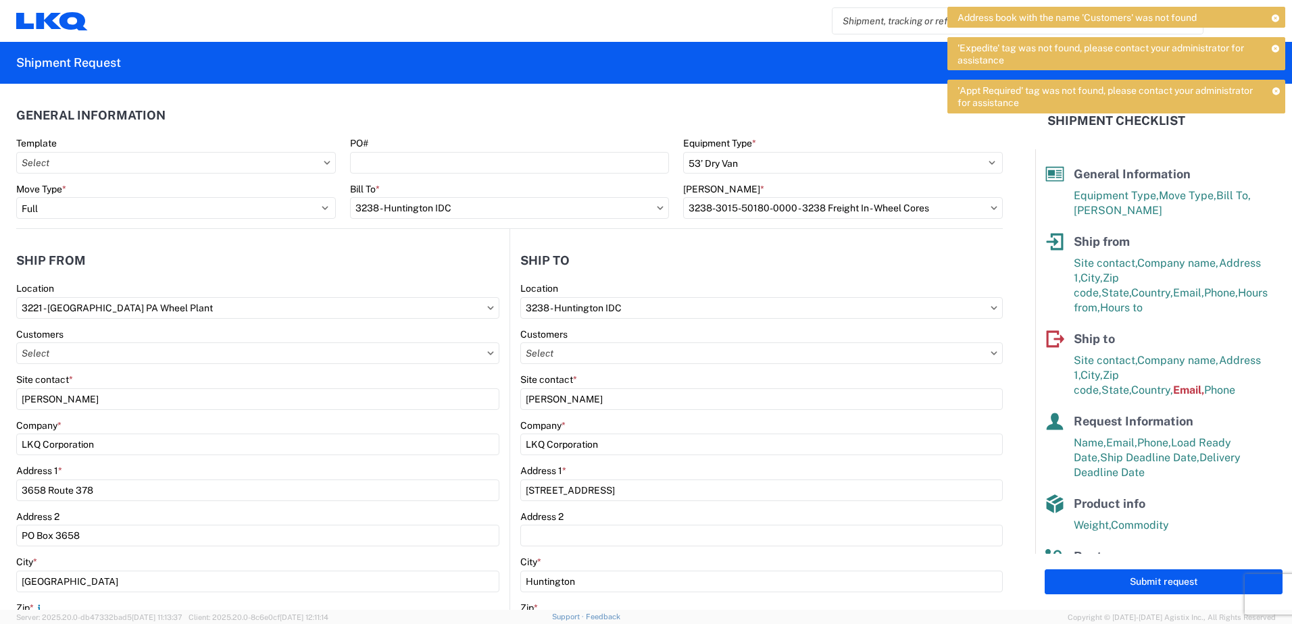
click at [445, 247] on header "Ship from" at bounding box center [262, 260] width 493 height 30
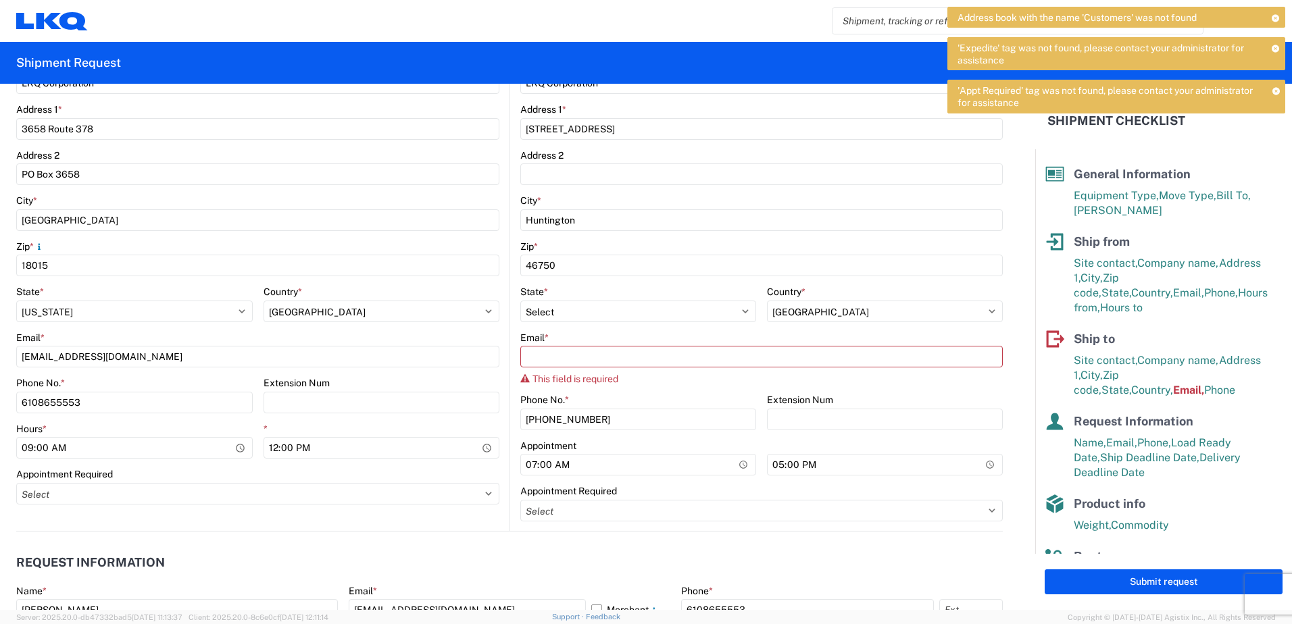
scroll to position [338, 0]
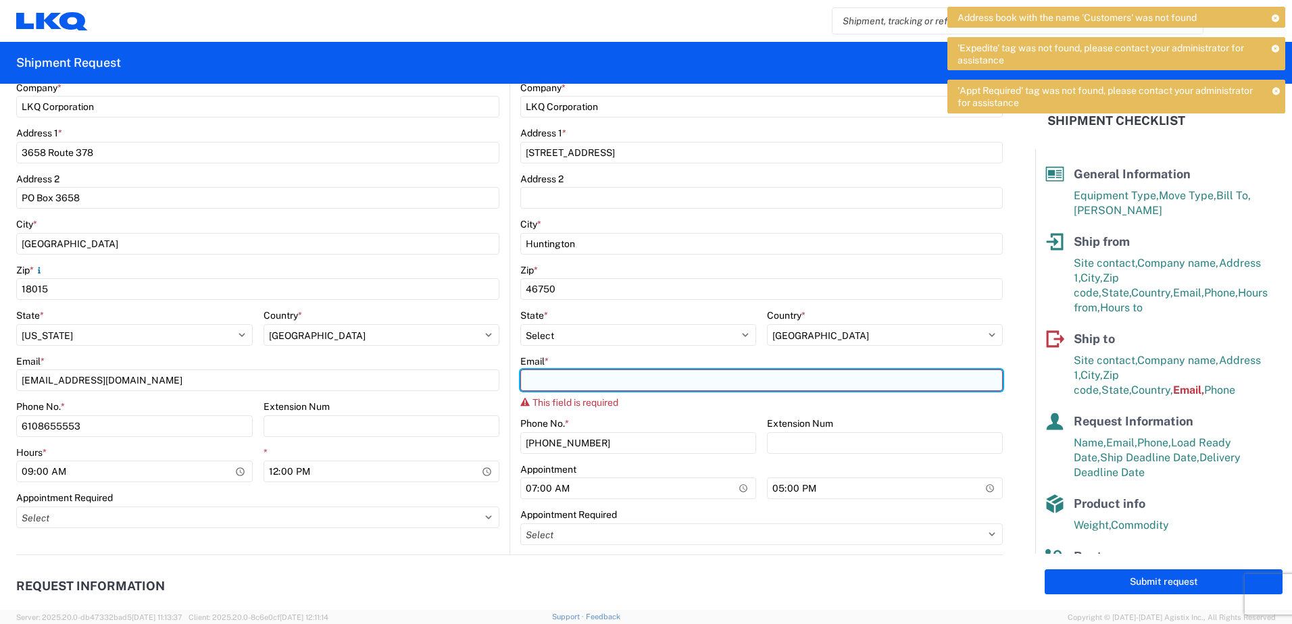
drag, startPoint x: 520, startPoint y: 382, endPoint x: 605, endPoint y: 386, distance: 85.9
click at [561, 380] on input "Email *" at bounding box center [761, 381] width 482 height 22
type input "8"
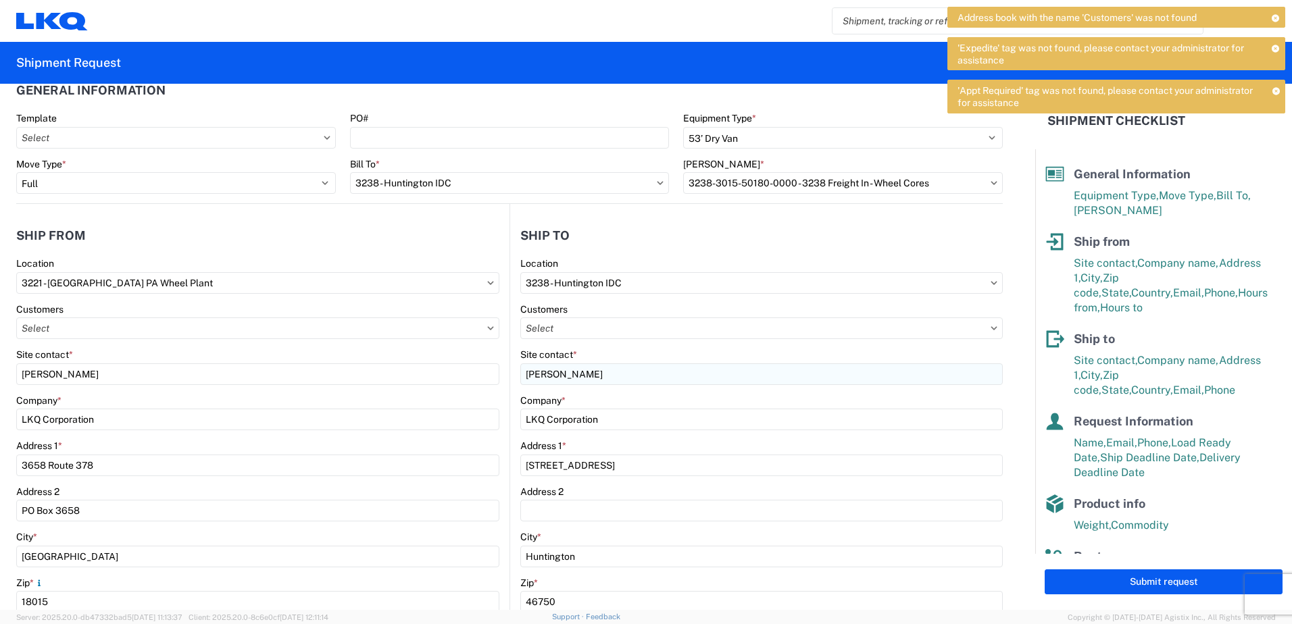
scroll to position [0, 0]
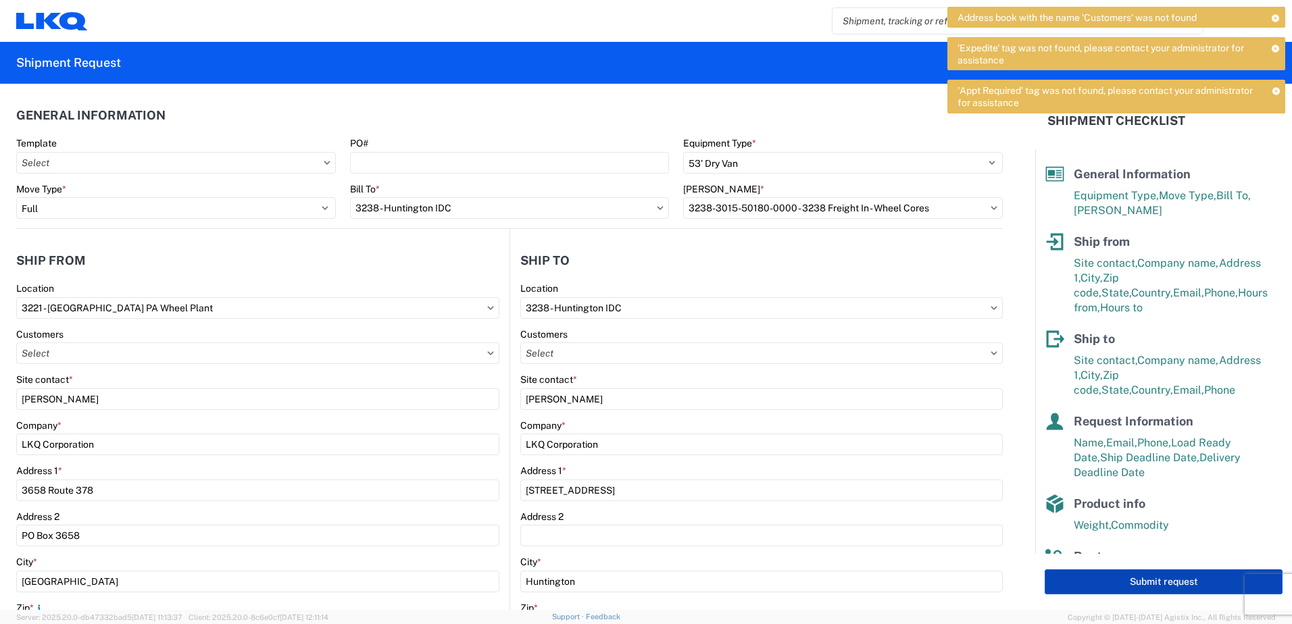
type input "[EMAIL_ADDRESS][DOMAIN_NAME]"
click at [1146, 578] on button "Submit request" at bounding box center [1163, 582] width 238 height 25
